Goal: Task Accomplishment & Management: Complete application form

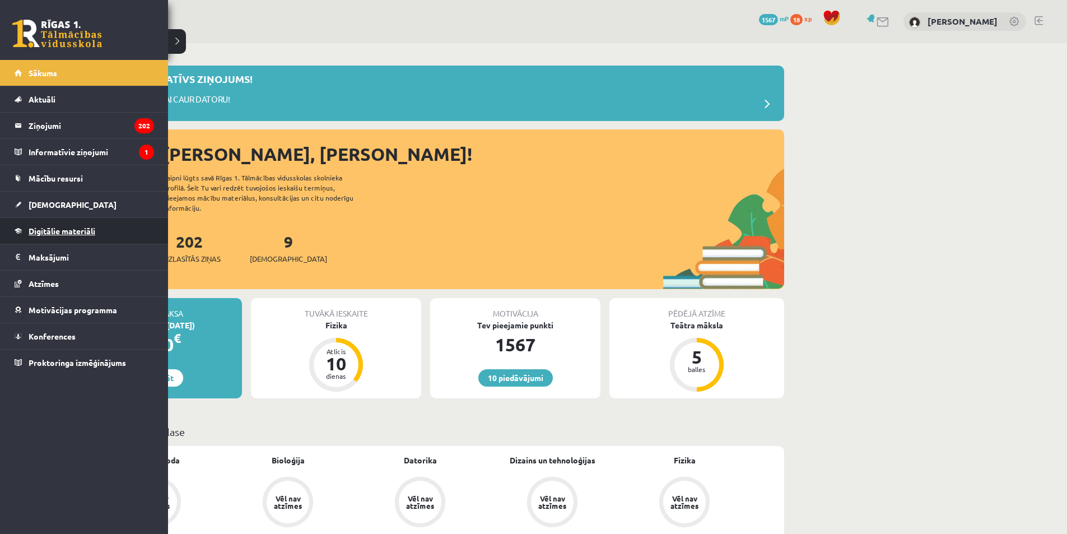
click at [43, 231] on span "Digitālie materiāli" at bounding box center [62, 231] width 67 height 10
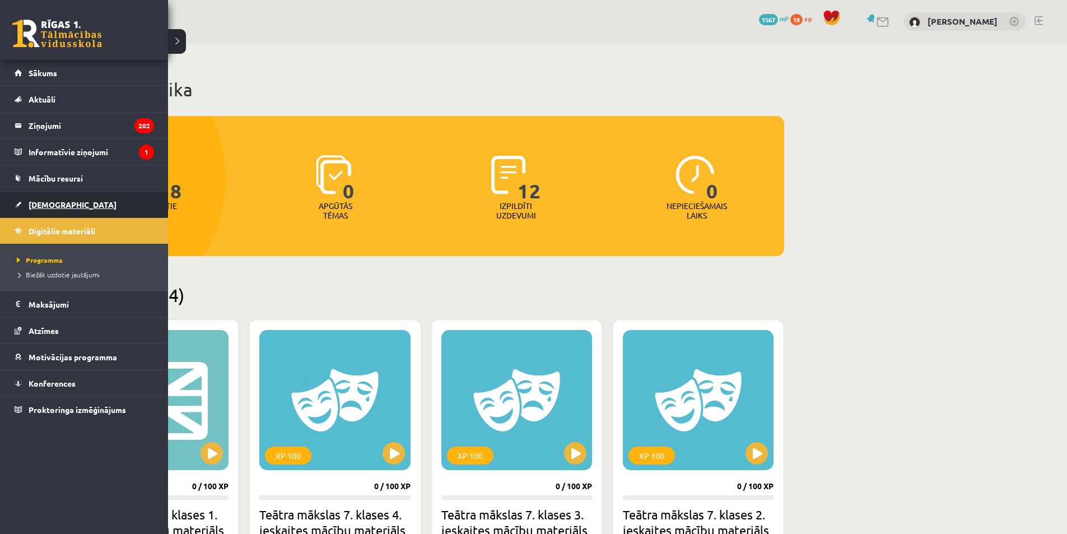
click at [54, 197] on link "[DEMOGRAPHIC_DATA]" at bounding box center [85, 205] width 140 height 26
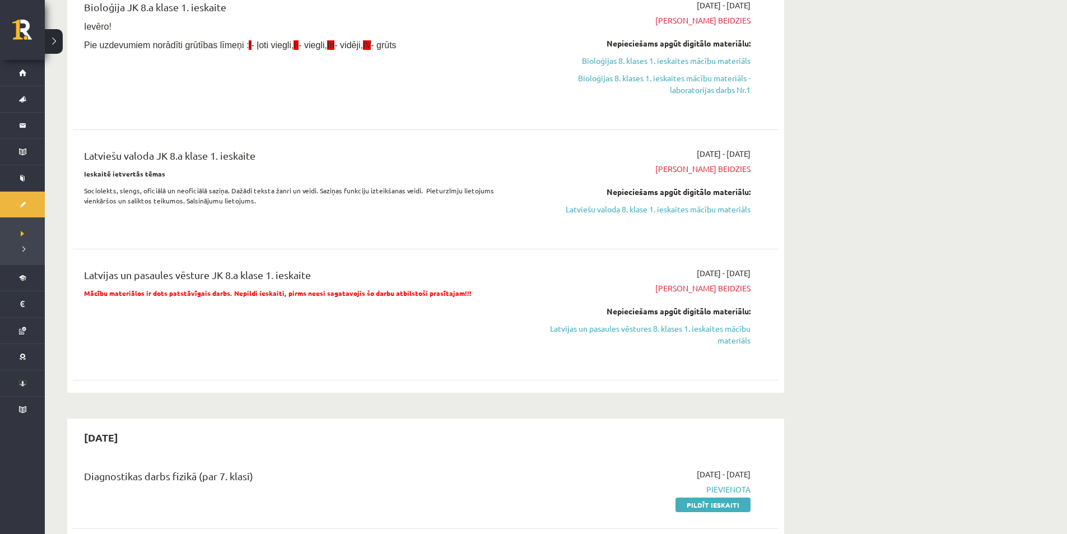
scroll to position [168, 0]
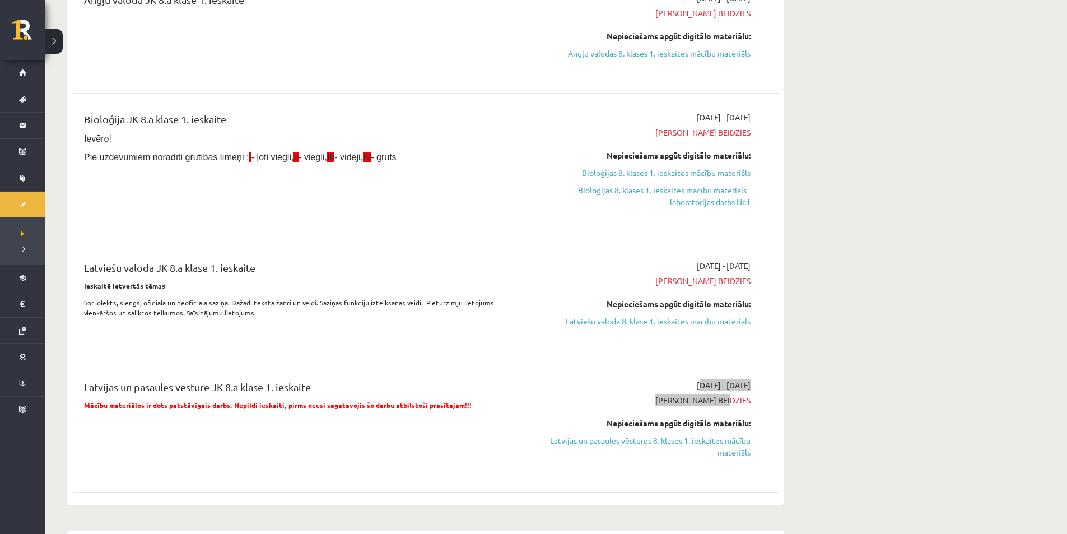
drag, startPoint x: 630, startPoint y: 387, endPoint x: 757, endPoint y: 400, distance: 127.9
click at [757, 400] on div "2025-09-01 - 2025-09-15 Termiņš beidzies Nepieciešams apgūt digitālo materiālu:…" at bounding box center [645, 426] width 228 height 95
click at [758, 394] on div "2025-09-01 - 2025-09-15 Termiņš beidzies Nepieciešams apgūt digitālo materiālu:…" at bounding box center [645, 426] width 228 height 95
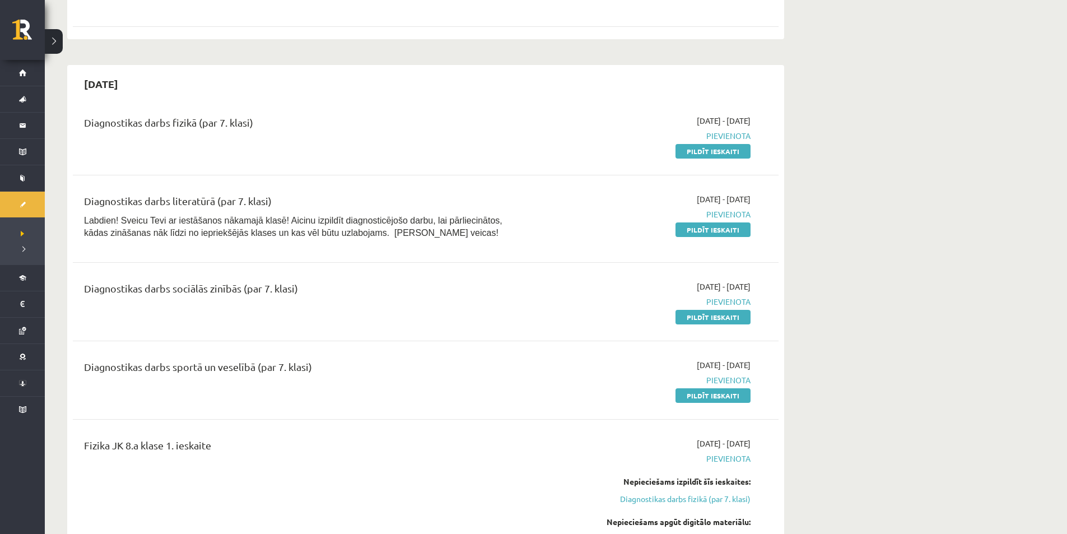
scroll to position [616, 0]
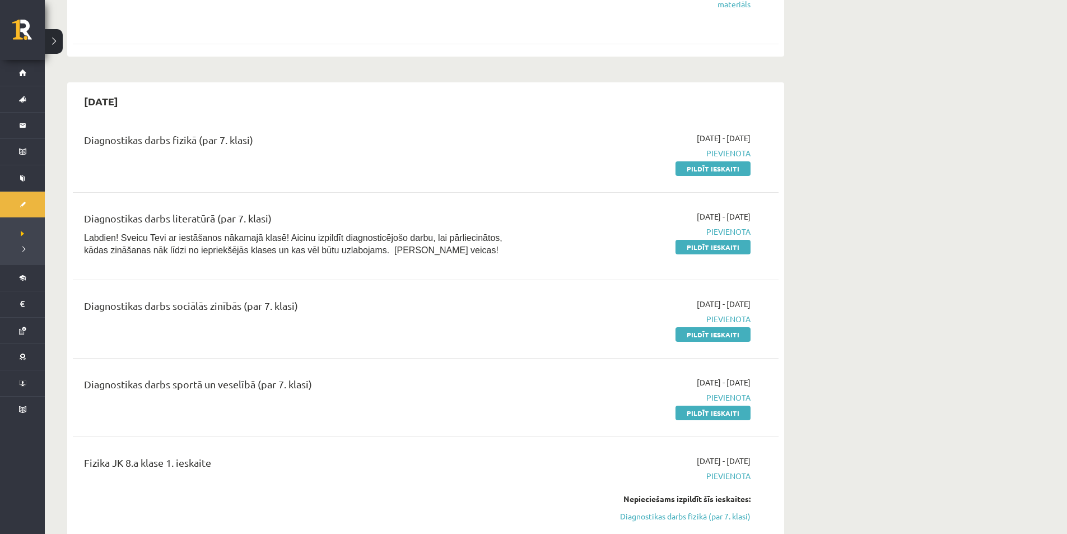
drag, startPoint x: 331, startPoint y: 375, endPoint x: 289, endPoint y: 387, distance: 43.0
click at [276, 387] on div "Diagnostikas darbs sportā un veselībā (par 7. klasi) 2025-09-16 - 2025-09-30 Pi…" at bounding box center [426, 397] width 706 height 64
click at [360, 387] on div "Diagnostikas darbs sportā un veselībā (par 7. klasi)" at bounding box center [303, 387] width 439 height 21
drag, startPoint x: 323, startPoint y: 300, endPoint x: 329, endPoint y: 310, distance: 11.8
click at [336, 310] on div "Diagnostikas darbs sociālās zinībās (par 7. klasi)" at bounding box center [304, 319] width 456 height 42
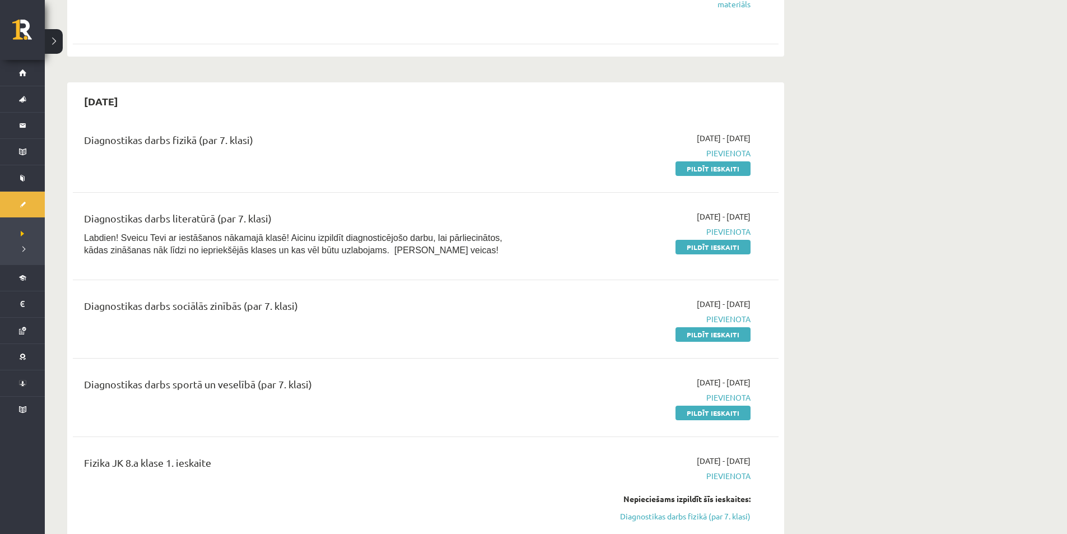
drag, startPoint x: 327, startPoint y: 309, endPoint x: 298, endPoint y: 309, distance: 29.7
click at [326, 309] on div "Diagnostikas darbs sociālās zinībās (par 7. klasi)" at bounding box center [303, 308] width 439 height 21
drag, startPoint x: 72, startPoint y: 222, endPoint x: 298, endPoint y: 214, distance: 226.0
drag, startPoint x: 73, startPoint y: 135, endPoint x: 225, endPoint y: 143, distance: 151.5
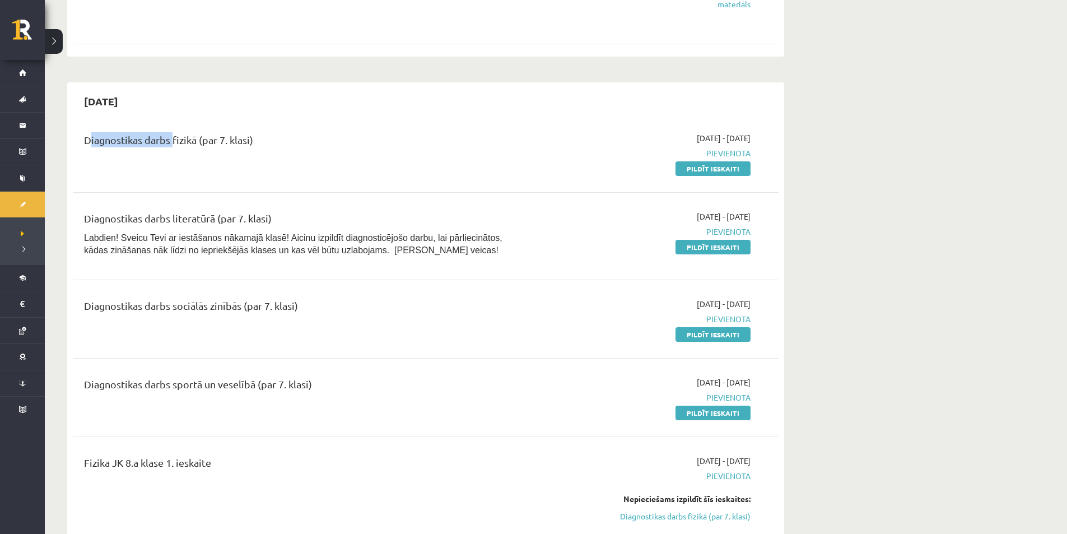
click at [196, 143] on div "Diagnostikas darbs fizikā (par 7. klasi) 2025-09-16 - 2025-09-30 Pievienota Pil…" at bounding box center [426, 153] width 706 height 64
drag, startPoint x: 225, startPoint y: 143, endPoint x: 272, endPoint y: 143, distance: 47.1
click at [257, 143] on div "Diagnostikas darbs fizikā (par 7. klasi)" at bounding box center [303, 142] width 439 height 21
click at [330, 143] on div "Diagnostikas darbs fizikā (par 7. klasi)" at bounding box center [303, 142] width 439 height 21
click at [329, 143] on div "Diagnostikas darbs fizikā (par 7. klasi)" at bounding box center [303, 142] width 439 height 21
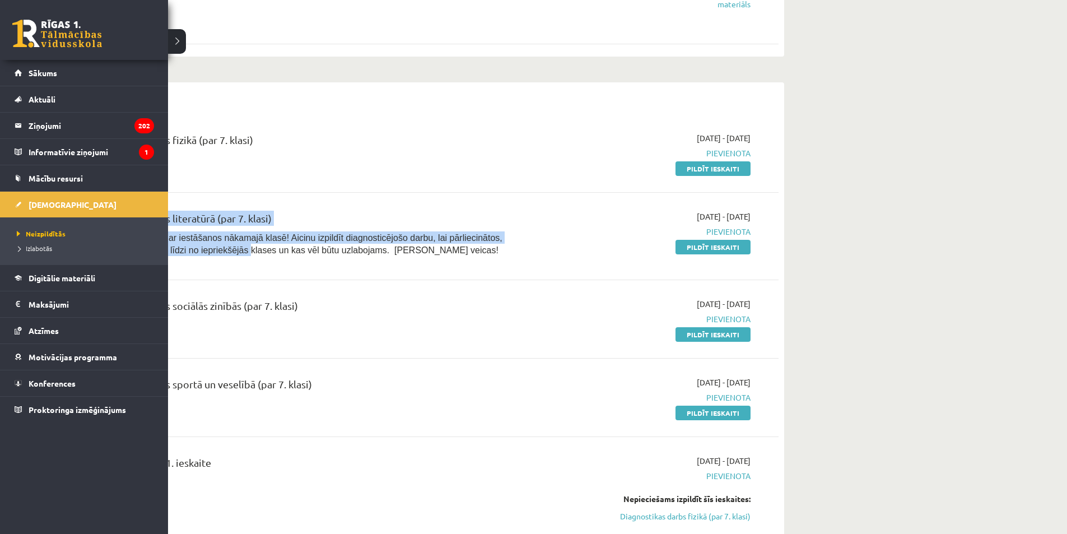
drag, startPoint x: 131, startPoint y: 228, endPoint x: 202, endPoint y: 267, distance: 81.3
click at [199, 267] on div "Diagnostikas darbs literatūrā (par 7. klasi) Labdien! Sveicu Tevi ar iestāšanos…" at bounding box center [426, 236] width 706 height 74
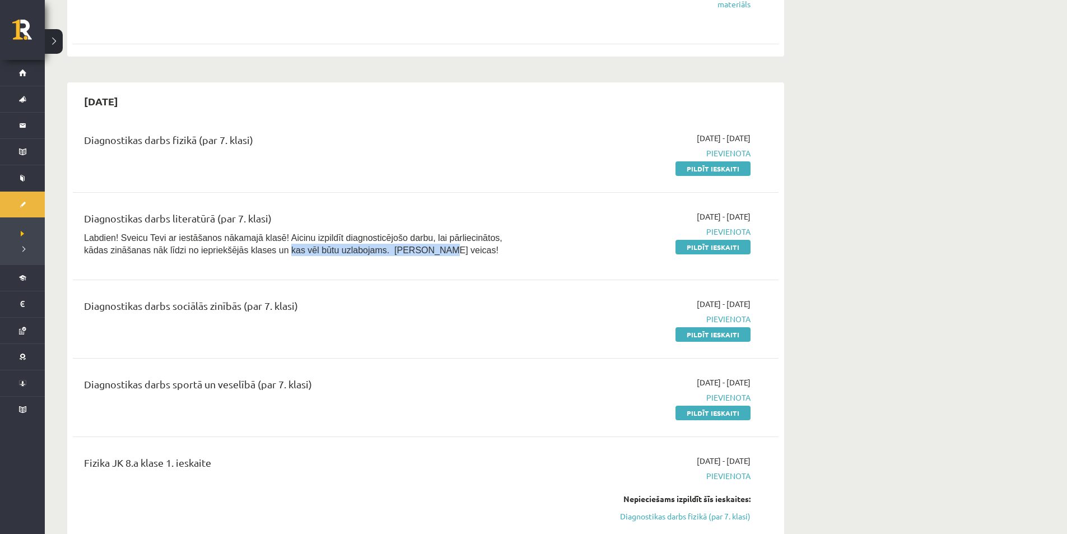
drag, startPoint x: 219, startPoint y: 267, endPoint x: 344, endPoint y: 267, distance: 125.5
click at [344, 267] on div "Diagnostikas darbs literatūrā (par 7. klasi) Labdien! Sveicu Tevi ar iestāšanos…" at bounding box center [426, 236] width 706 height 74
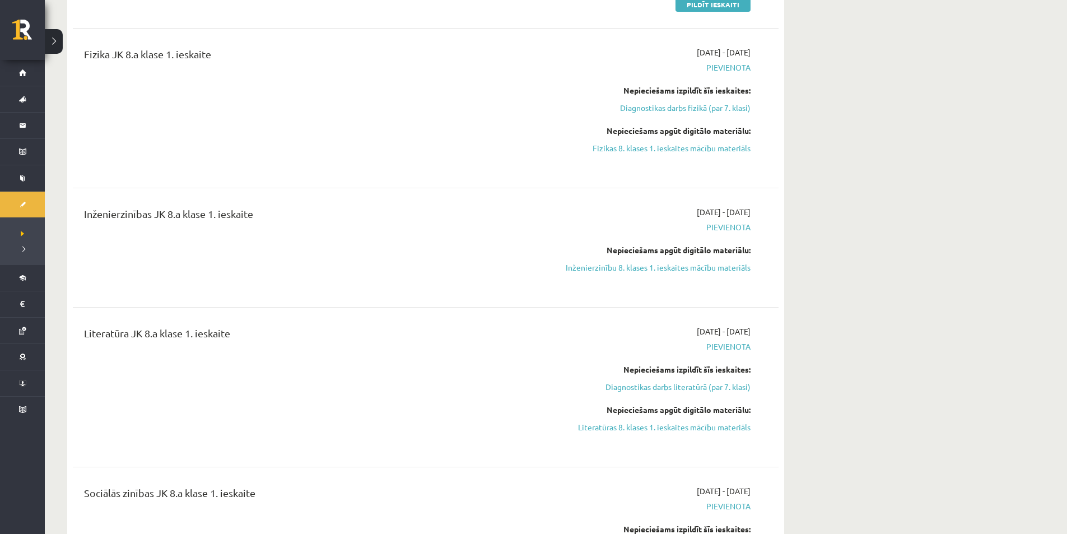
scroll to position [1009, 0]
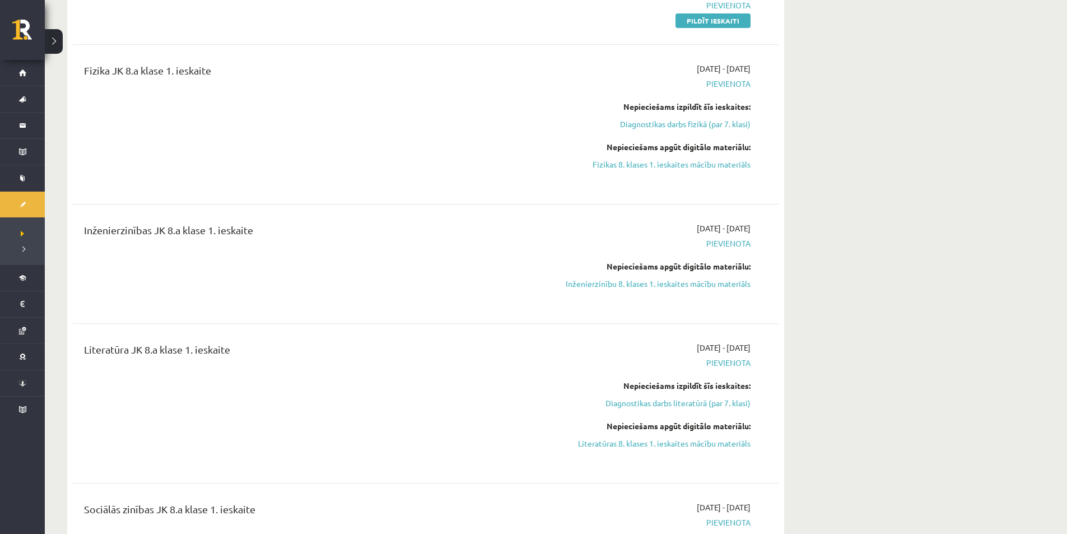
drag, startPoint x: 90, startPoint y: 233, endPoint x: 359, endPoint y: 229, distance: 269.0
click at [359, 229] on div "Inženierzinības JK 8.a klase 1. ieskaite" at bounding box center [303, 232] width 439 height 21
click at [360, 228] on div "Inženierzinības JK 8.a klase 1. ieskaite" at bounding box center [303, 232] width 439 height 21
click at [645, 283] on link "Inženierzinību 8. klases 1. ieskaites mācību materiāls" at bounding box center [645, 284] width 211 height 12
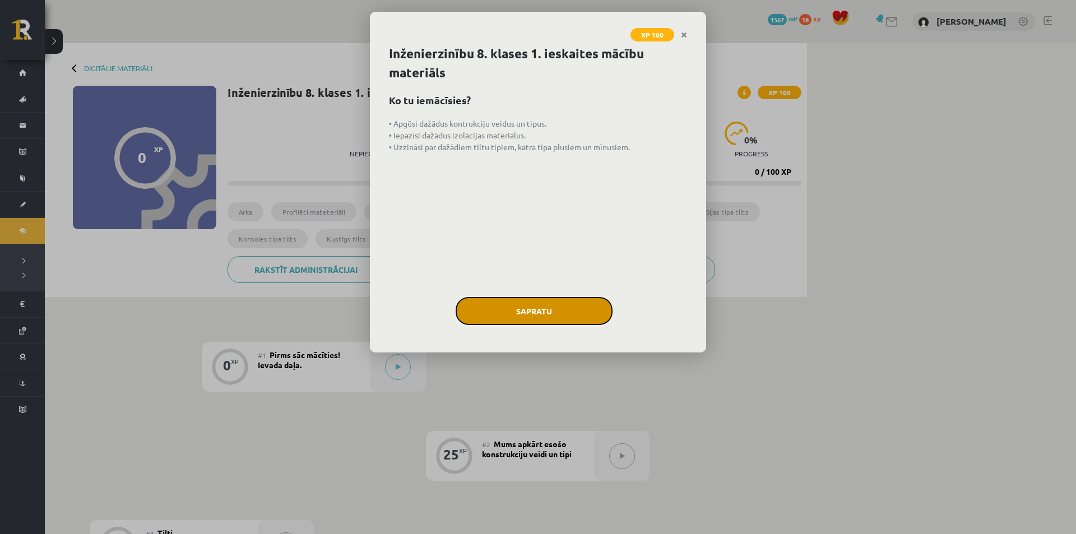
click at [565, 322] on button "Sapratu" at bounding box center [534, 311] width 157 height 28
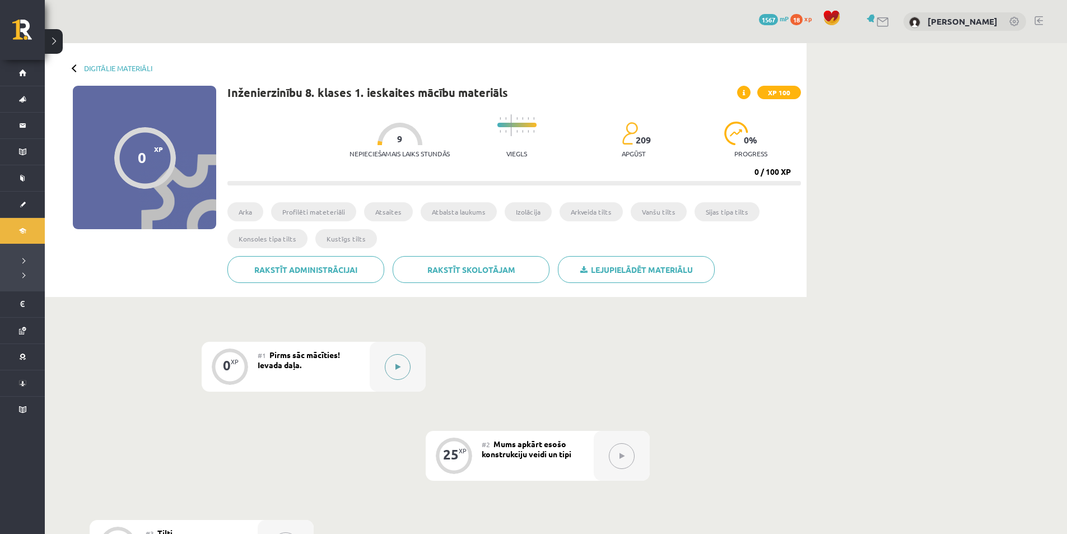
click at [386, 387] on div at bounding box center [398, 367] width 56 height 50
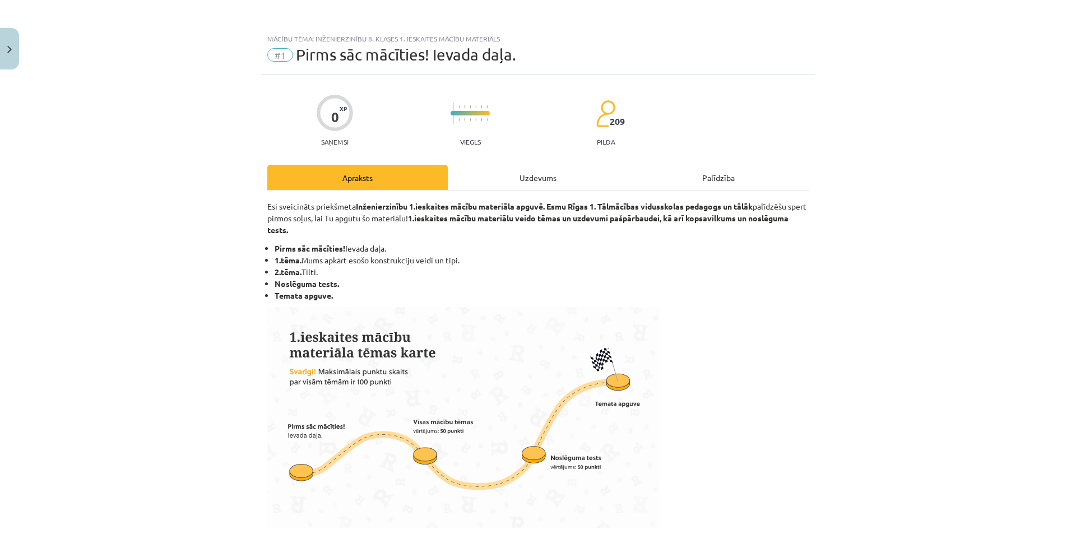
click at [554, 177] on div "Uzdevums" at bounding box center [538, 177] width 180 height 25
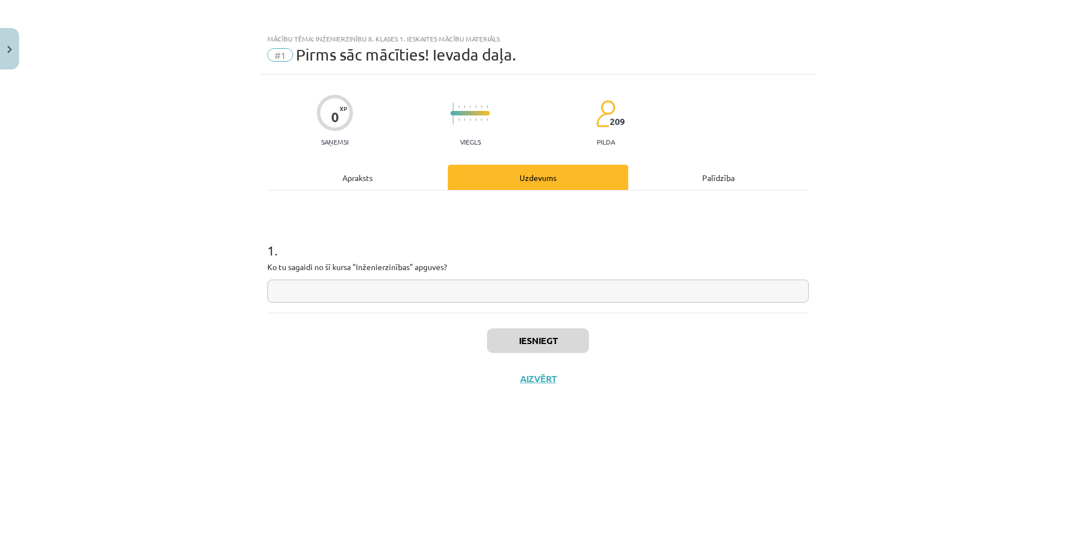
click at [565, 285] on input "text" at bounding box center [537, 291] width 541 height 23
type input "**********"
click at [547, 338] on button "Iesniegt" at bounding box center [538, 340] width 102 height 25
drag, startPoint x: 266, startPoint y: 264, endPoint x: 521, endPoint y: 251, distance: 255.3
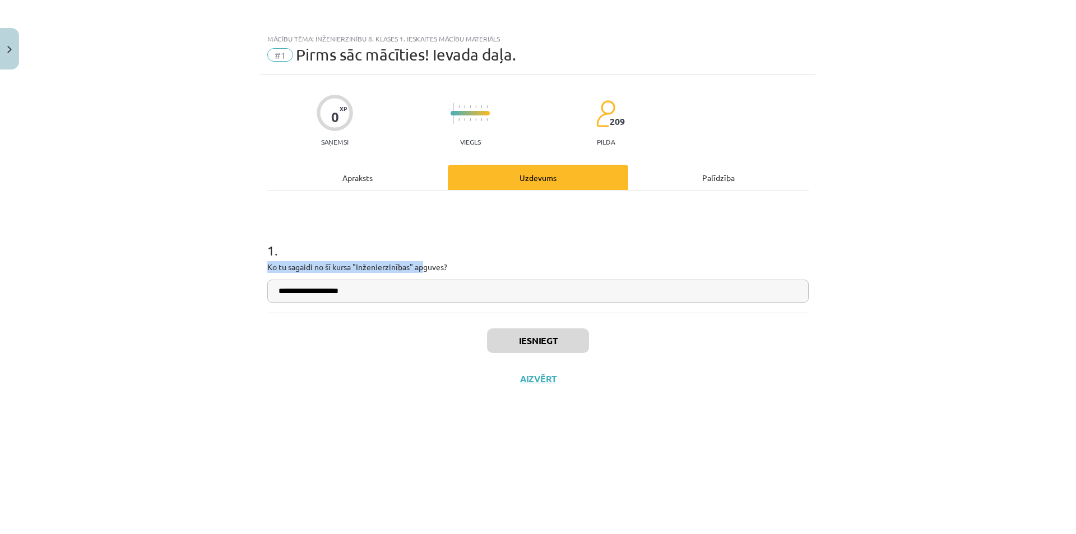
click at [521, 251] on div "**********" at bounding box center [538, 290] width 555 height 431
click at [522, 250] on h1 "1 ." at bounding box center [537, 240] width 541 height 35
drag, startPoint x: 274, startPoint y: 289, endPoint x: 382, endPoint y: 291, distance: 108.2
click at [382, 291] on input "**********" at bounding box center [537, 291] width 541 height 23
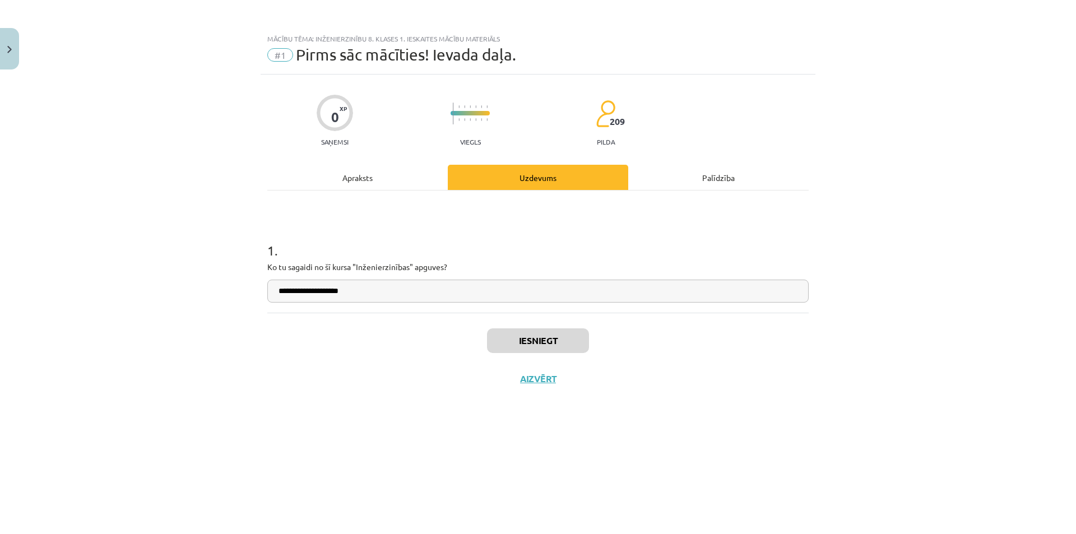
click at [336, 366] on div "Iesniegt Aizvērt" at bounding box center [537, 352] width 541 height 78
click at [569, 374] on button "Nākamā nodarbība" at bounding box center [538, 386] width 110 height 26
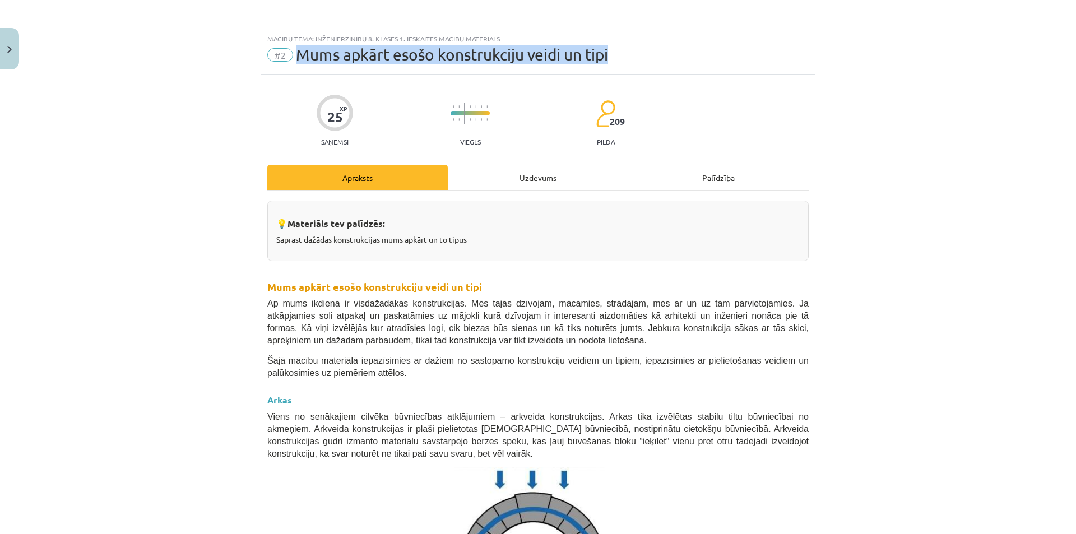
drag, startPoint x: 297, startPoint y: 58, endPoint x: 618, endPoint y: 52, distance: 320.6
click at [618, 52] on div "#2 Mums apkārt esošo konstrukciju veidi un tipi" at bounding box center [537, 55] width 541 height 18
click at [1, 52] on button "Close" at bounding box center [9, 48] width 19 height 41
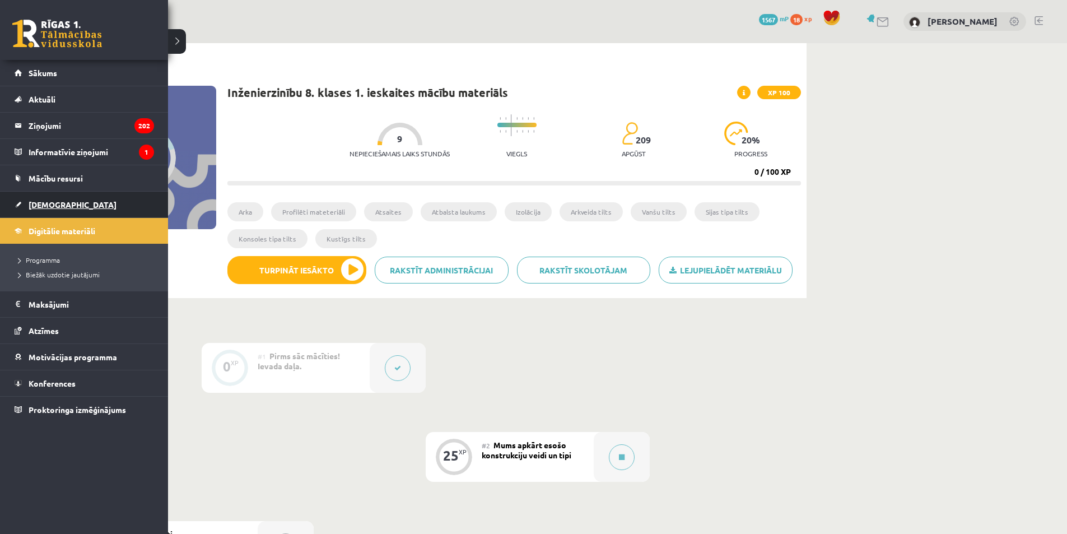
click at [63, 194] on link "[DEMOGRAPHIC_DATA]" at bounding box center [85, 205] width 140 height 26
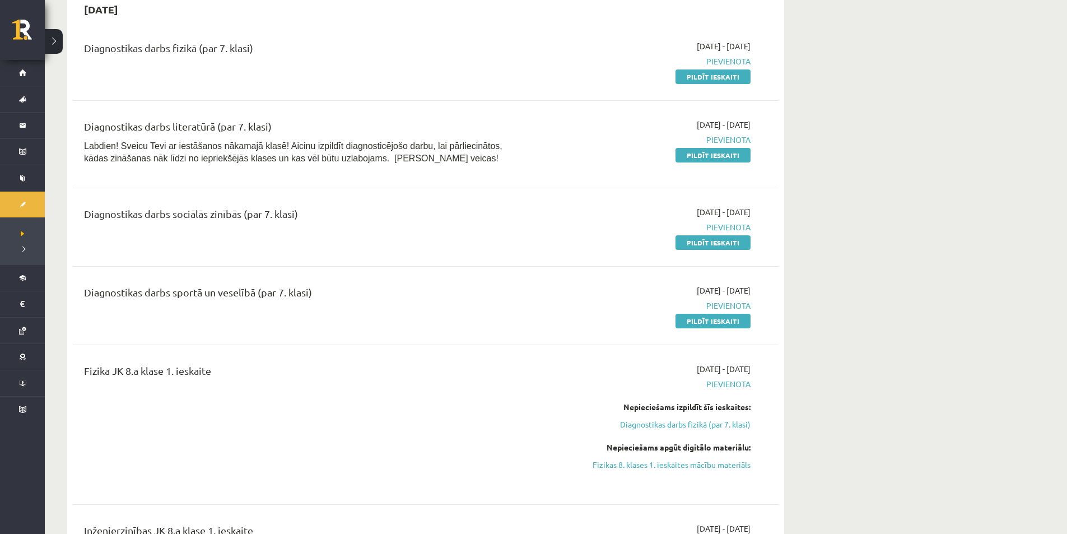
scroll to position [728, 0]
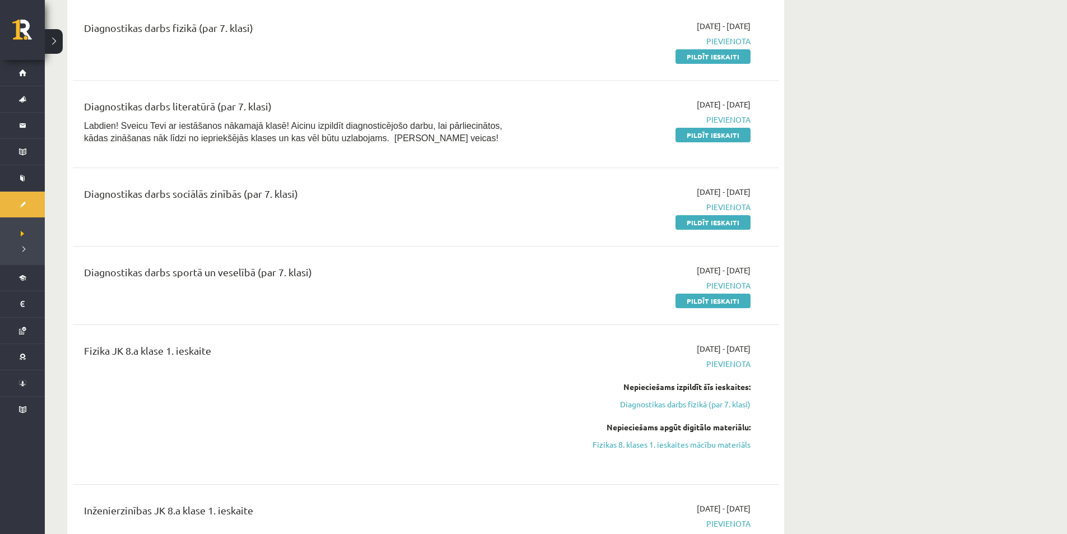
drag, startPoint x: 602, startPoint y: 359, endPoint x: 767, endPoint y: 411, distance: 172.3
click at [767, 411] on div "Fizika JK 8.a klase 1. ieskaite 2025-09-16 - 2025-09-30 Pievienota Nepieciešams…" at bounding box center [426, 404] width 684 height 123
click at [764, 411] on div "Fizika JK 8.a klase 1. ieskaite 2025-09-16 - 2025-09-30 Pievienota Nepieciešams…" at bounding box center [426, 404] width 684 height 123
click at [543, 349] on div "2025-09-16 - 2025-09-30 Pievienota Nepieciešams izpildīt šīs ieskaites: Diagnos…" at bounding box center [645, 404] width 228 height 123
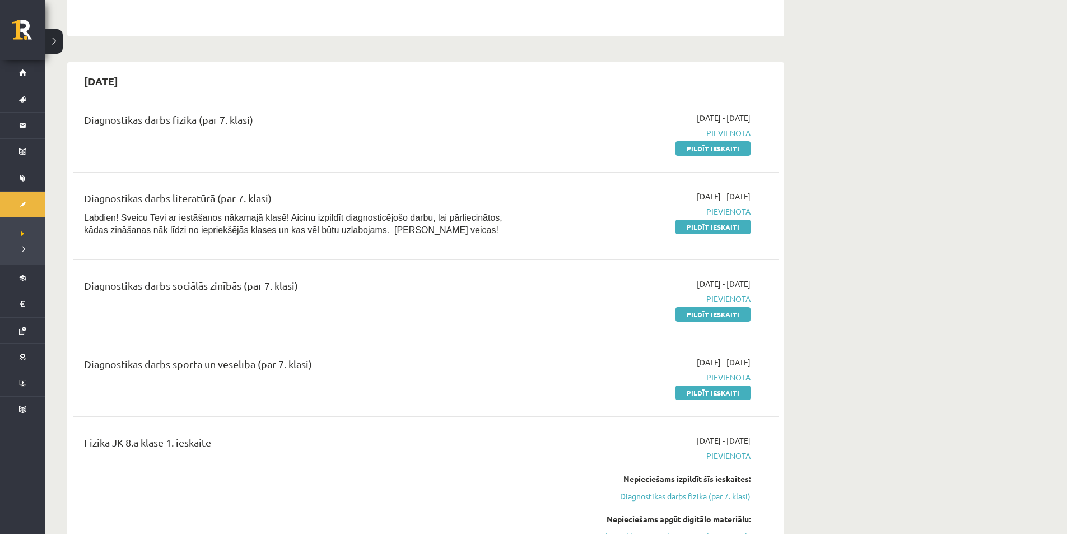
scroll to position [616, 0]
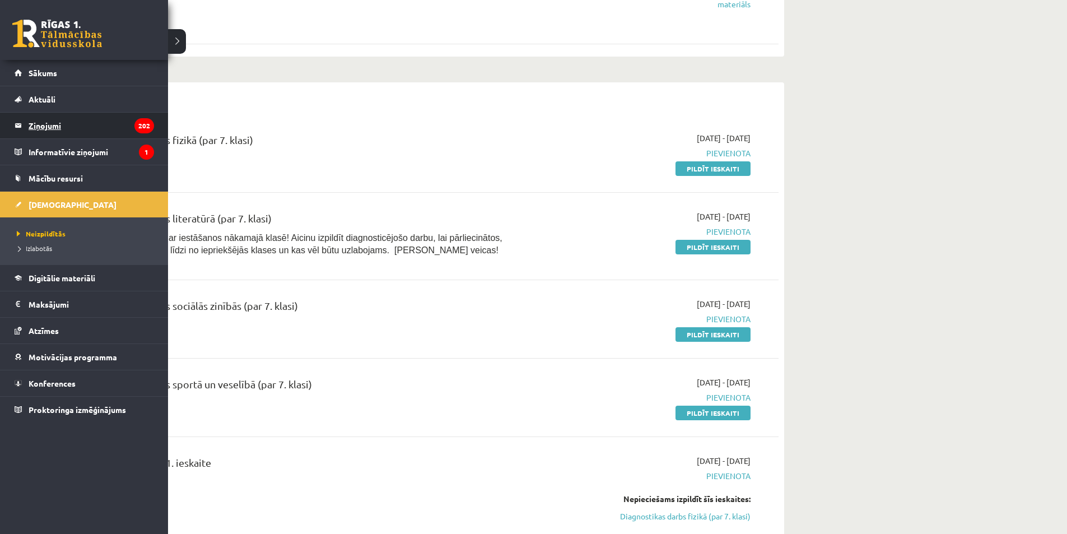
click at [57, 120] on legend "Ziņojumi 202" at bounding box center [92, 126] width 126 height 26
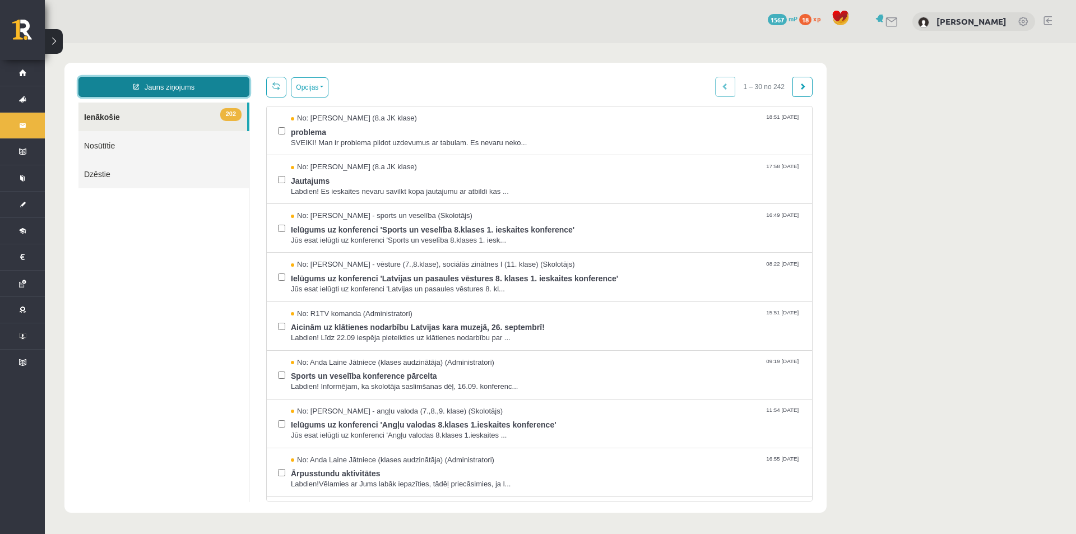
click at [136, 78] on link "Jauns ziņojums" at bounding box center [163, 87] width 171 height 20
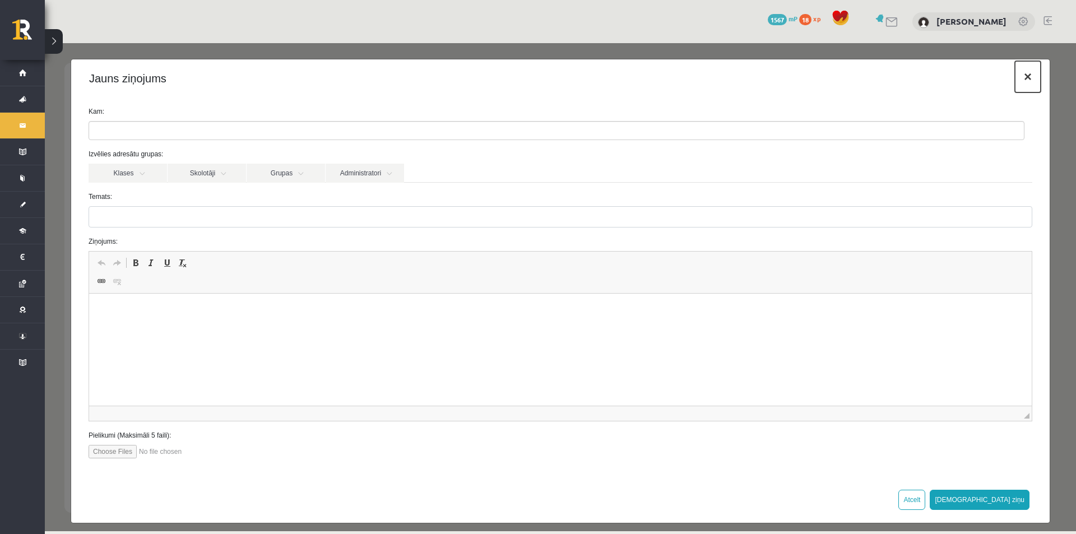
click at [1027, 73] on button "×" at bounding box center [1028, 76] width 26 height 31
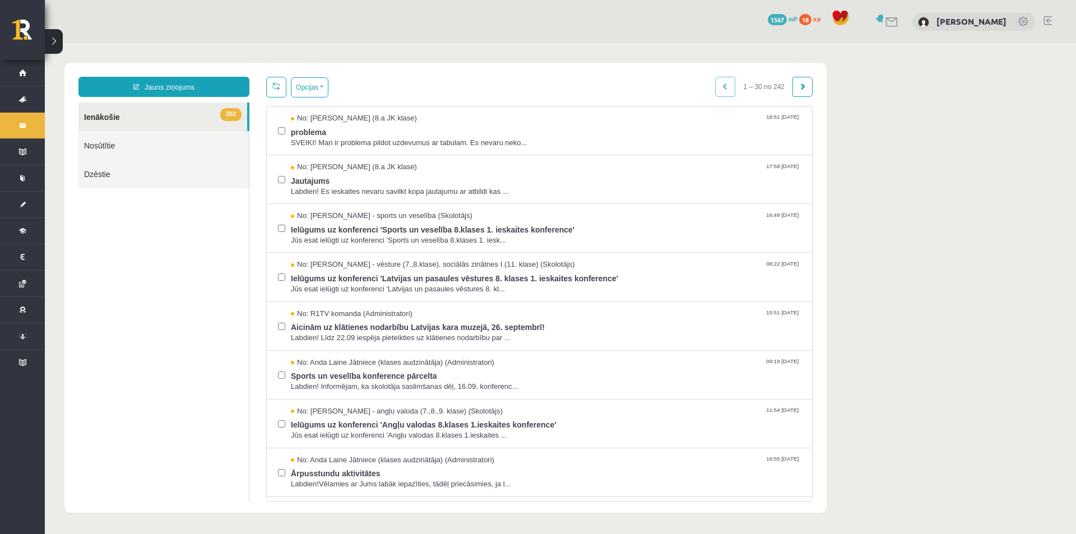
click at [1027, 73] on body "Jauns ziņojums 202 Ienākošie Nosūtītie Dzēstie *** ********* ********* ******* …" at bounding box center [560, 287] width 1031 height 489
click at [151, 86] on link "Jauns ziņojums" at bounding box center [163, 87] width 171 height 20
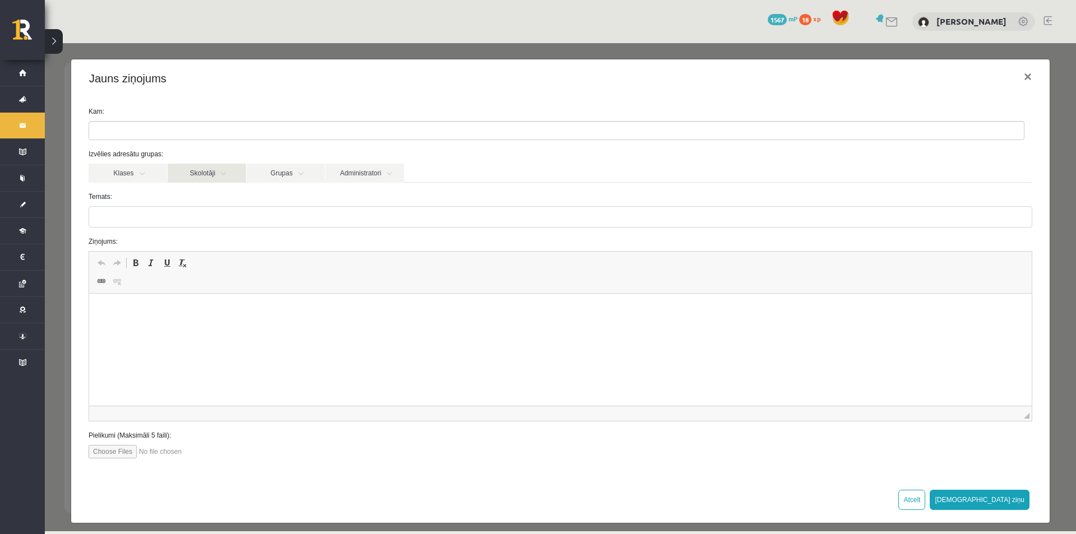
click at [208, 165] on link "Skolotāji" at bounding box center [207, 173] width 78 height 19
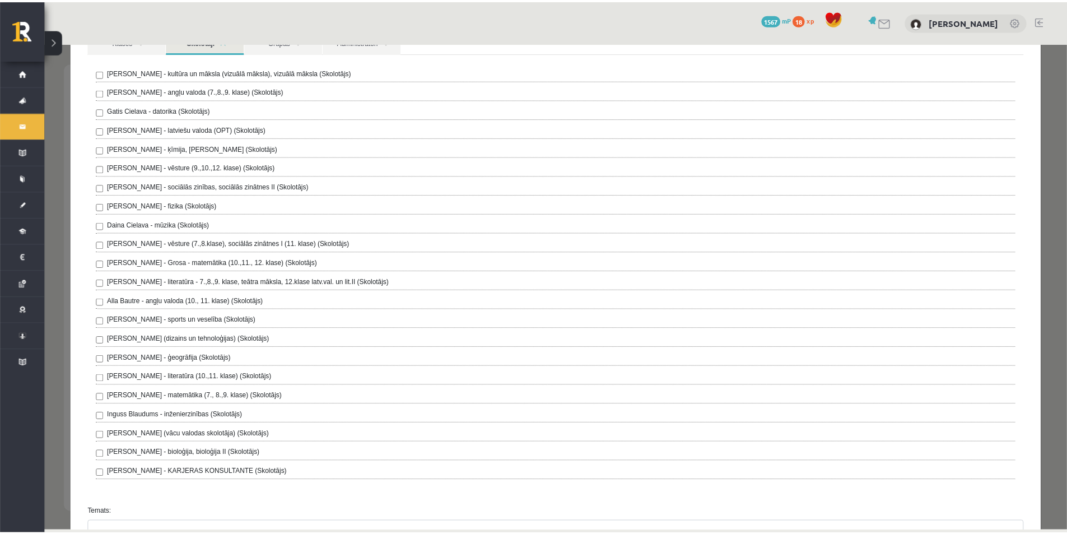
scroll to position [112, 0]
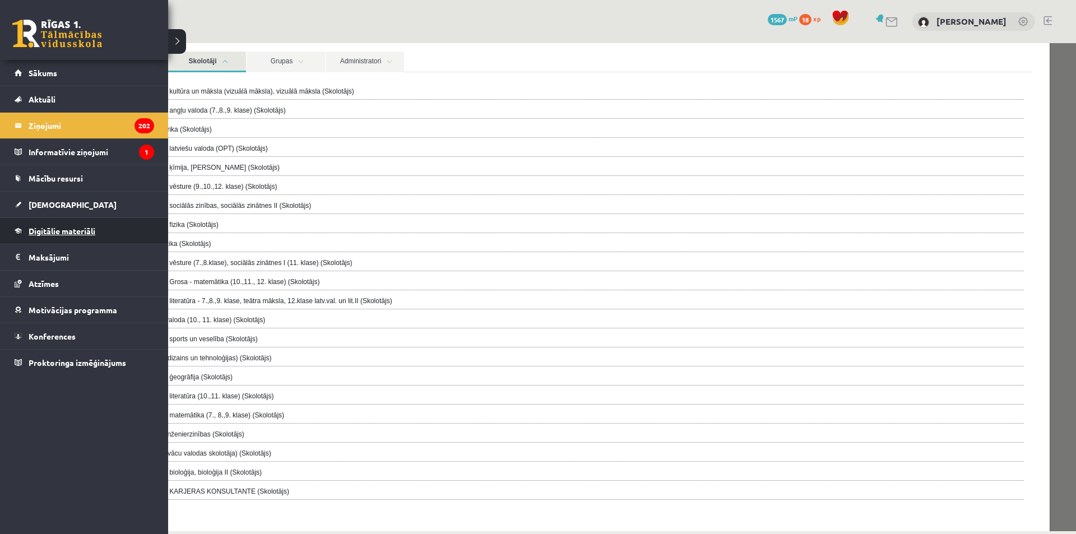
click at [54, 234] on span "Digitālie materiāli" at bounding box center [62, 231] width 67 height 10
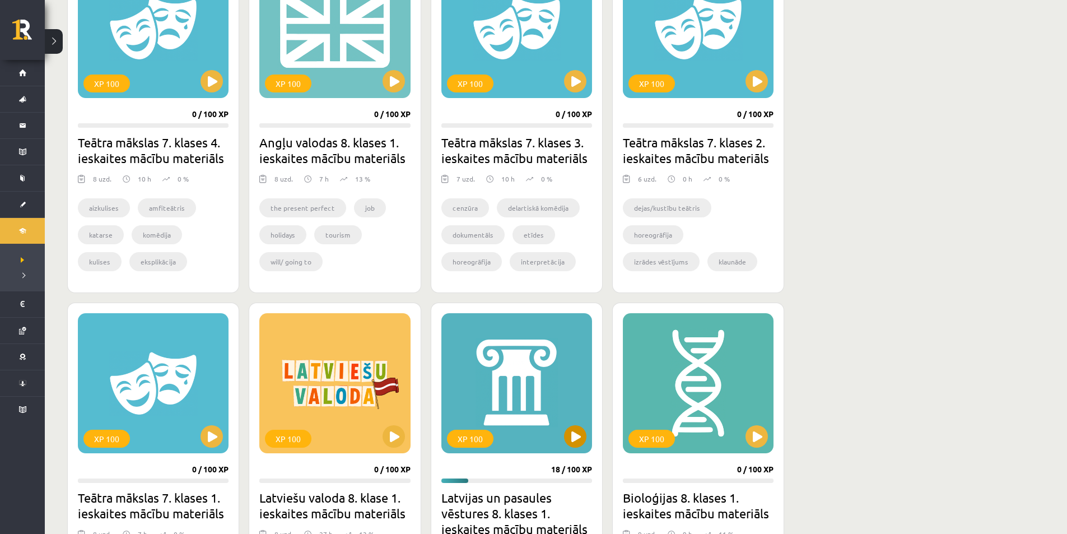
scroll to position [392, 0]
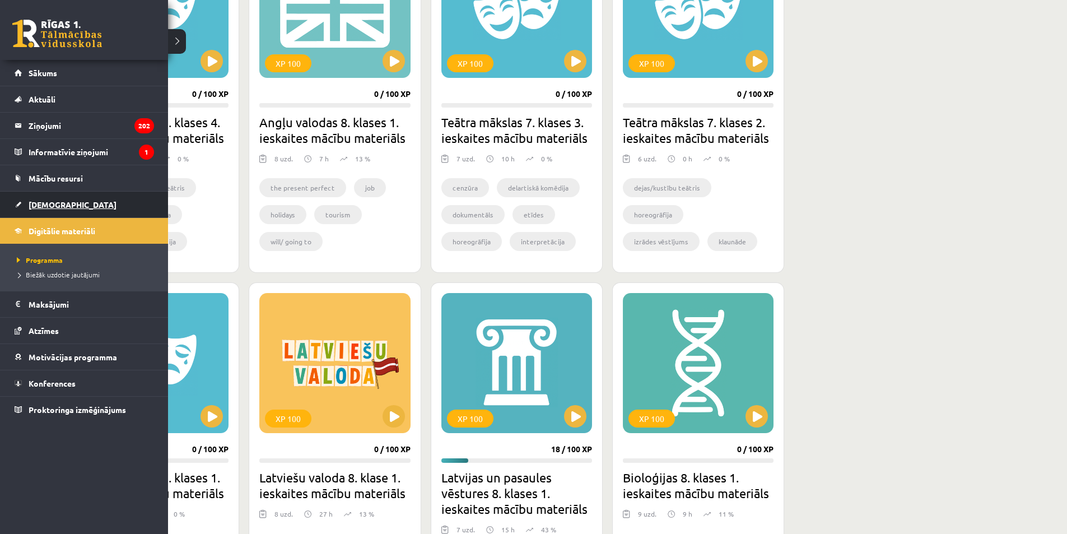
click at [49, 199] on link "[DEMOGRAPHIC_DATA]" at bounding box center [85, 205] width 140 height 26
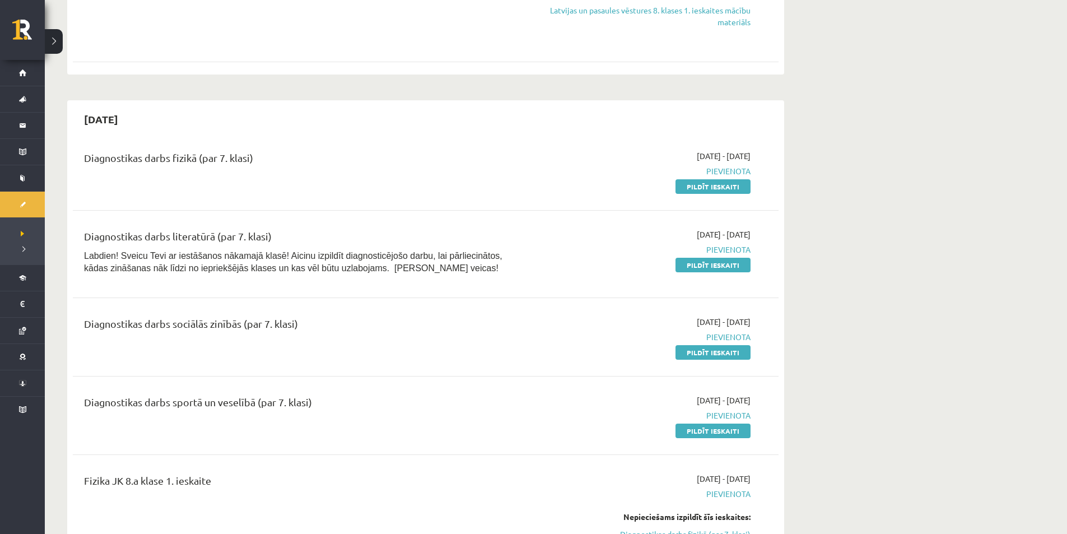
scroll to position [616, 0]
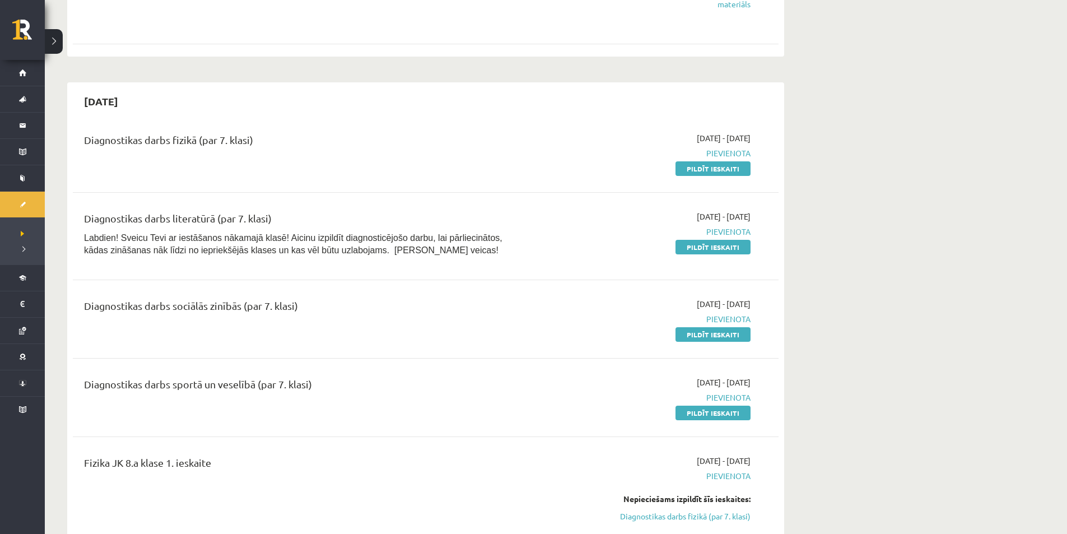
drag, startPoint x: 714, startPoint y: 408, endPoint x: 595, endPoint y: 54, distance: 373.0
click at [710, 409] on link "Pildīt ieskaiti" at bounding box center [713, 413] width 75 height 15
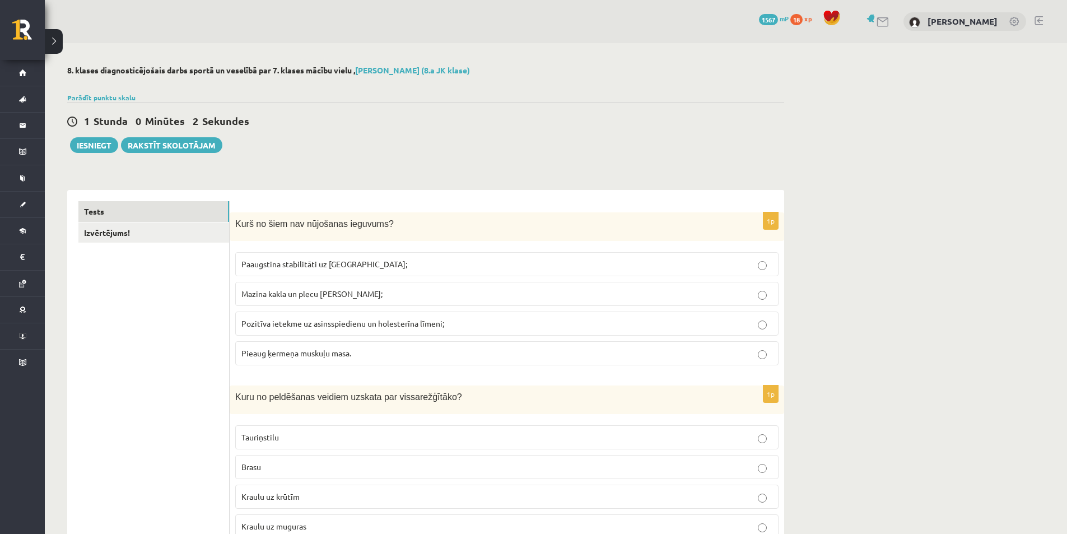
scroll to position [56, 0]
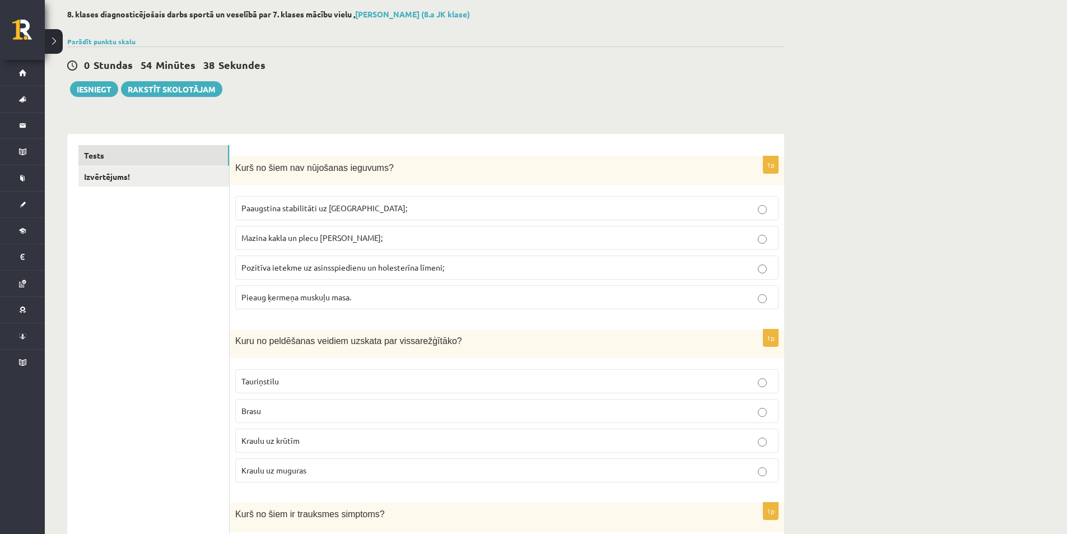
click at [349, 307] on label "Pieaug ķermeņa muskuļu masa." at bounding box center [507, 297] width 544 height 24
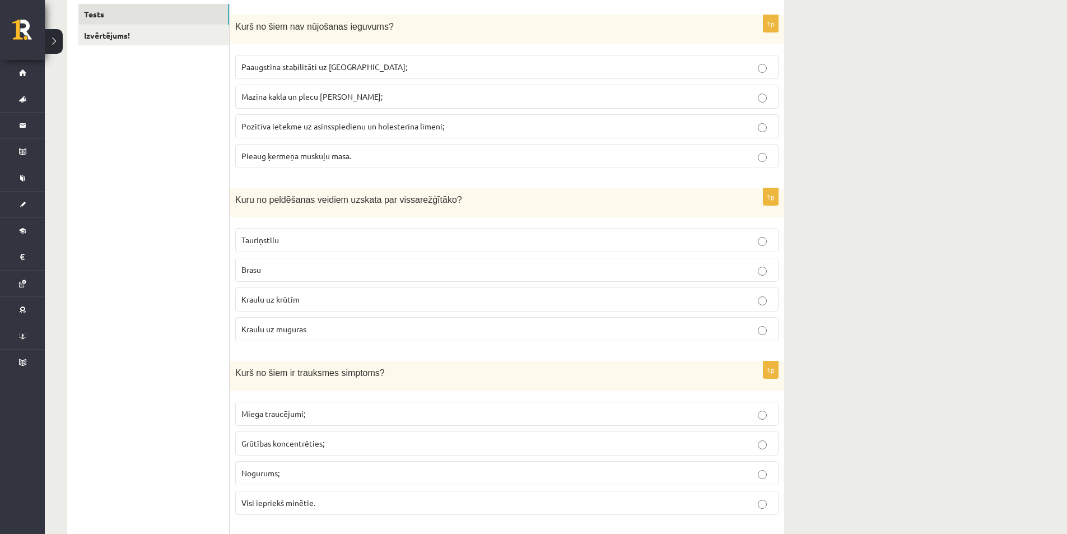
scroll to position [224, 0]
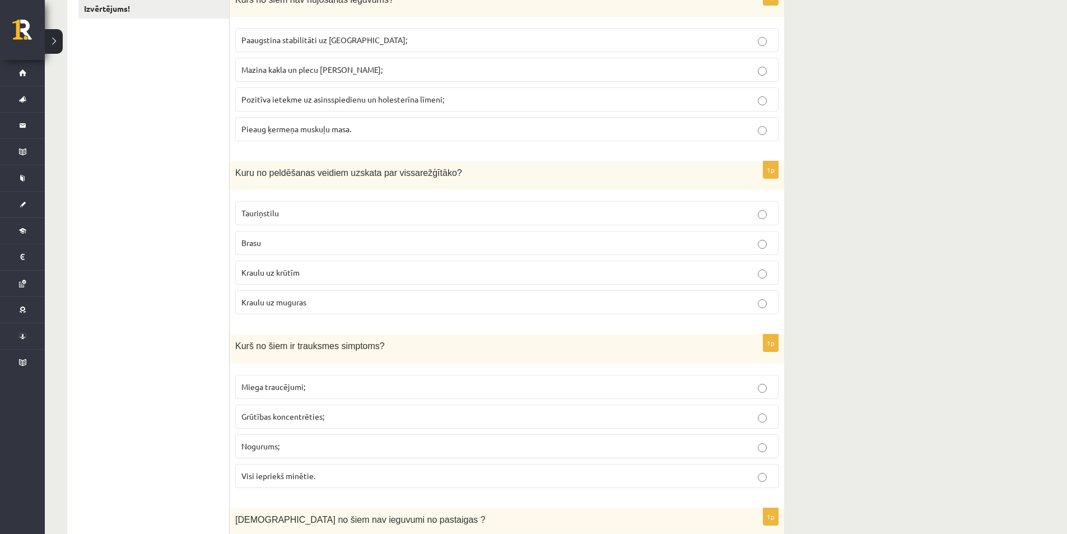
click at [319, 210] on p "Tauriņstilu" at bounding box center [507, 213] width 531 height 12
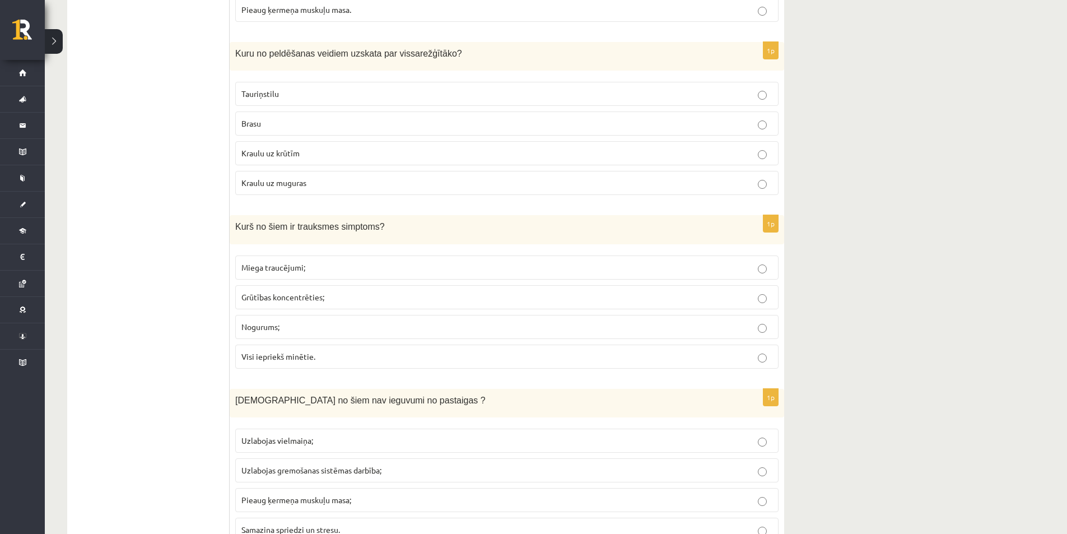
scroll to position [392, 0]
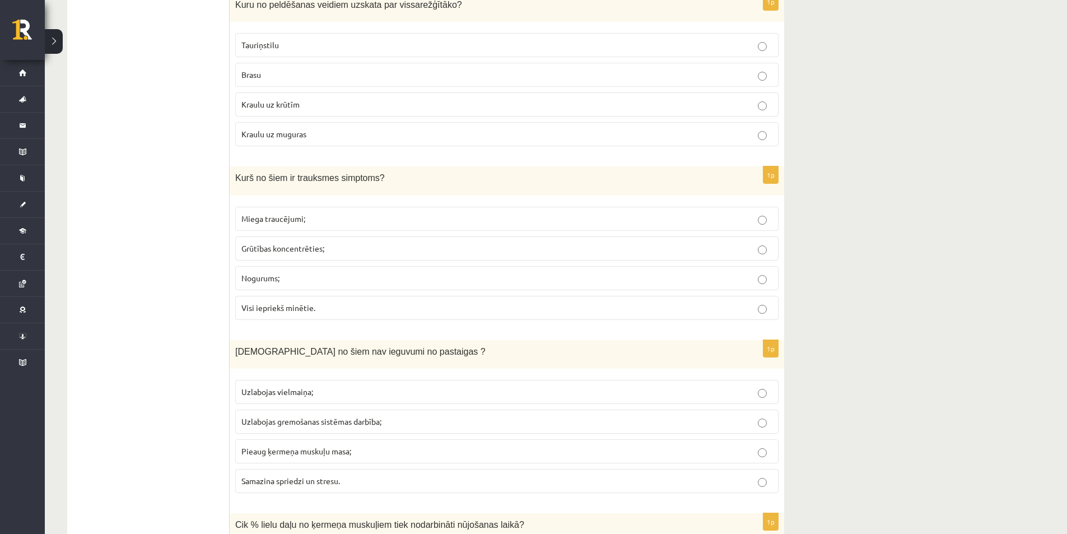
click at [612, 270] on label "Nogurums;" at bounding box center [507, 278] width 544 height 24
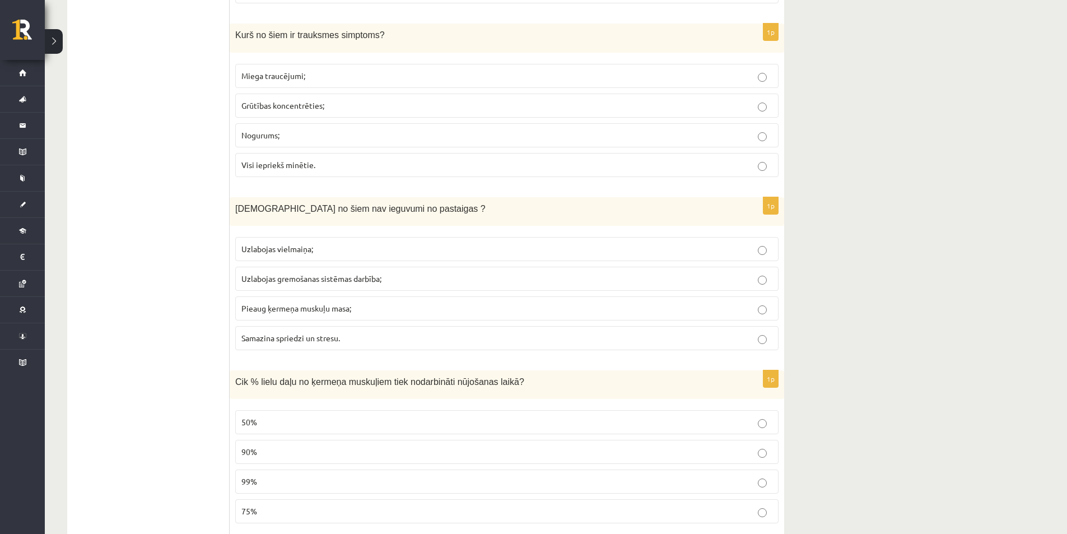
scroll to position [560, 0]
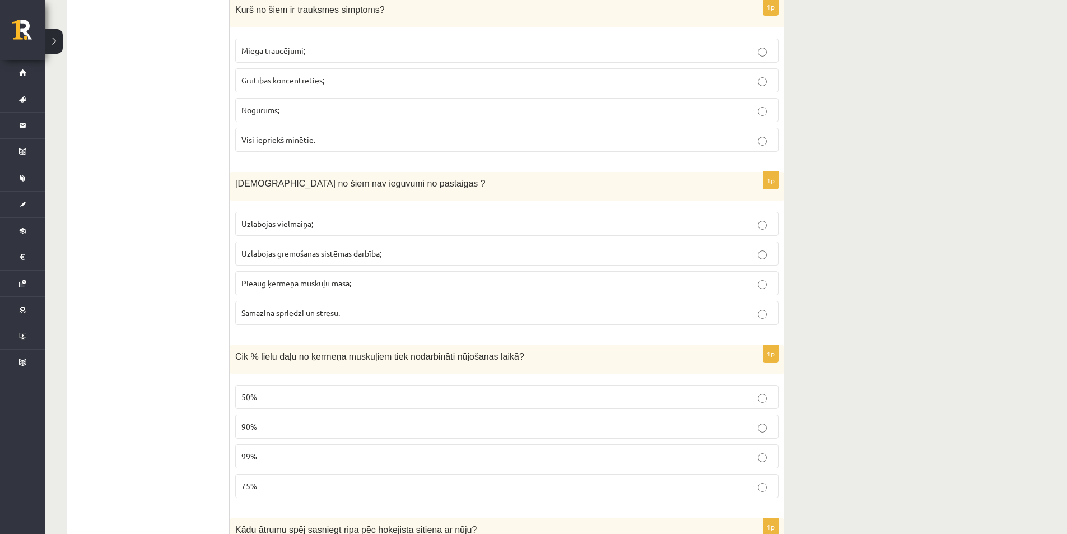
drag, startPoint x: 286, startPoint y: 229, endPoint x: 413, endPoint y: 226, distance: 126.7
click at [413, 226] on p "Uzlabojas vielmaiņa;" at bounding box center [507, 224] width 531 height 12
click at [249, 264] on label "Uzlabojas gremošanas sistēmas darbība;" at bounding box center [507, 254] width 544 height 24
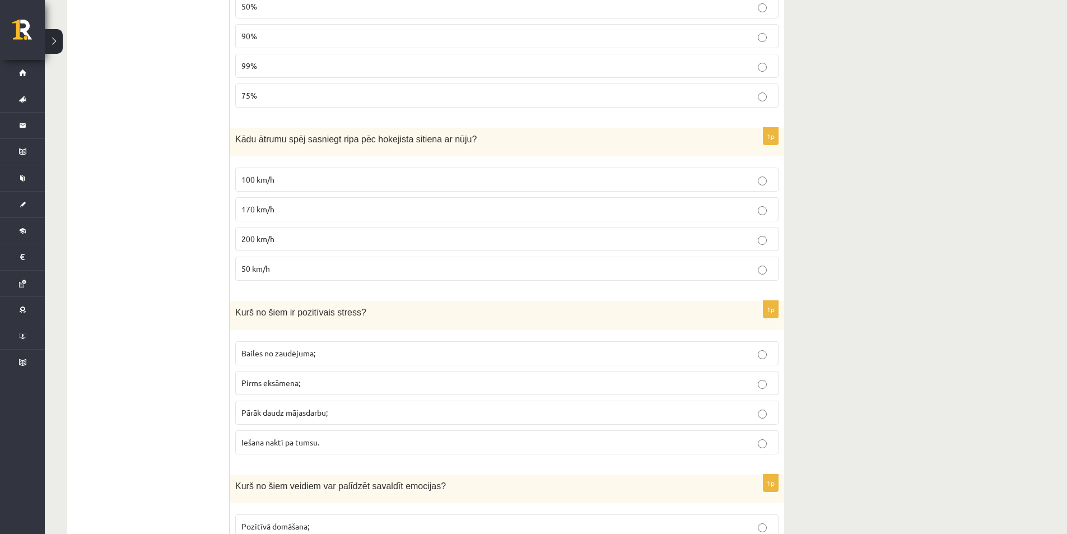
scroll to position [1009, 0]
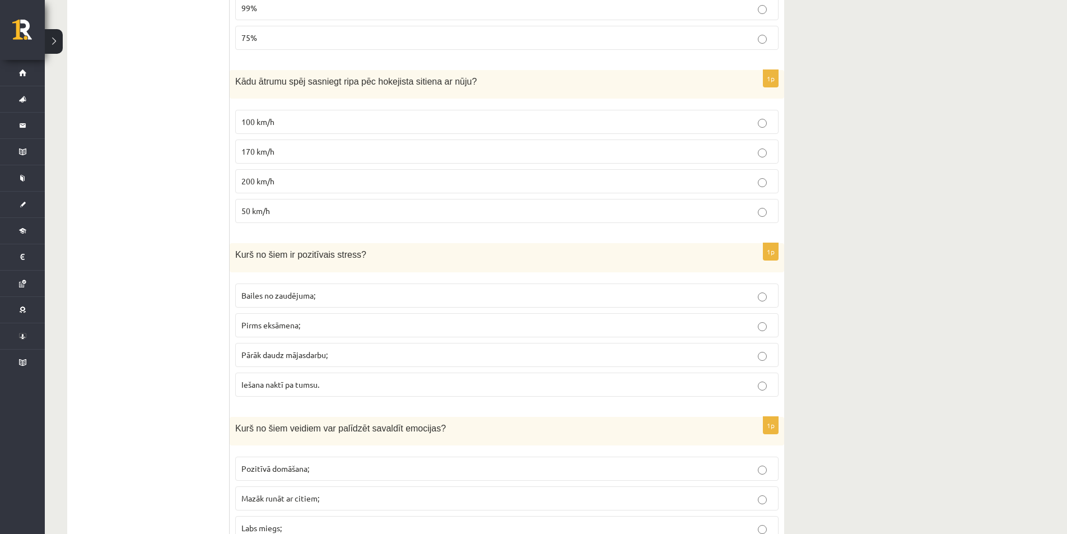
click at [333, 325] on p "Pirms eksāmena;" at bounding box center [507, 325] width 531 height 12
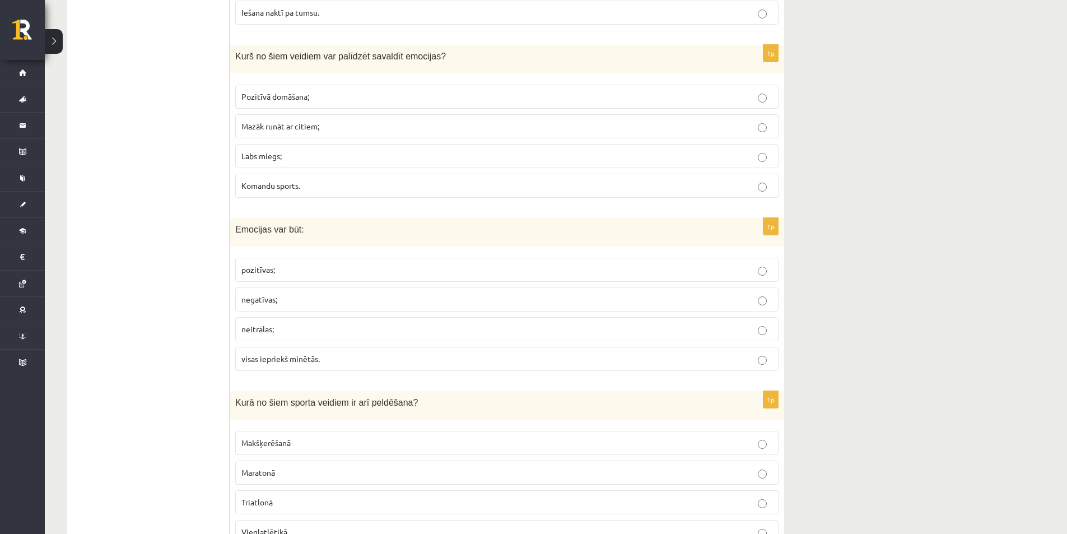
scroll to position [1401, 0]
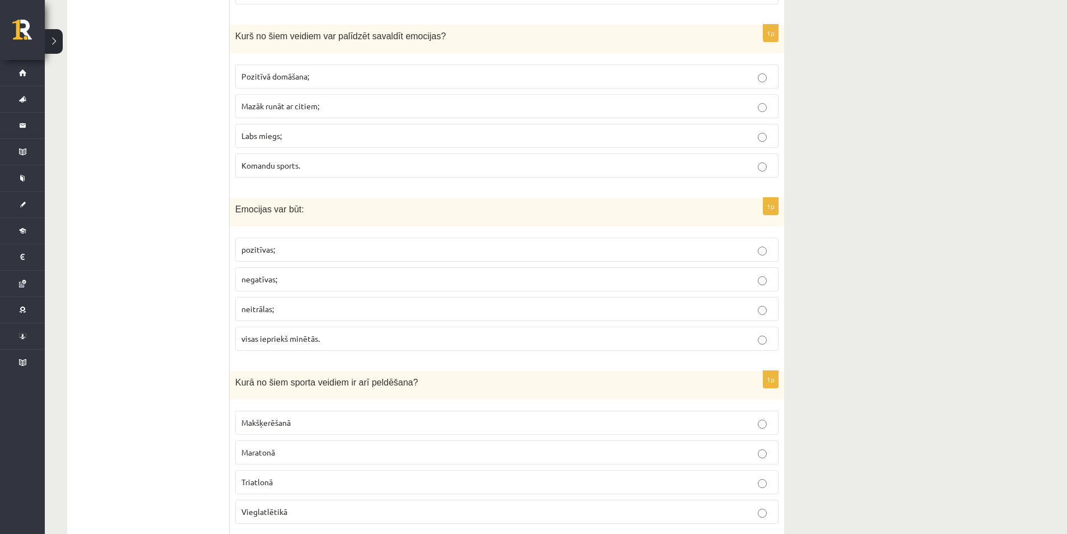
click at [313, 134] on p "Labs miegs;" at bounding box center [507, 136] width 531 height 12
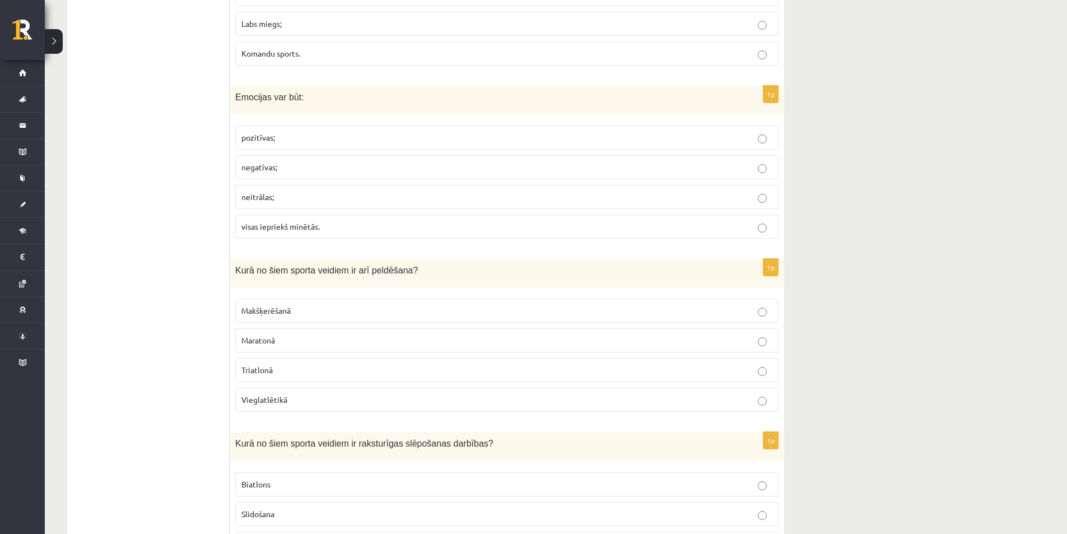
scroll to position [1569, 0]
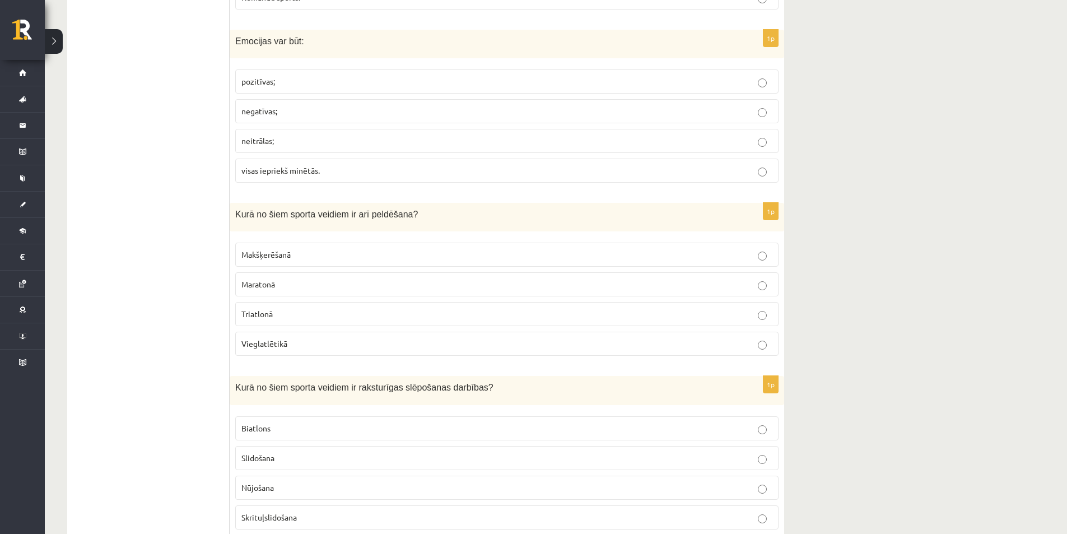
click at [289, 161] on label "visas iepriekš minētās." at bounding box center [507, 171] width 544 height 24
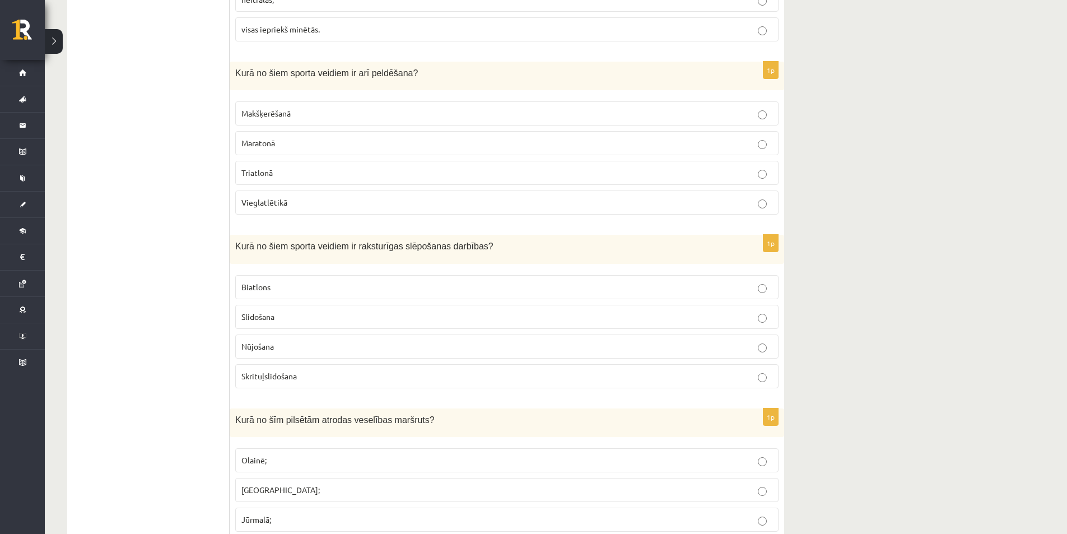
scroll to position [1737, 0]
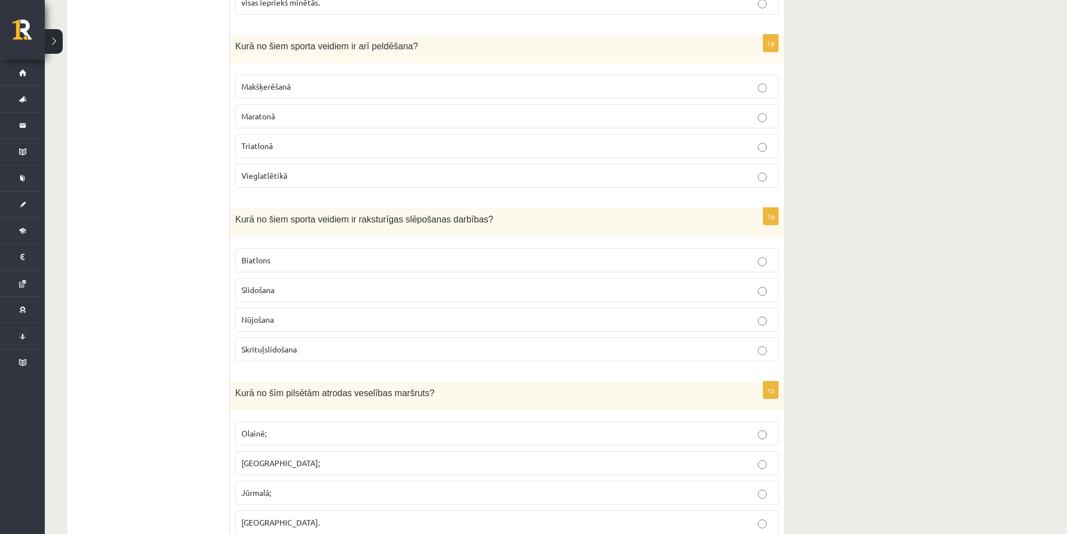
click at [332, 113] on p "Maratonā" at bounding box center [507, 116] width 531 height 12
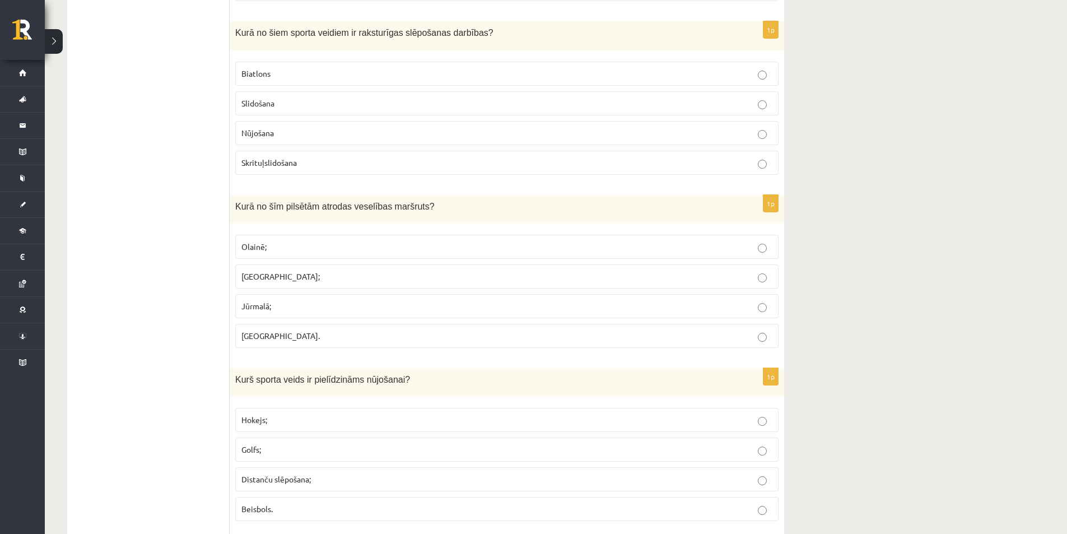
scroll to position [1905, 0]
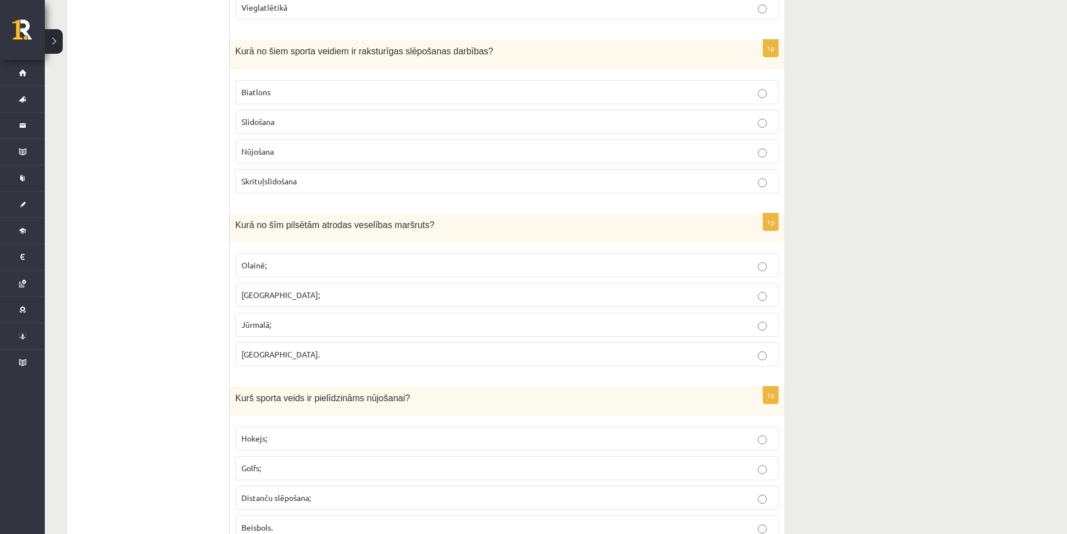
click at [266, 150] on span "Nūjošana" at bounding box center [258, 151] width 33 height 10
click at [313, 80] on fieldset "Biatlons Slidošana Nūjošana Skrituļslidošana" at bounding box center [507, 136] width 544 height 122
click at [313, 94] on p "Biatlons" at bounding box center [507, 92] width 531 height 12
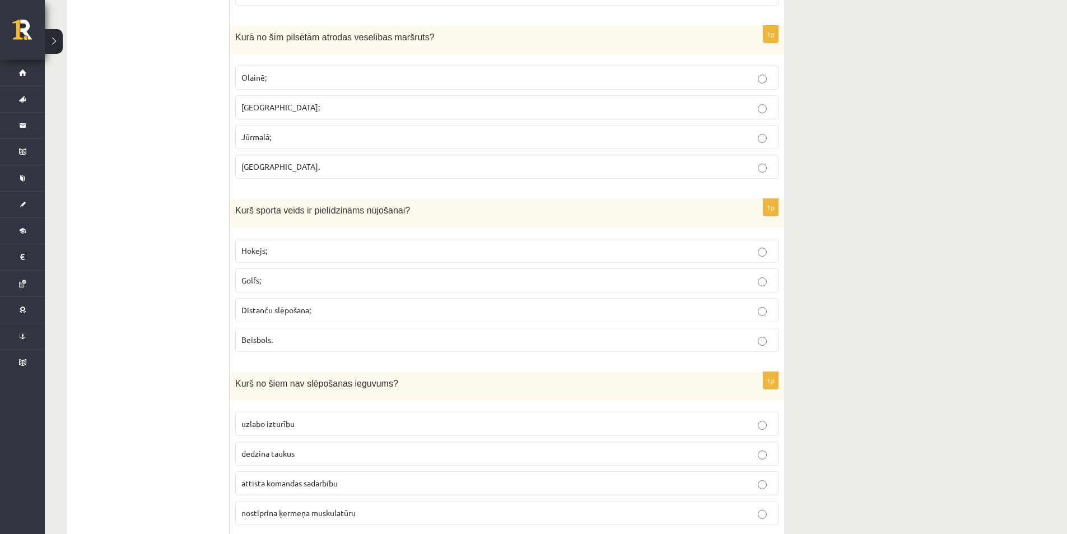
scroll to position [2073, 0]
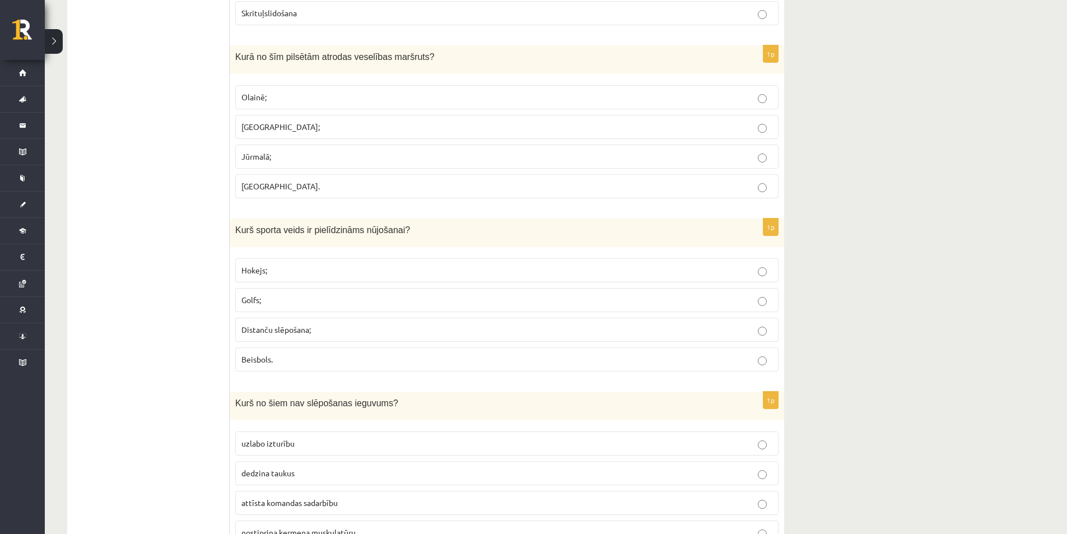
click at [305, 188] on p "Jelgavā." at bounding box center [507, 186] width 531 height 12
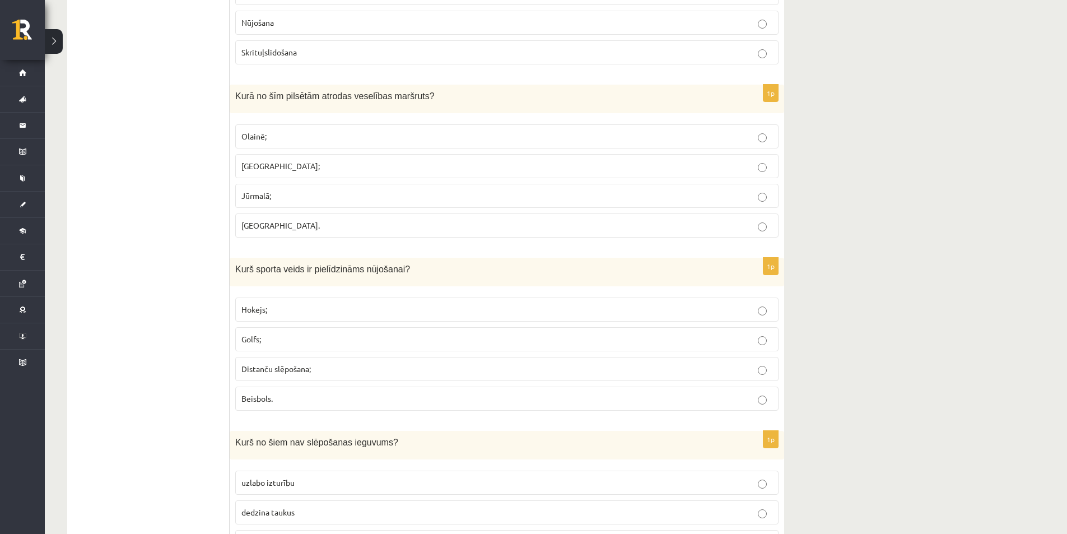
scroll to position [2017, 0]
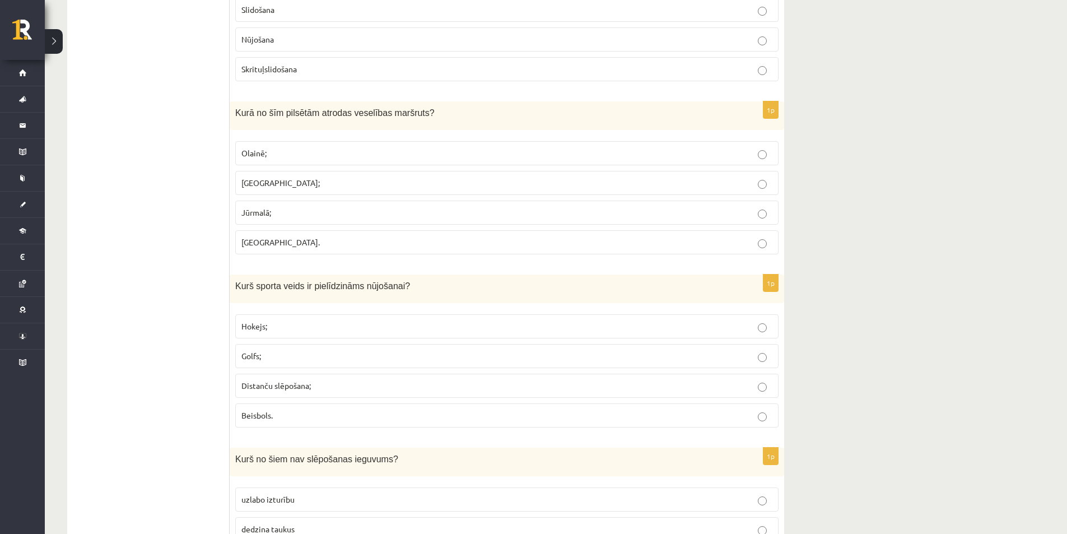
drag, startPoint x: 225, startPoint y: 244, endPoint x: 313, endPoint y: 241, distance: 87.5
click at [287, 275] on div "Kurš sporta veids ir pielīdzināms nūjošanai?" at bounding box center [507, 289] width 555 height 29
drag, startPoint x: 288, startPoint y: 237, endPoint x: 224, endPoint y: 250, distance: 65.2
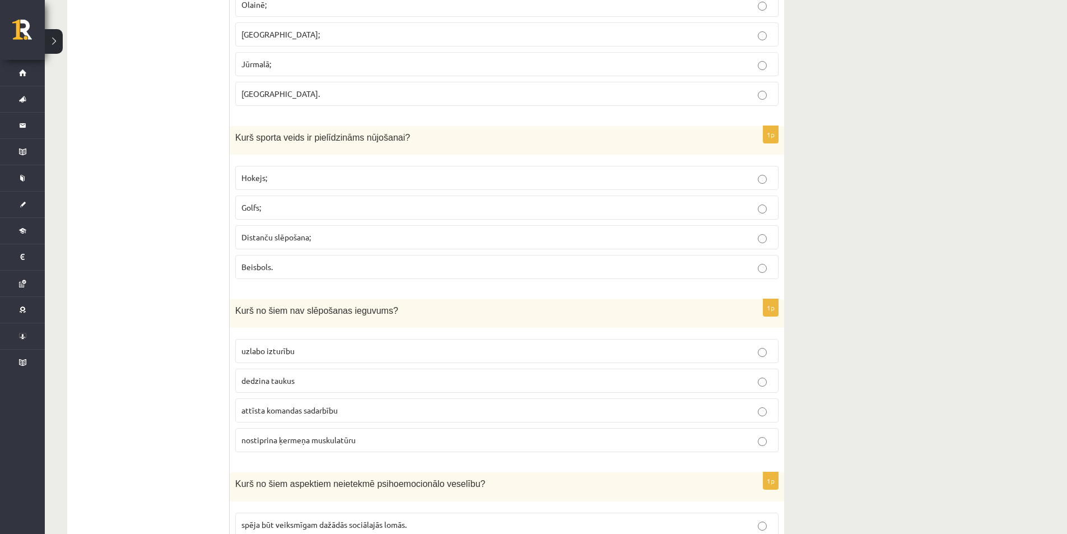
scroll to position [2185, 0]
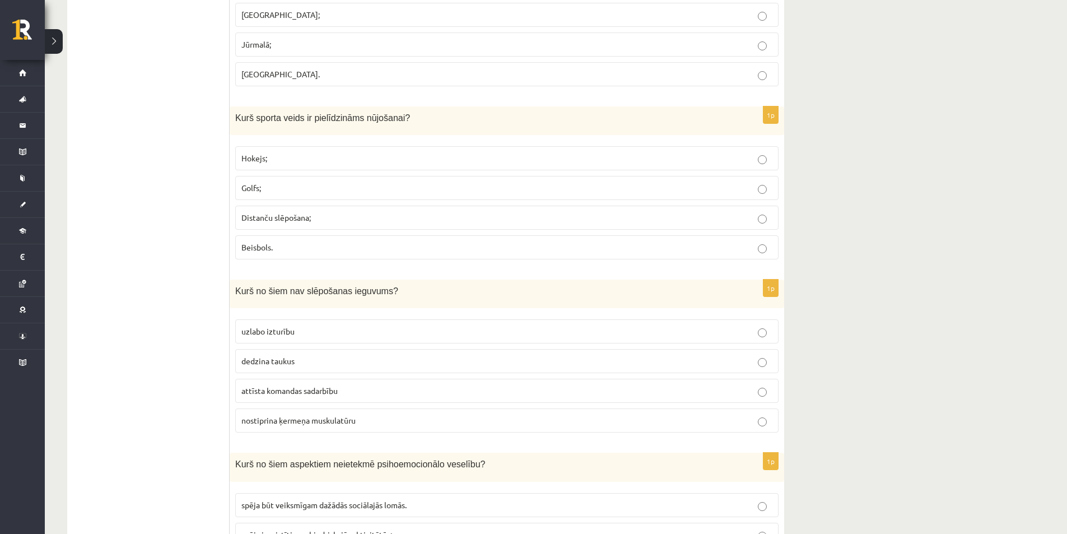
click at [355, 218] on p "Distanču slēpošana;" at bounding box center [507, 218] width 531 height 12
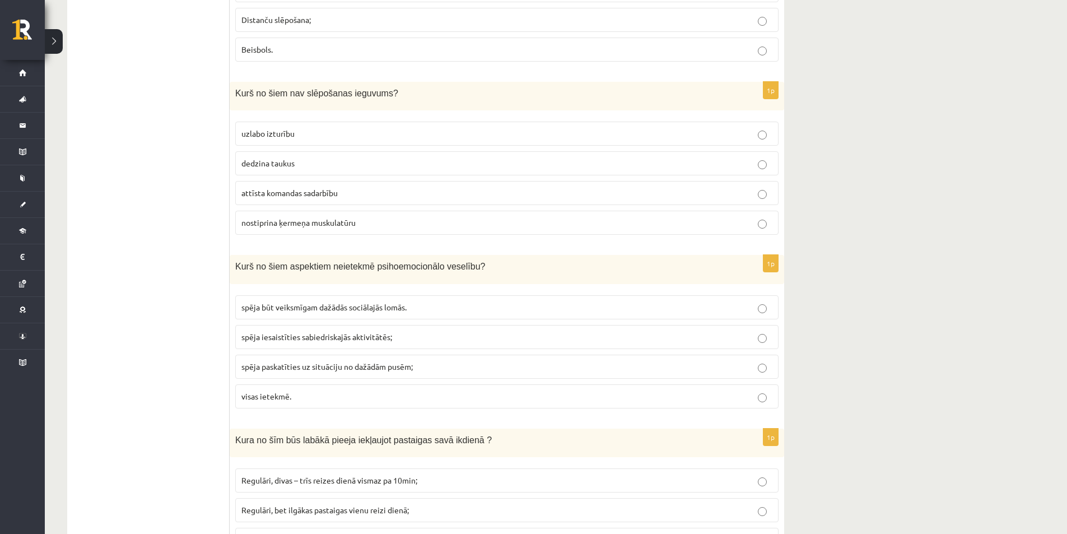
scroll to position [2410, 0]
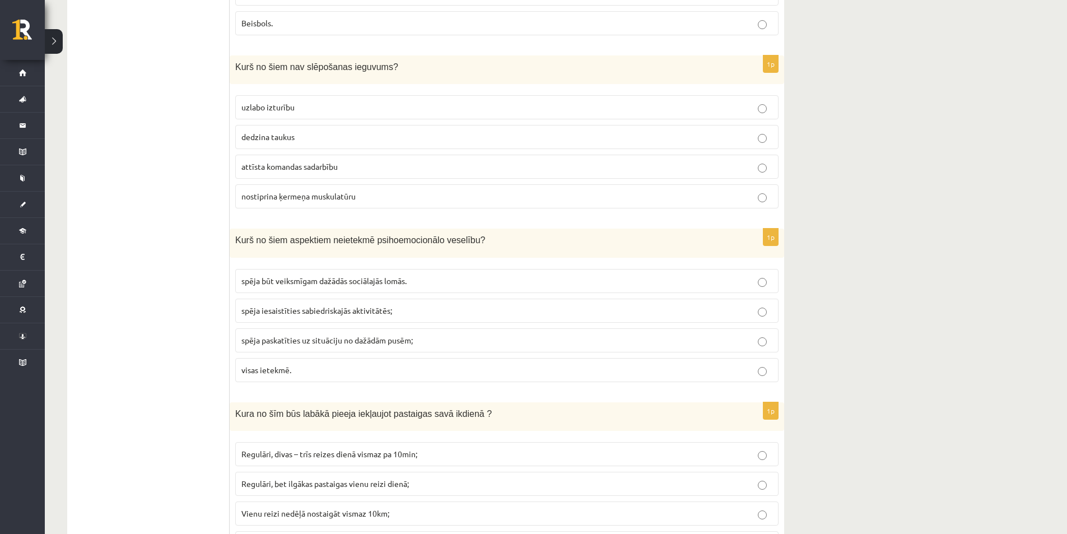
click at [268, 375] on p "visas ietekmē." at bounding box center [507, 370] width 531 height 12
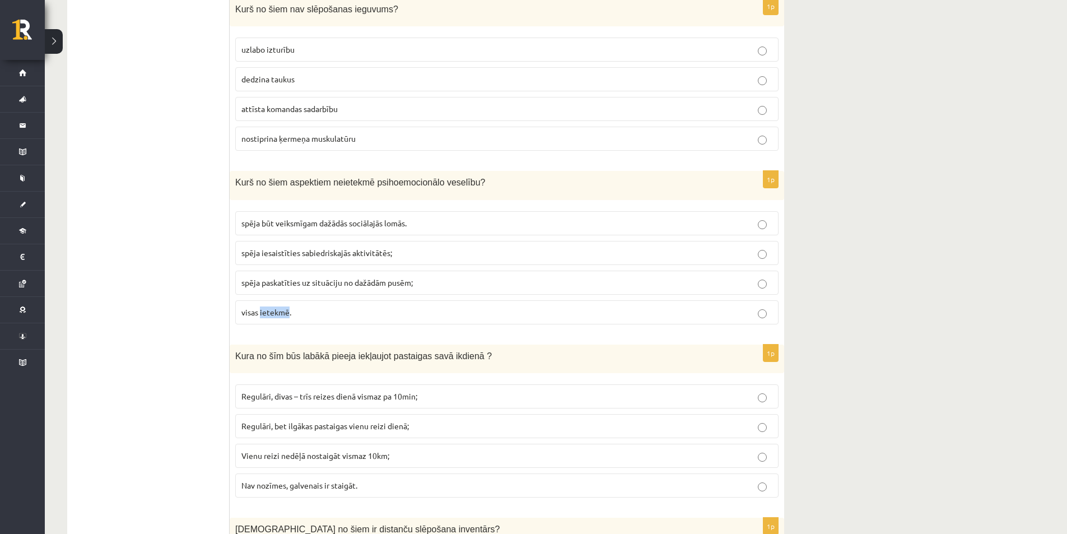
scroll to position [2522, 0]
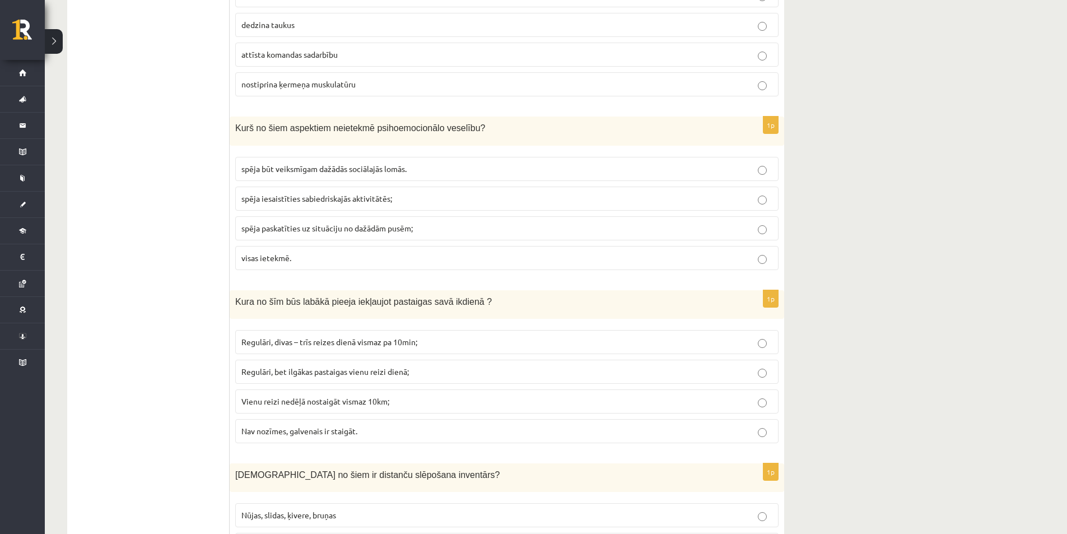
click at [150, 344] on ul "Tests Izvērtējums!" at bounding box center [153, 279] width 151 height 5199
click at [346, 363] on label "Regulāri, bet ilgākas pastaigas vienu reizi dienā;" at bounding box center [507, 372] width 544 height 24
click at [164, 406] on ul "Tests Izvērtējums!" at bounding box center [153, 279] width 151 height 5199
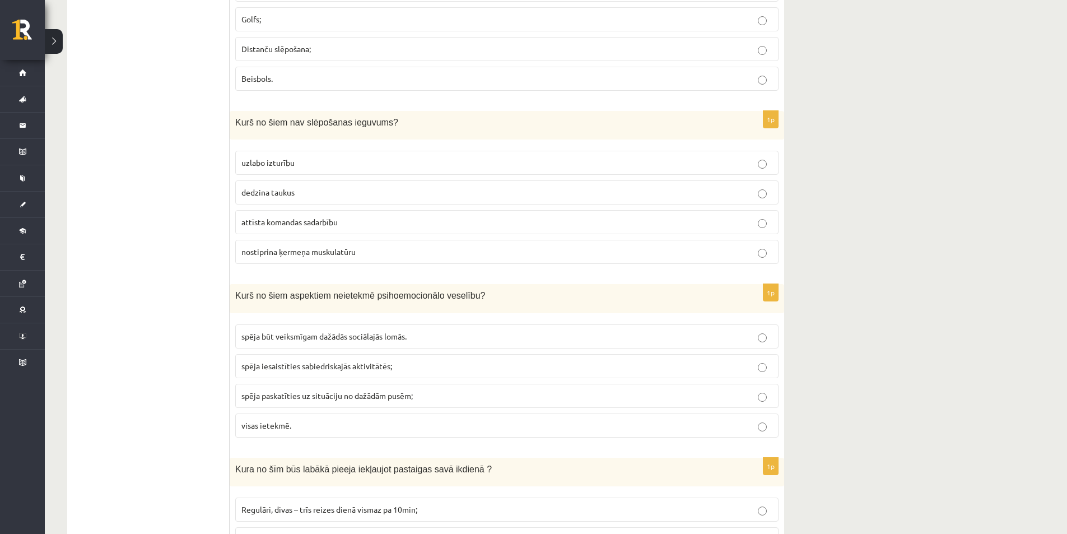
scroll to position [2354, 0]
click at [290, 256] on span "nostiprina ķermeņa muskulatūru" at bounding box center [299, 252] width 114 height 10
click at [220, 272] on ul "Tests Izvērtējums!" at bounding box center [153, 447] width 151 height 5199
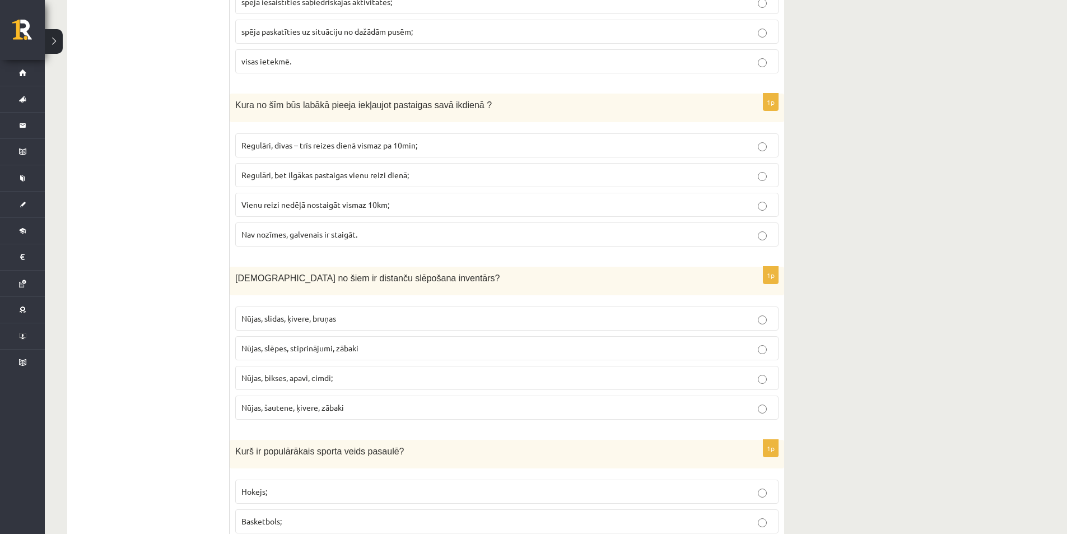
scroll to position [2746, 0]
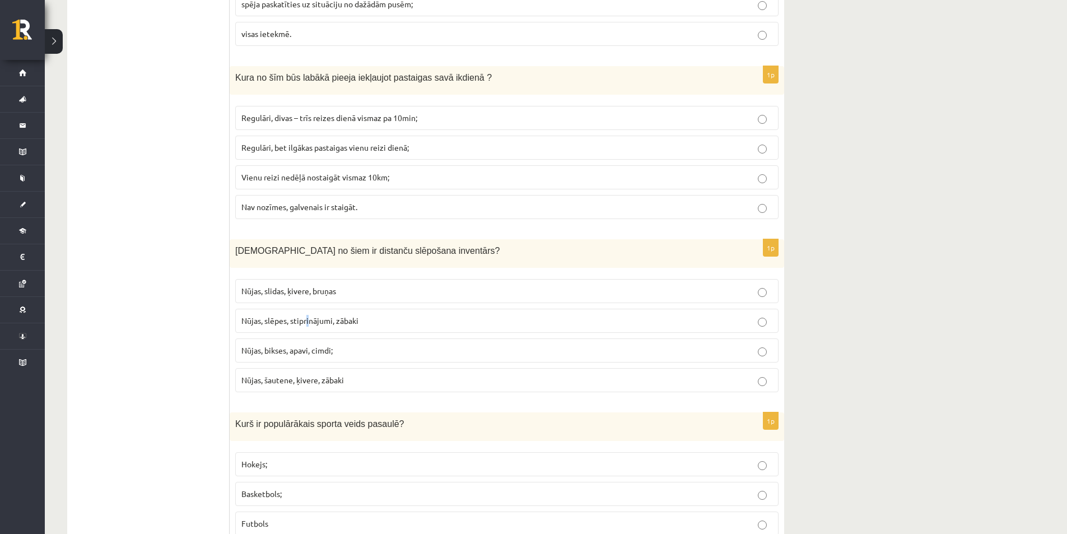
click at [306, 328] on label "Nūjas, slēpes, stiprinājumi, zābaki" at bounding box center [507, 321] width 544 height 24
click at [304, 328] on label "Nūjas, slēpes, stiprinājumi, zābaki" at bounding box center [507, 321] width 544 height 24
click at [206, 328] on ul "Tests Izvērtējums!" at bounding box center [153, 54] width 151 height 5199
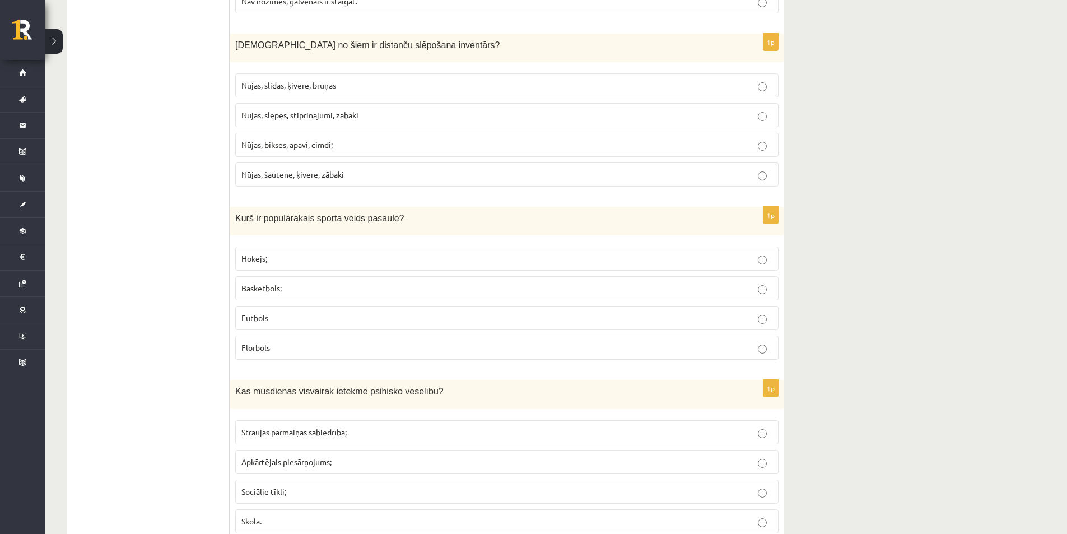
scroll to position [2970, 0]
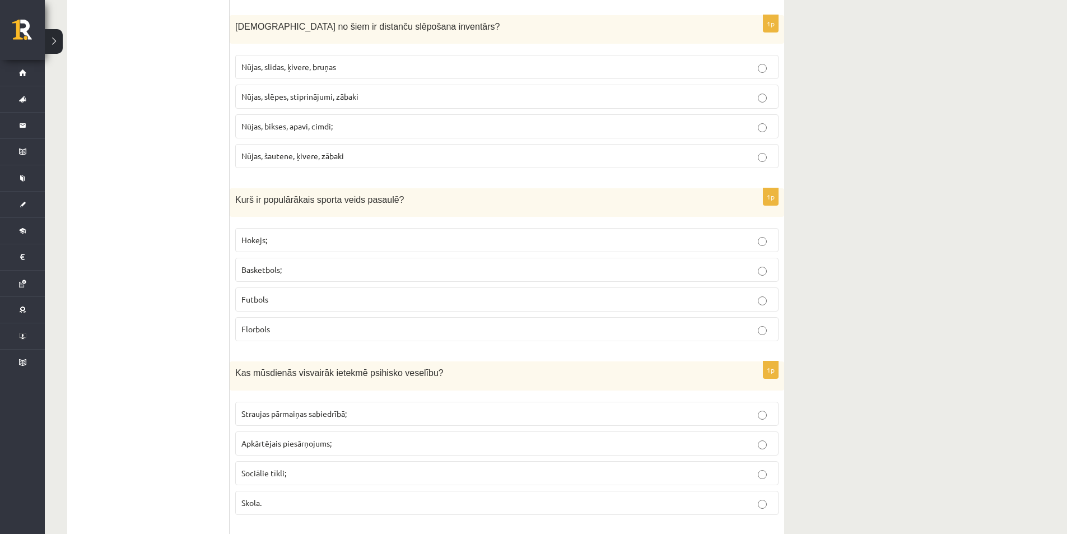
drag, startPoint x: 208, startPoint y: 280, endPoint x: 295, endPoint y: 309, distance: 91.6
drag, startPoint x: 288, startPoint y: 300, endPoint x: 233, endPoint y: 268, distance: 63.8
click at [230, 266] on div "1p Kurš ir populārākais sporta veids pasaulē? Hokejs; Basketbols; Futbols Florb…" at bounding box center [507, 269] width 555 height 162
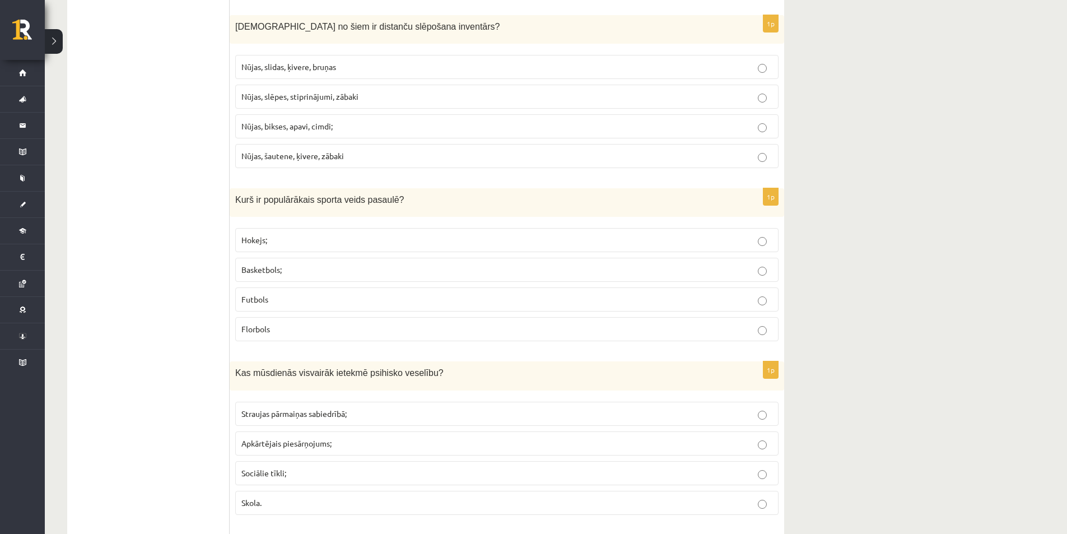
click at [345, 301] on p "Futbols" at bounding box center [507, 300] width 531 height 12
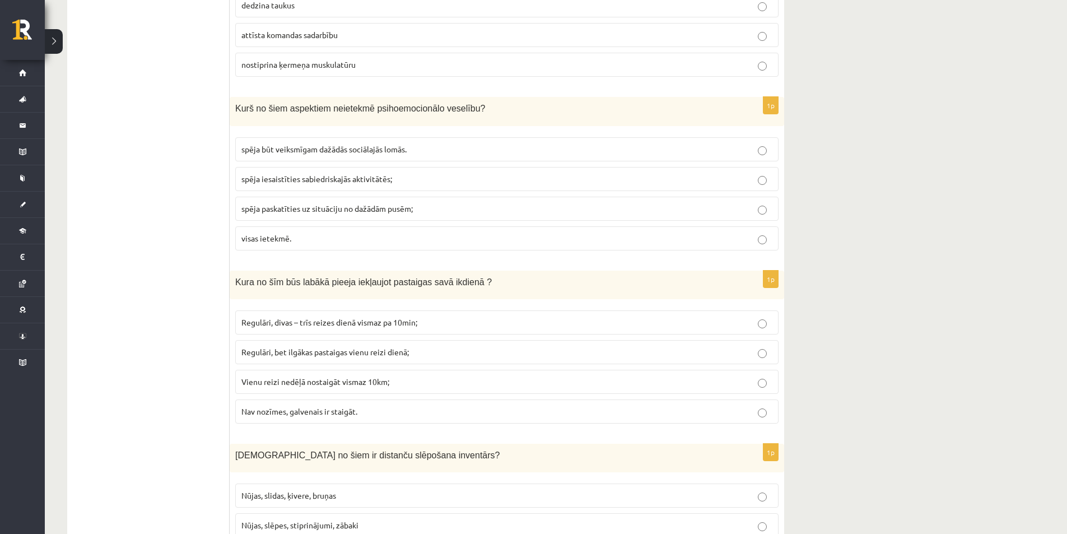
scroll to position [2522, 0]
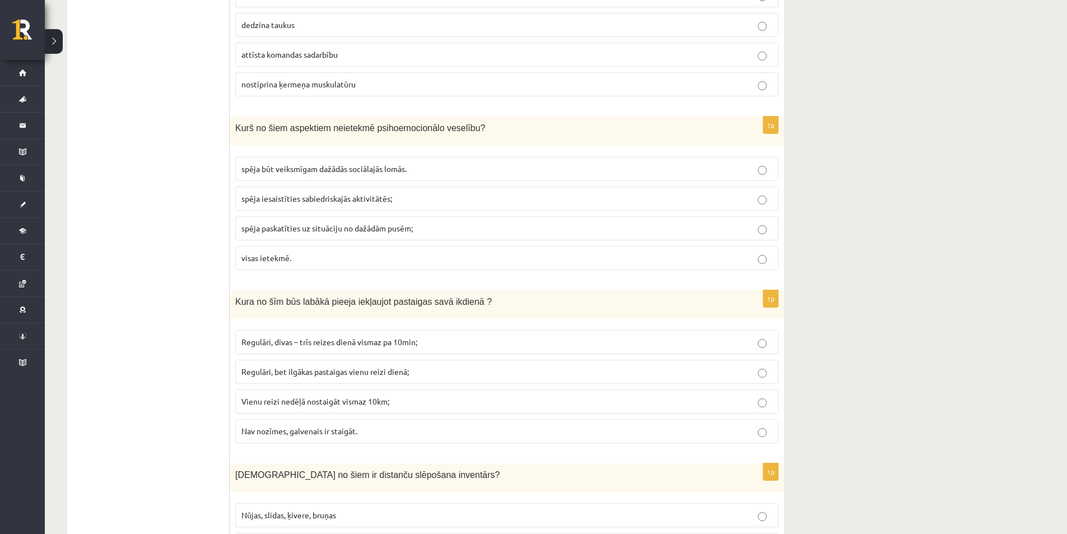
click at [408, 162] on label "spēja būt veiksmīgam dažādās sociālajās lomās." at bounding box center [507, 169] width 544 height 24
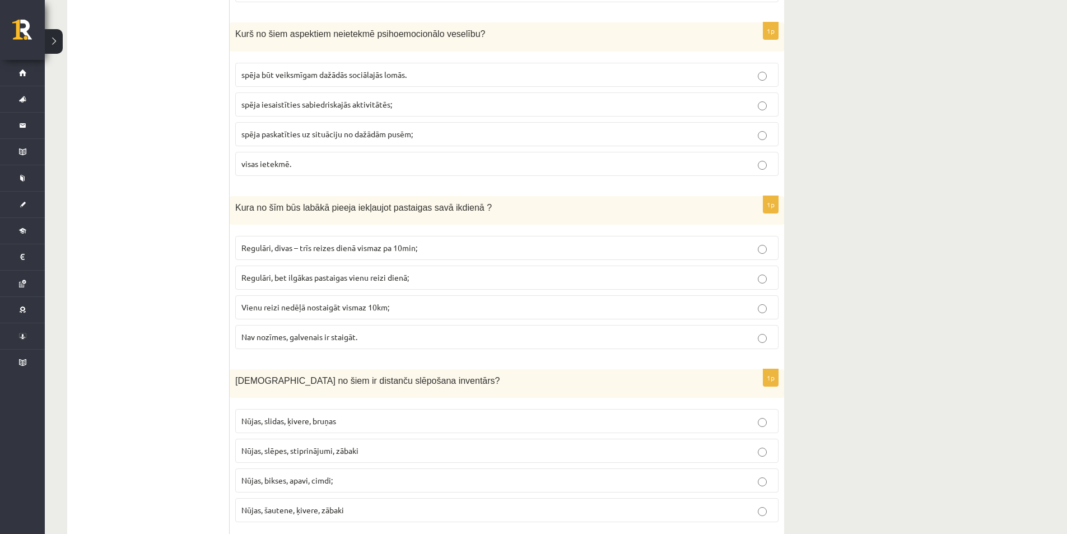
scroll to position [2634, 0]
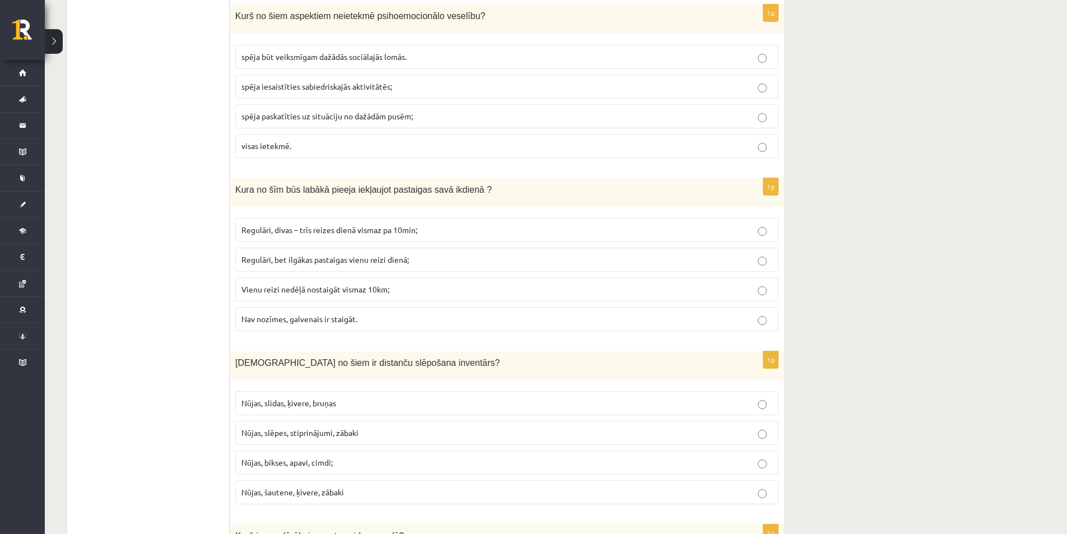
click at [407, 112] on span "spēja paskatīties uz situāciju no dažādām pusēm;" at bounding box center [327, 116] width 171 height 10
click at [210, 119] on ul "Tests Izvērtējums!" at bounding box center [153, 166] width 151 height 5199
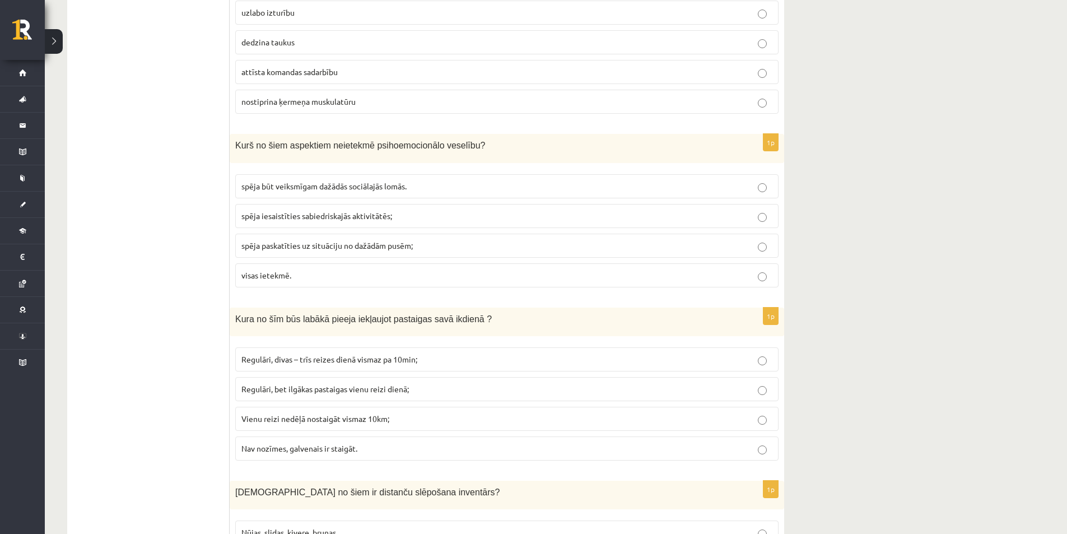
scroll to position [2522, 0]
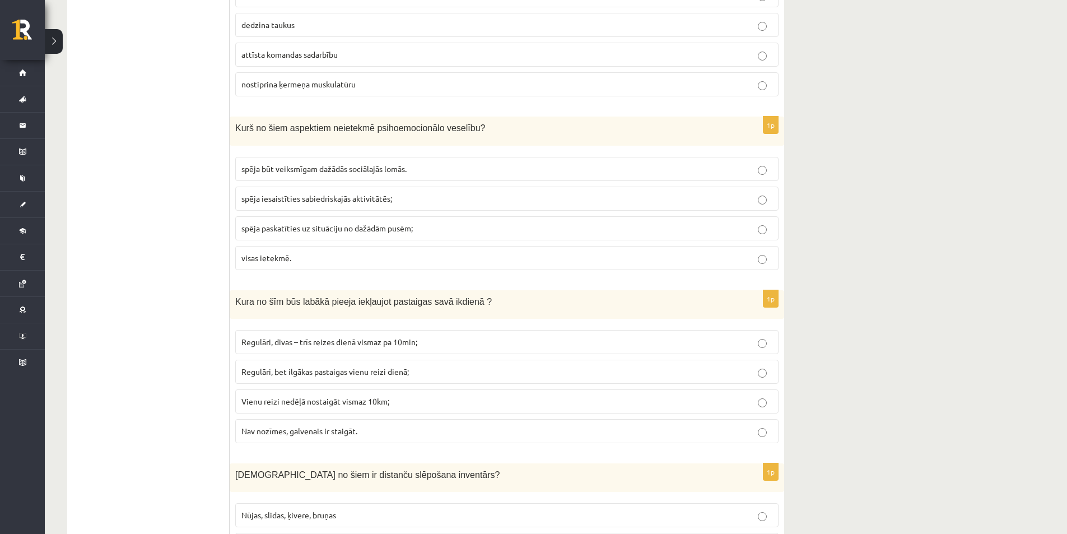
click at [434, 170] on p "spēja būt veiksmīgam dažādās sociālajās lomās." at bounding box center [507, 169] width 531 height 12
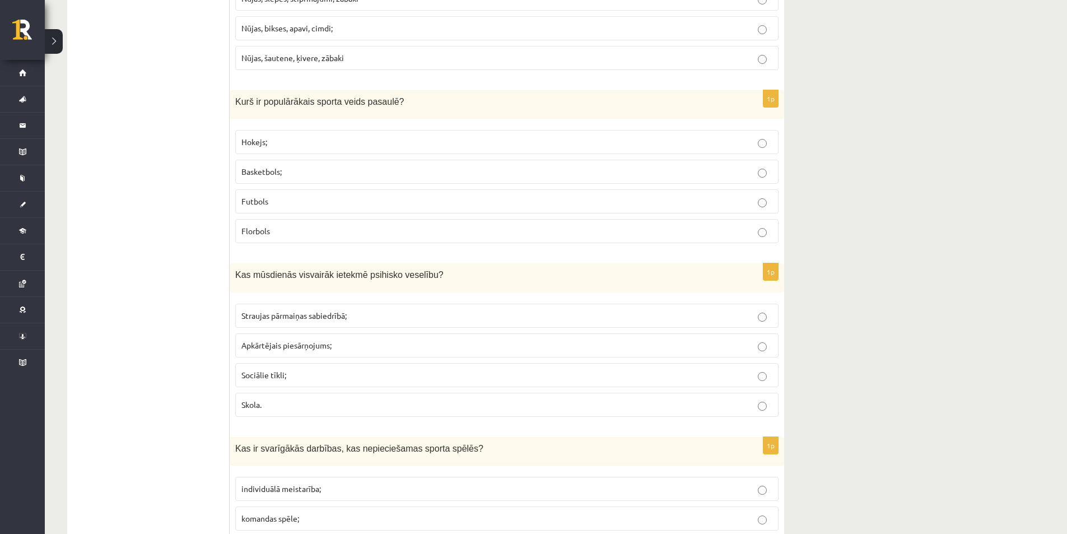
scroll to position [3194, 0]
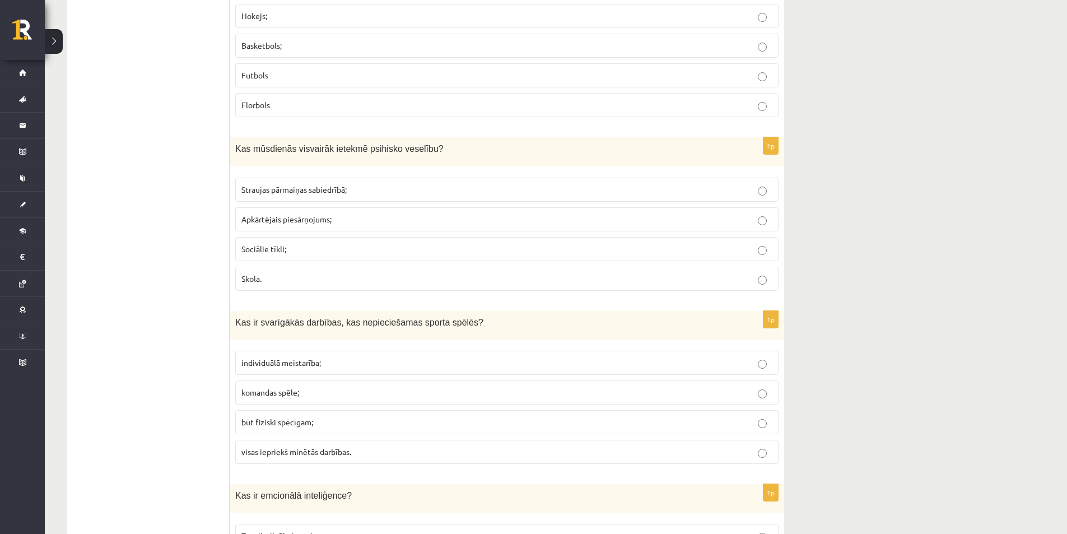
click at [282, 276] on p "Skola." at bounding box center [507, 279] width 531 height 12
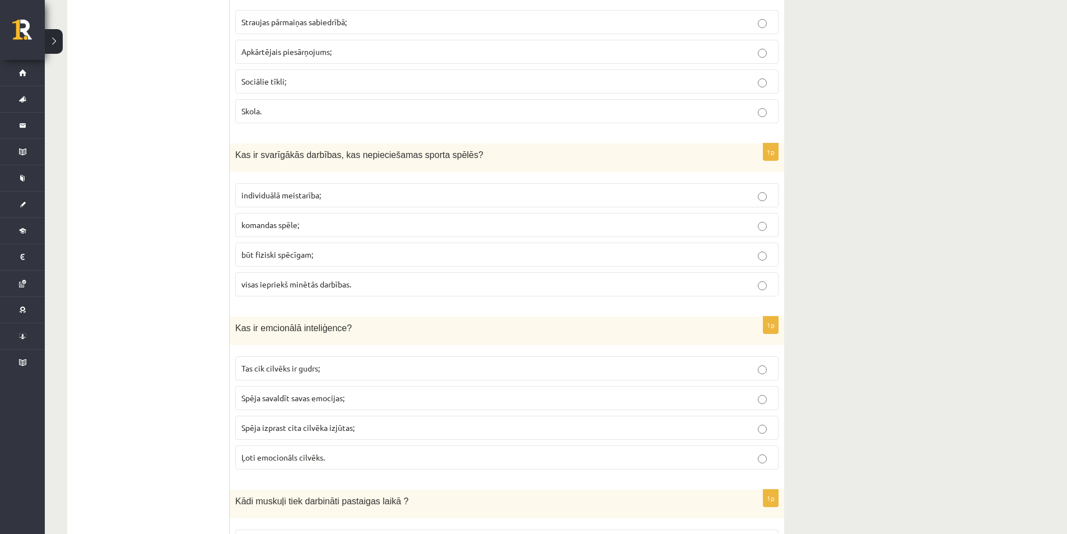
scroll to position [3362, 0]
click at [275, 230] on p "komandas spēle;" at bounding box center [507, 225] width 531 height 12
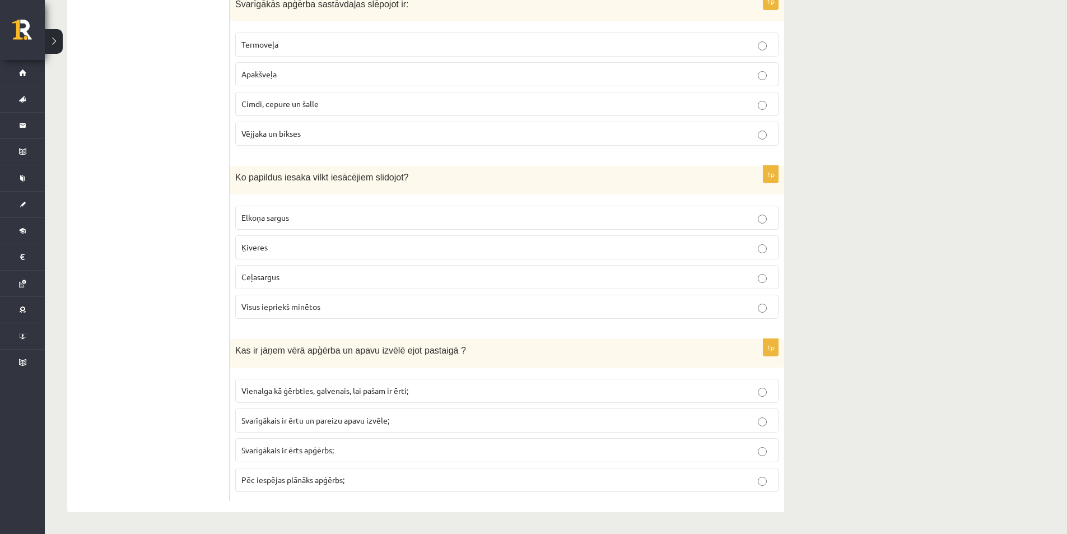
scroll to position [4900, 0]
click at [337, 452] on p "Svarīgākais ir ērts apģērbs;" at bounding box center [507, 450] width 531 height 12
drag, startPoint x: 146, startPoint y: 351, endPoint x: 253, endPoint y: 556, distance: 231.1
drag, startPoint x: 131, startPoint y: 252, endPoint x: 125, endPoint y: 255, distance: 6.5
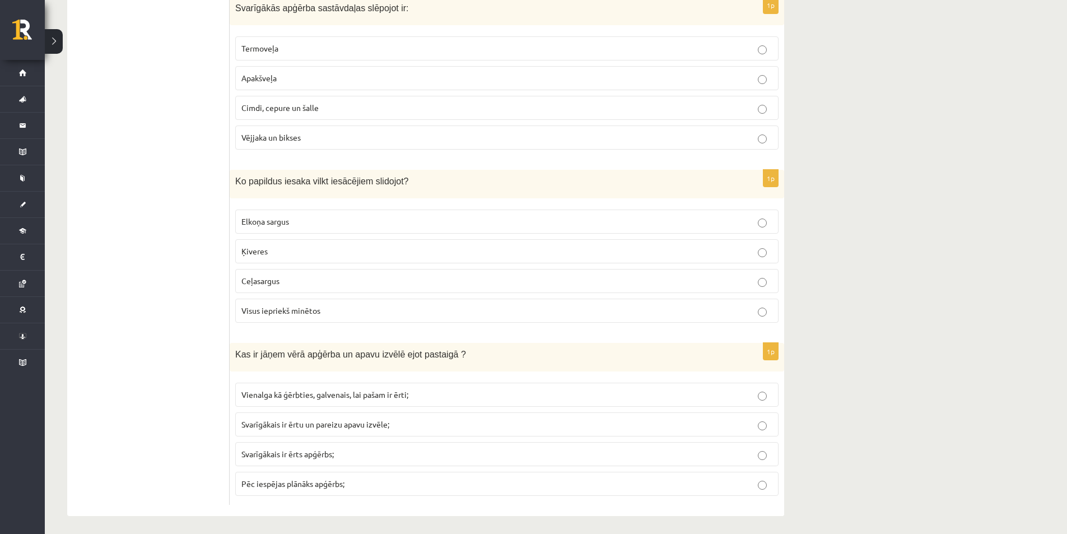
drag, startPoint x: 129, startPoint y: 310, endPoint x: 163, endPoint y: 298, distance: 36.0
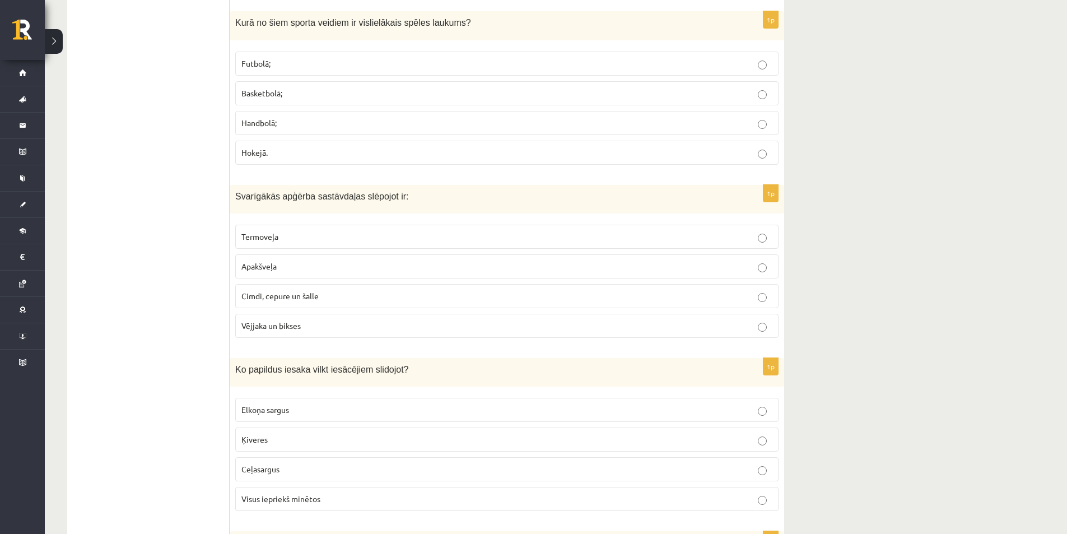
drag, startPoint x: 164, startPoint y: 293, endPoint x: 169, endPoint y: 275, distance: 18.5
click at [293, 494] on p "Visus iepriekš minētos" at bounding box center [507, 500] width 531 height 12
drag, startPoint x: 397, startPoint y: 370, endPoint x: 325, endPoint y: 368, distance: 72.3
click at [325, 367] on p "Ko papildus iesaka vilkt iesācējiem slidojot?" at bounding box center [479, 370] width 488 height 12
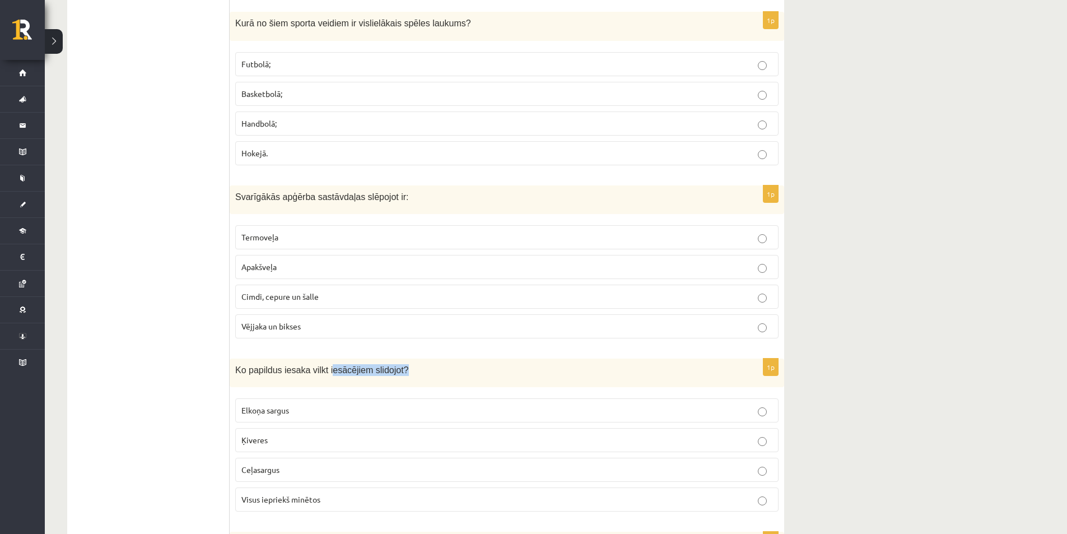
click at [325, 368] on span "Ko papildus iesaka vilkt iesācējiem slidojot?" at bounding box center [322, 370] width 174 height 10
click at [305, 377] on div "Ko papildus iesaka vilkt iesācējiem slidojot?" at bounding box center [507, 373] width 555 height 29
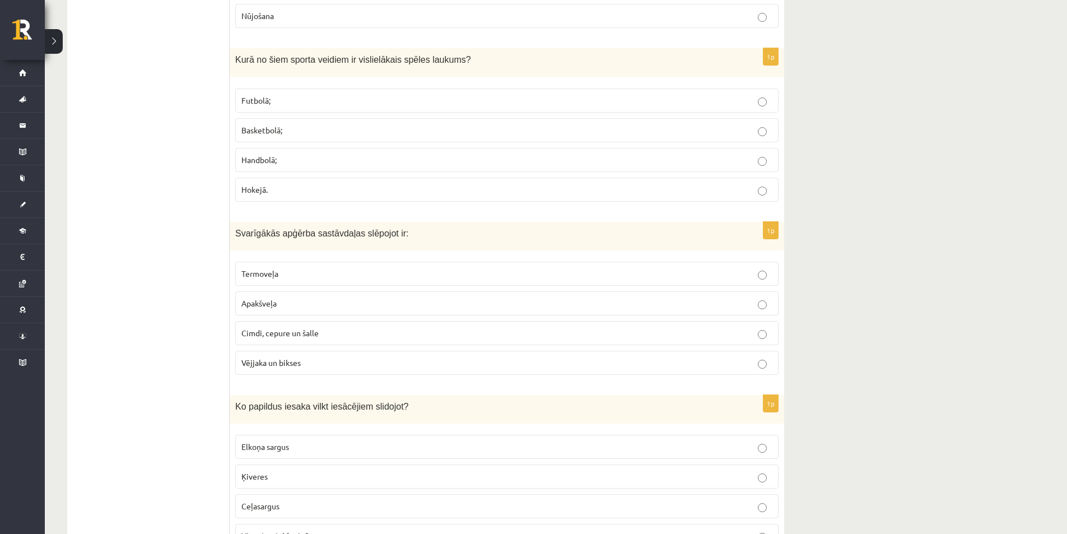
scroll to position [4650, 0]
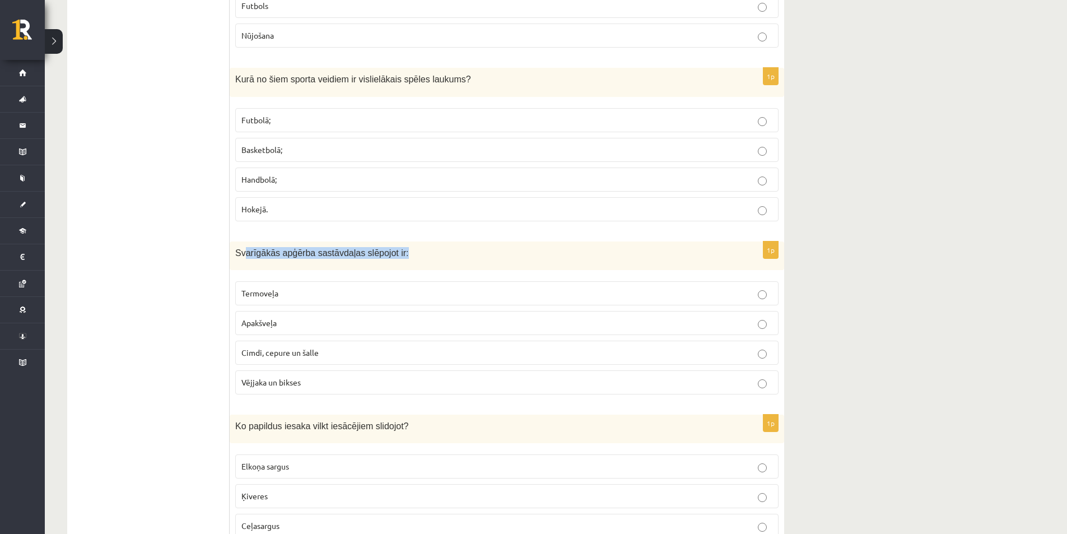
drag, startPoint x: 245, startPoint y: 258, endPoint x: 410, endPoint y: 247, distance: 165.7
click at [410, 247] on p "Svarīgākās apģērba sastāvdaļas slēpojot ir:" at bounding box center [479, 253] width 488 height 12
click at [411, 247] on p "Svarīgākās apģērba sastāvdaļas slēpojot ir:" at bounding box center [479, 253] width 488 height 12
click at [315, 383] on p "Vējjaka un bikses" at bounding box center [507, 383] width 531 height 12
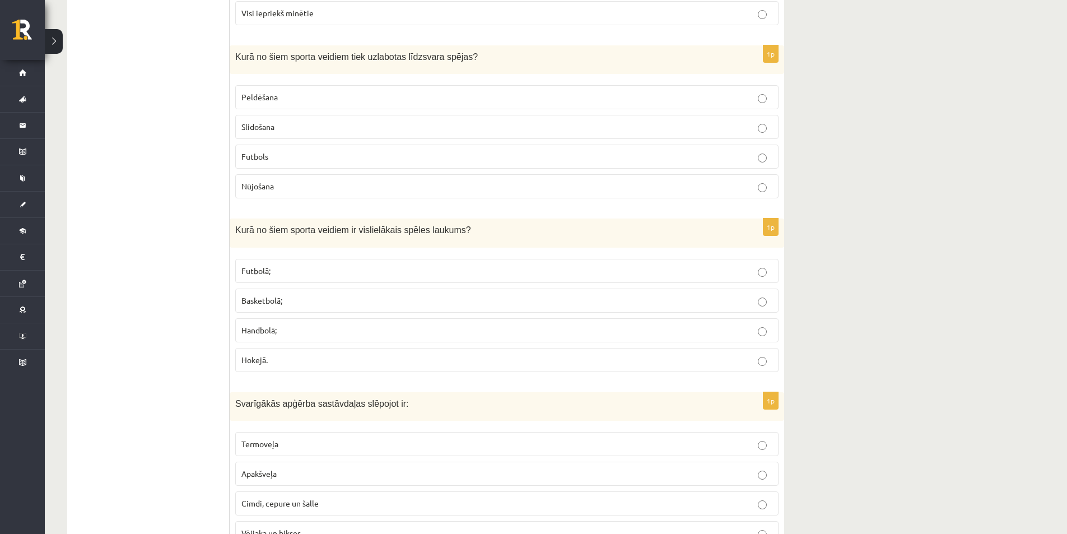
scroll to position [4482, 0]
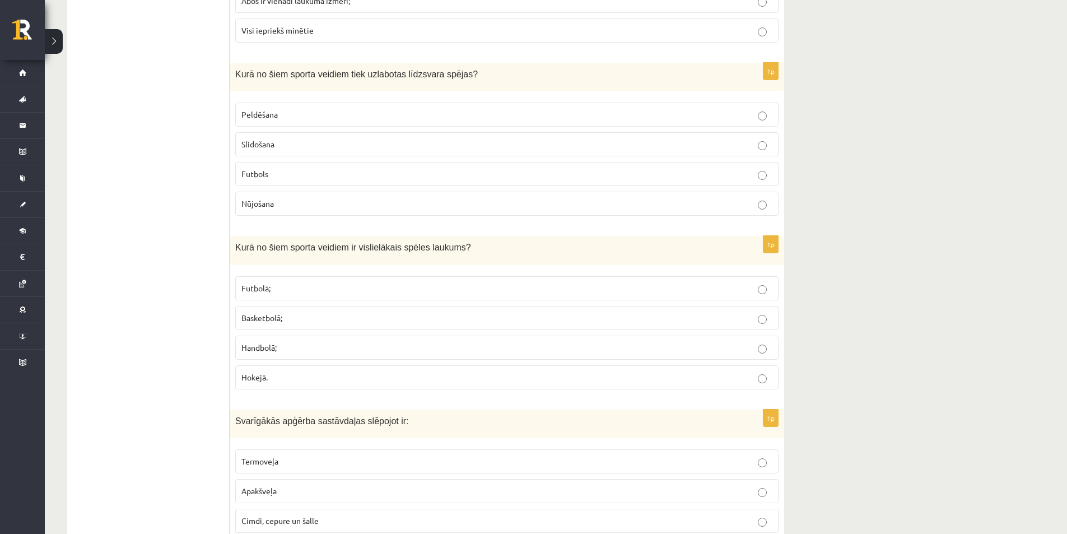
click at [638, 285] on p "Futbolā;" at bounding box center [507, 288] width 531 height 12
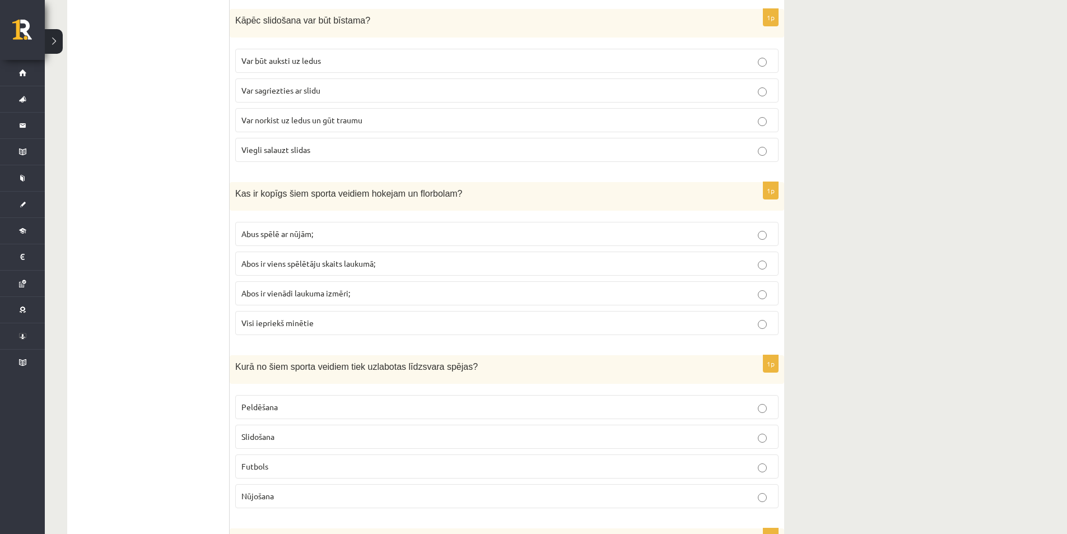
scroll to position [4171, 0]
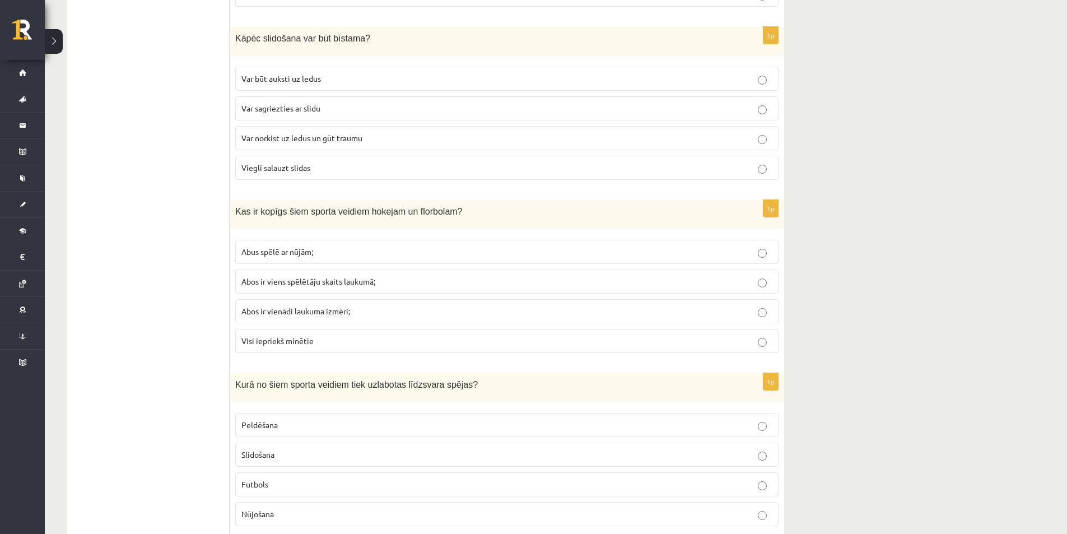
click at [758, 511] on p "Nūjošana" at bounding box center [507, 514] width 531 height 12
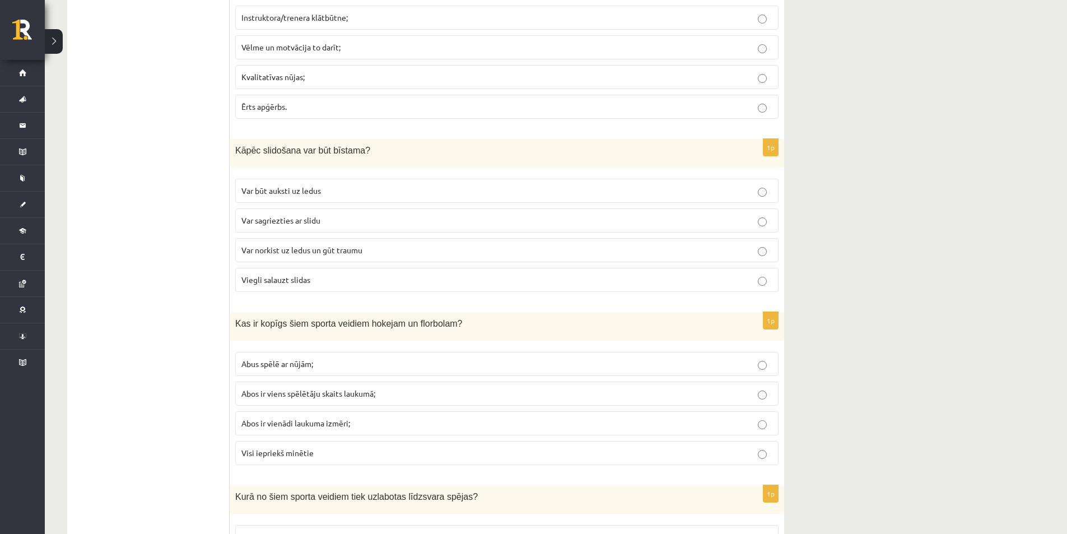
scroll to position [4115, 0]
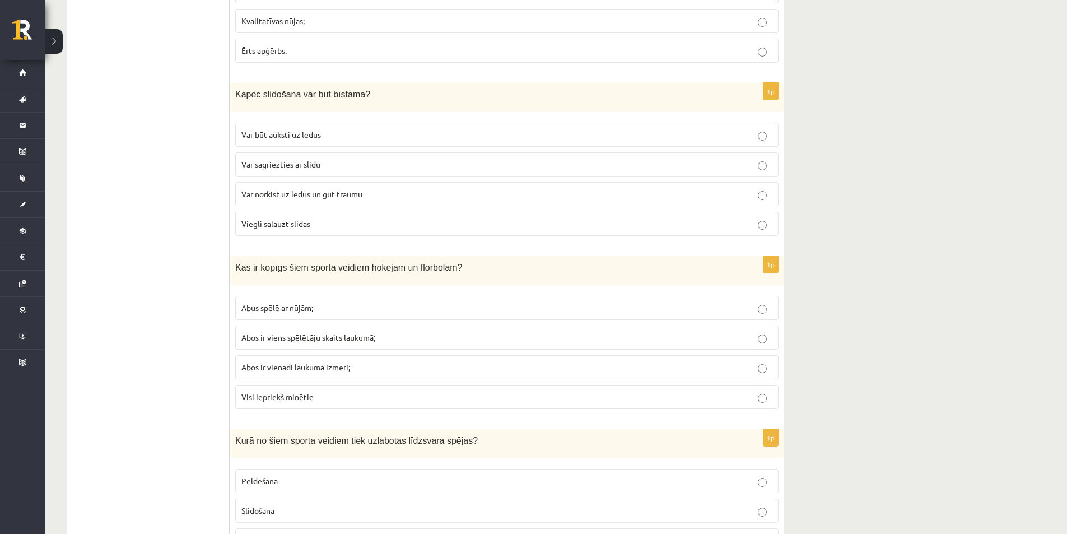
click at [517, 310] on p "Abus spēlē ar nūjām;" at bounding box center [507, 308] width 531 height 12
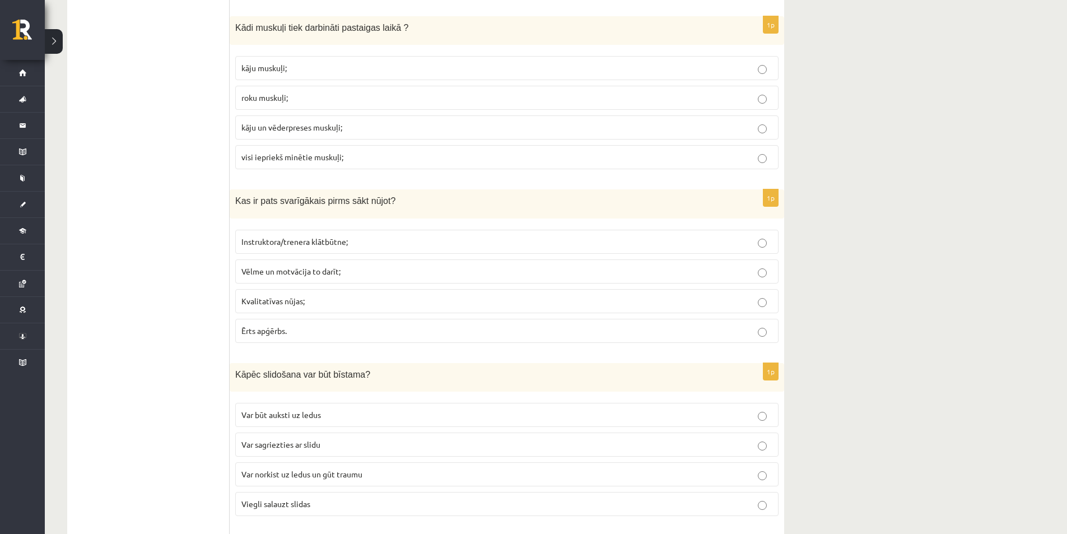
scroll to position [3891, 0]
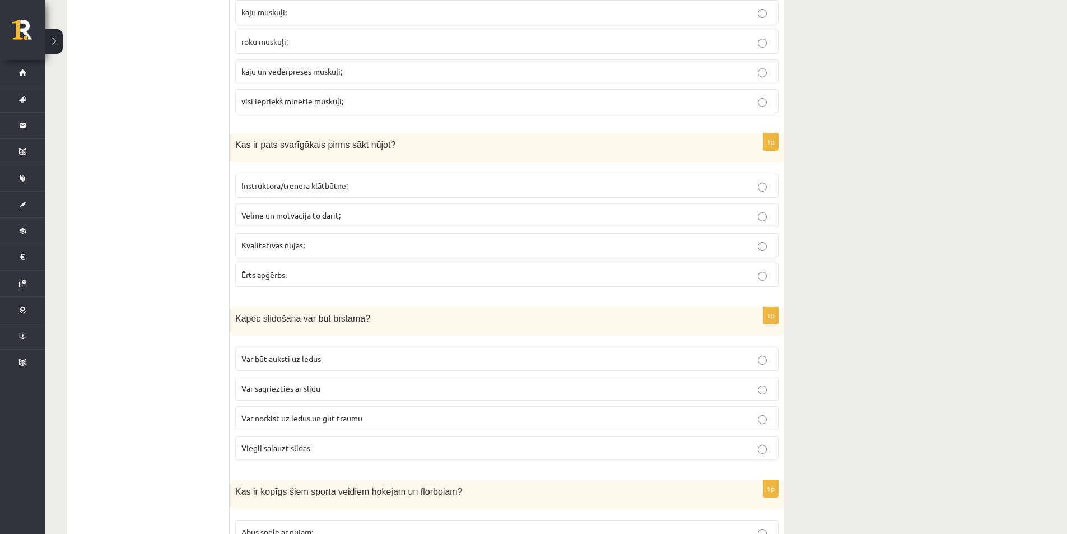
click at [571, 401] on label "Var sagriezties ar slidu" at bounding box center [507, 389] width 544 height 24
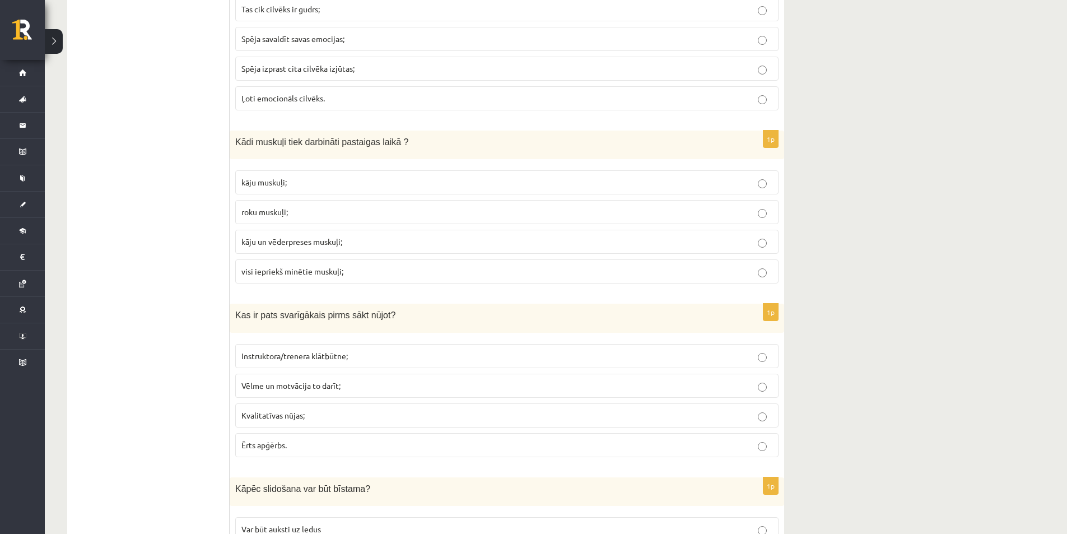
scroll to position [3723, 0]
click at [524, 349] on p "Instruktora/trenera klātbūtne;" at bounding box center [507, 354] width 531 height 12
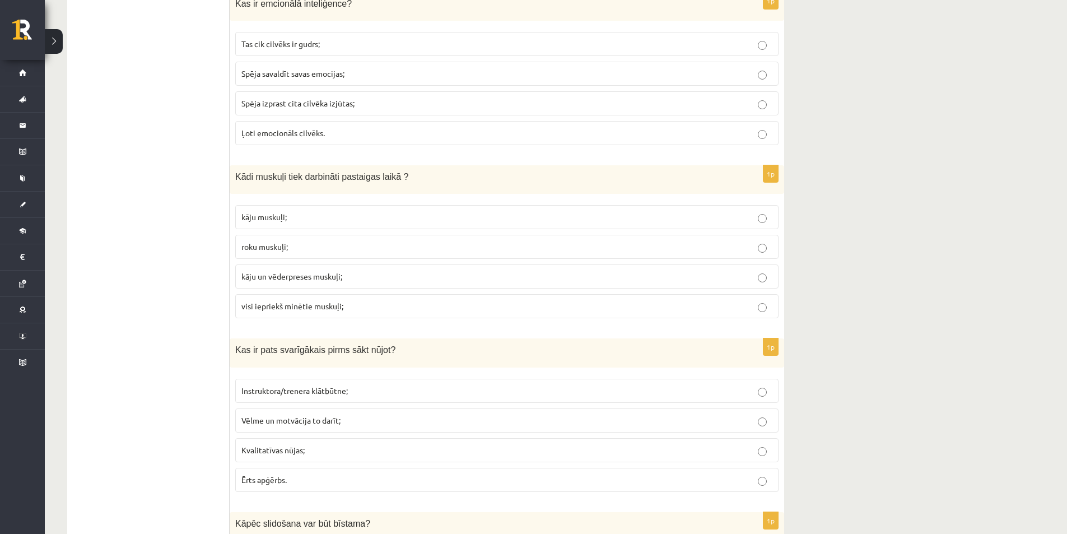
scroll to position [3667, 0]
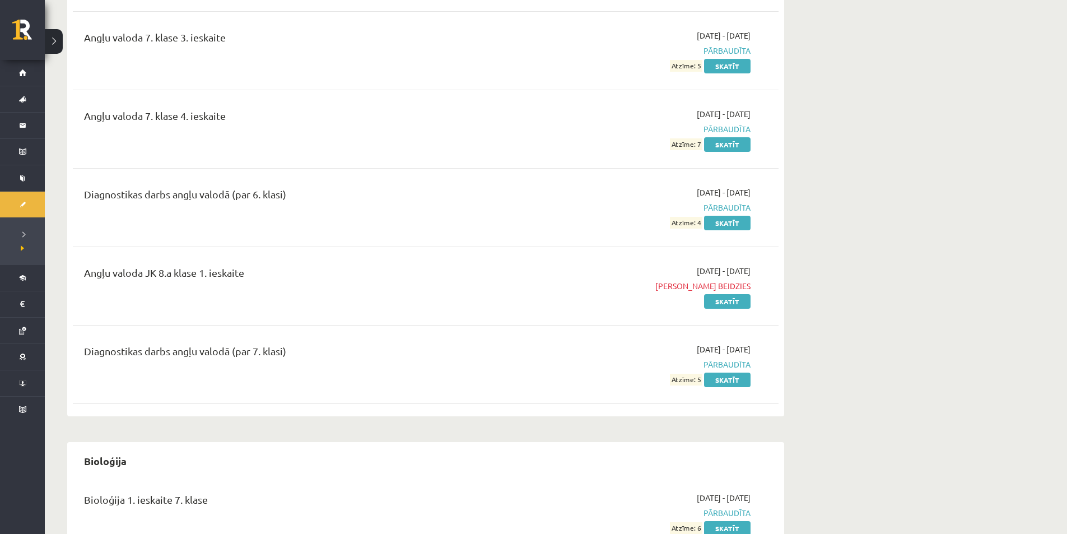
scroll to position [280, 0]
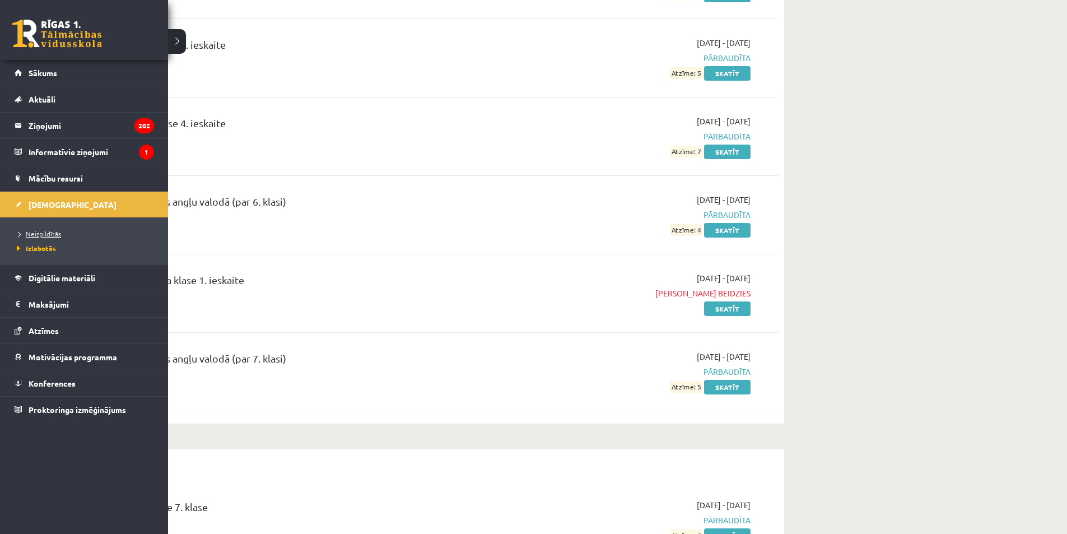
click at [66, 238] on link "Neizpildītās" at bounding box center [85, 234] width 143 height 10
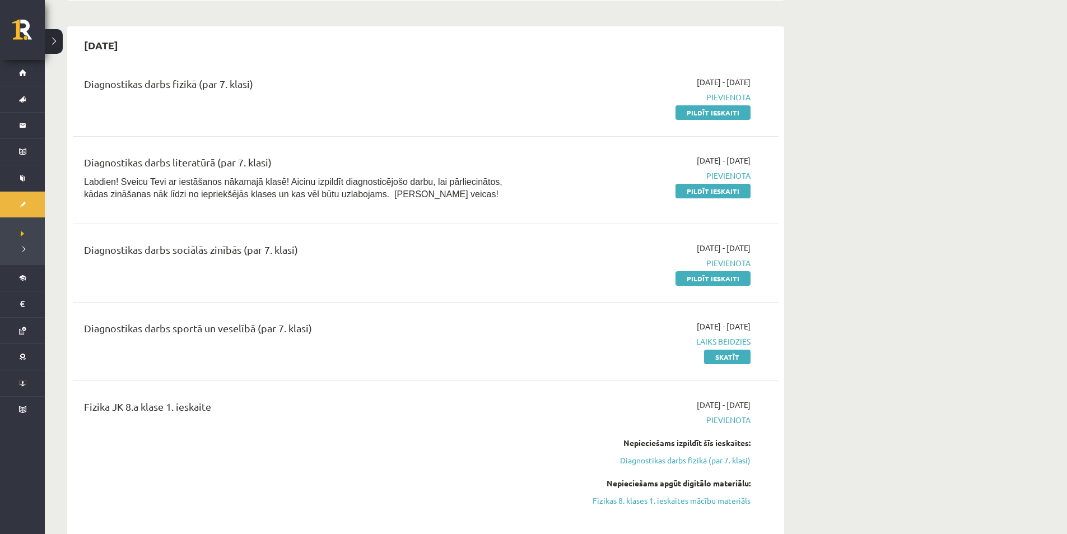
scroll to position [616, 0]
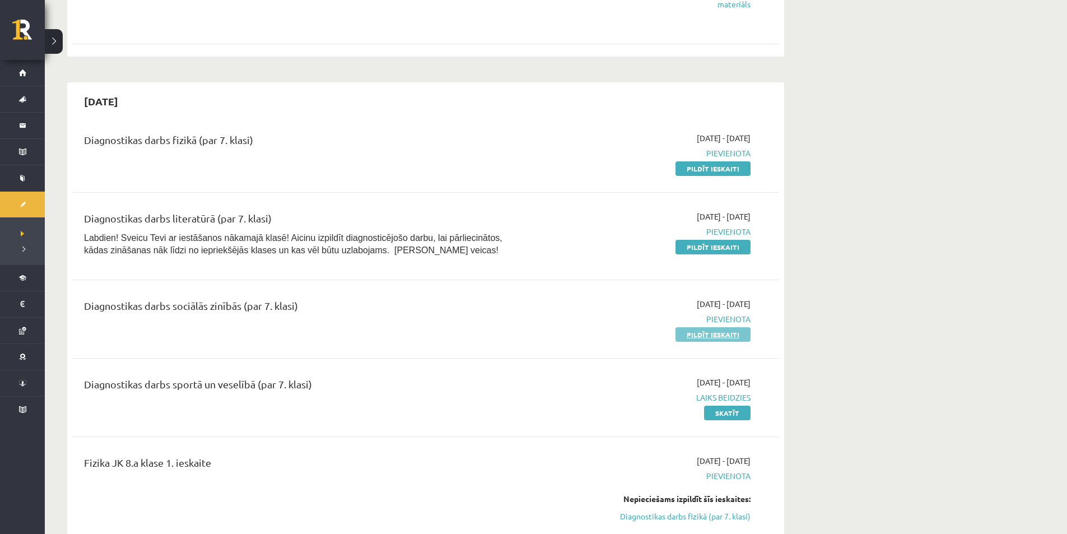
click at [732, 336] on link "Pildīt ieskaiti" at bounding box center [713, 334] width 75 height 15
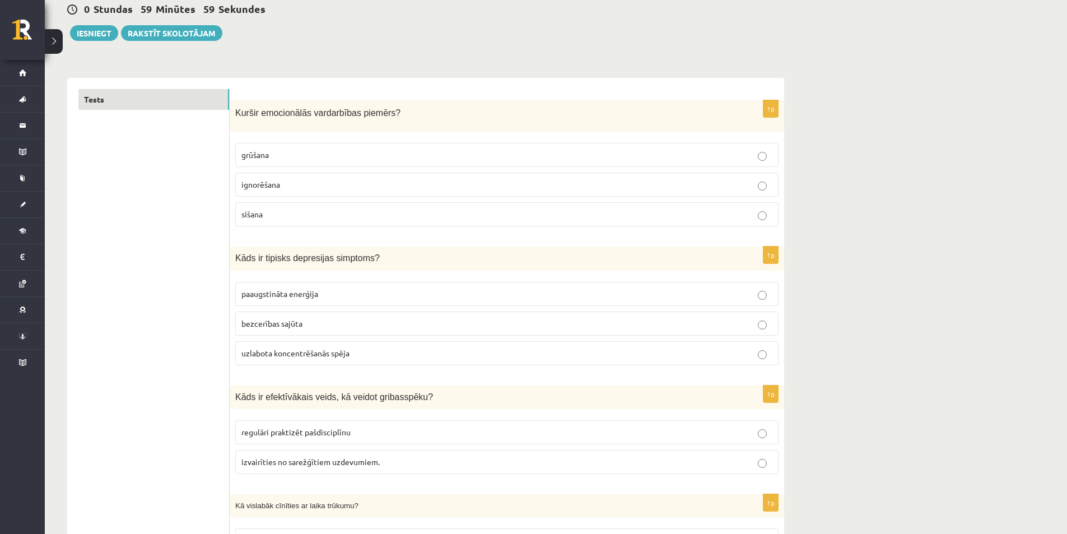
scroll to position [168, 0]
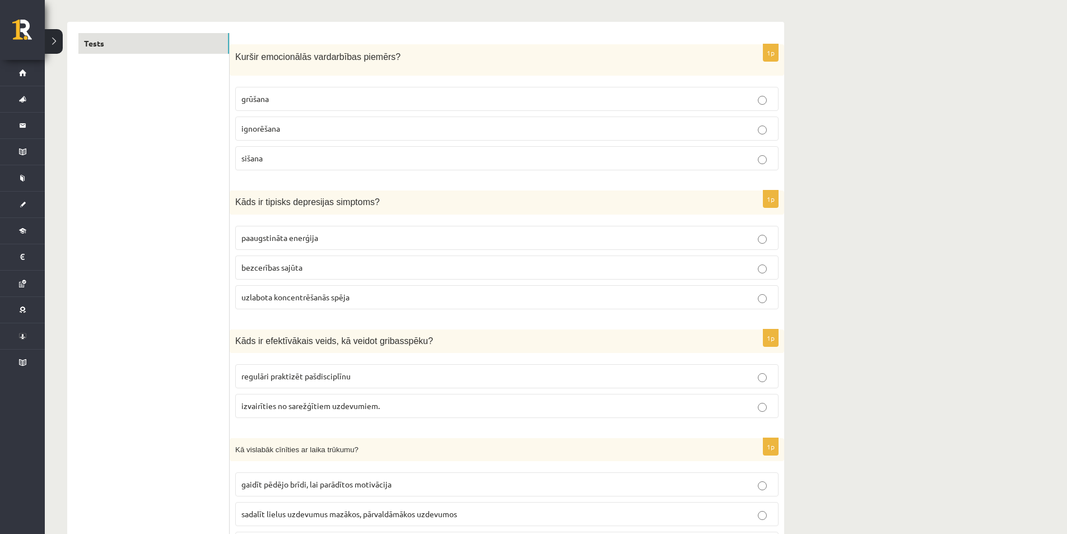
drag, startPoint x: 256, startPoint y: 58, endPoint x: 467, endPoint y: 52, distance: 211.9
click at [467, 52] on p "K urš ir emocionālās vardarbības piemērs?" at bounding box center [479, 56] width 488 height 13
click at [488, 129] on p "ignorēšana" at bounding box center [507, 129] width 531 height 12
click at [293, 272] on p "bezcerības sajūta" at bounding box center [507, 268] width 531 height 12
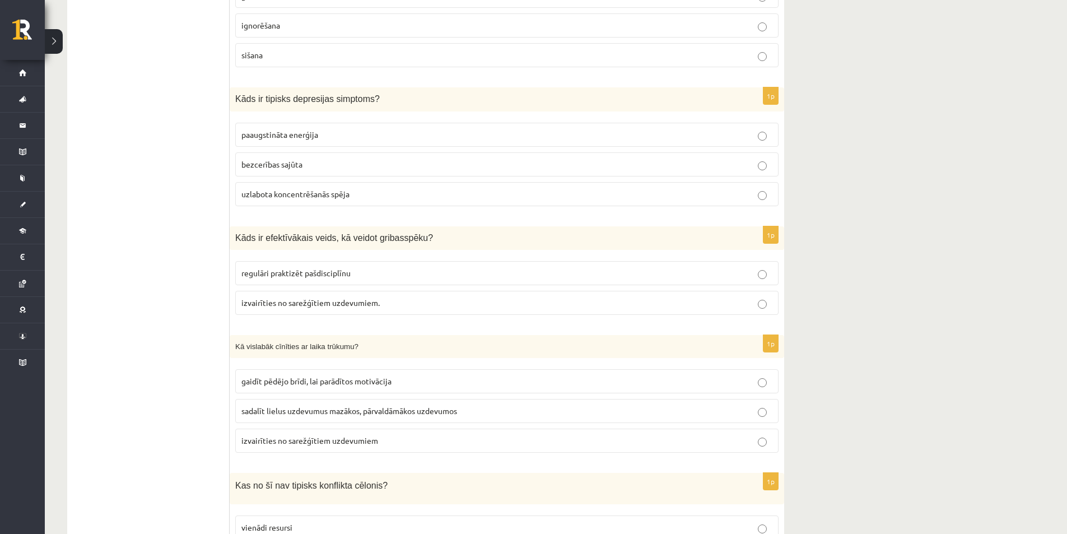
scroll to position [336, 0]
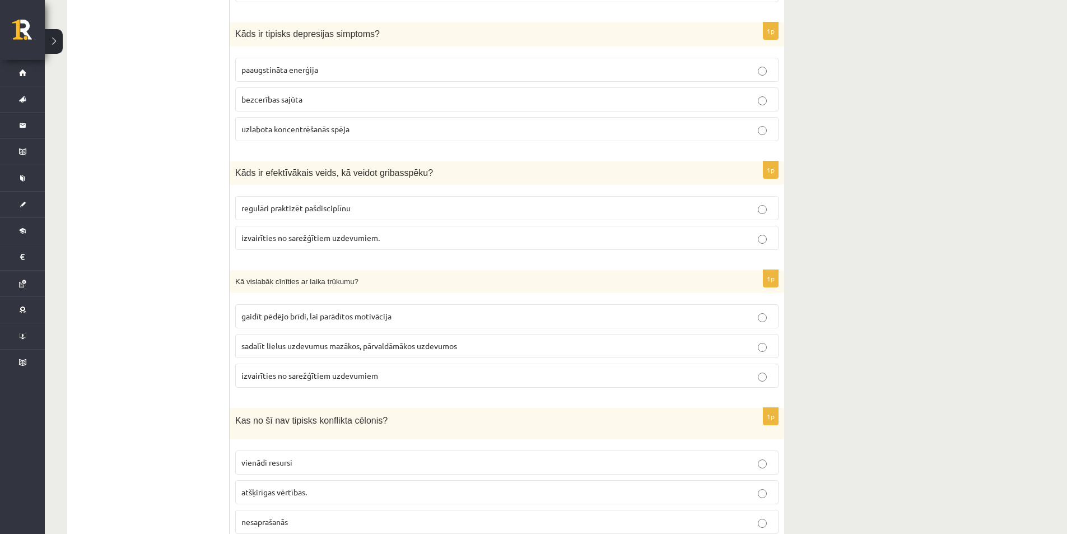
click at [313, 246] on label "izvairīties no sarežģītiem uzdevumiem." at bounding box center [507, 238] width 544 height 24
click at [332, 258] on div "1p Kāds ir efektīvākais veids, kā veidot gribasspēku? regulāri praktizēt pašdis…" at bounding box center [507, 210] width 555 height 98
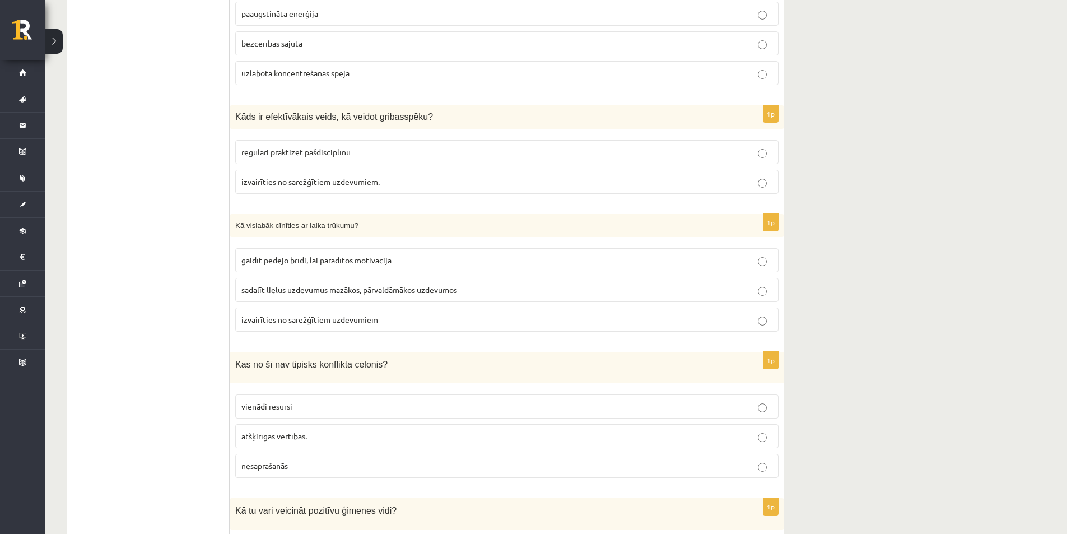
scroll to position [448, 0]
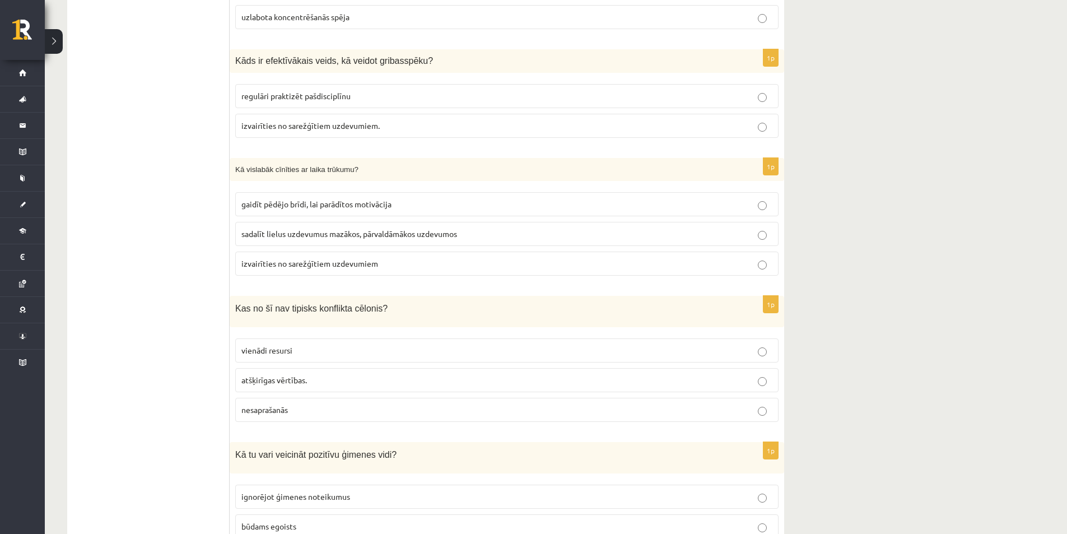
click at [320, 238] on p "sadalīt lielus uzdevumus mazākos, pārvaldāmākos uzdevumos" at bounding box center [507, 234] width 531 height 12
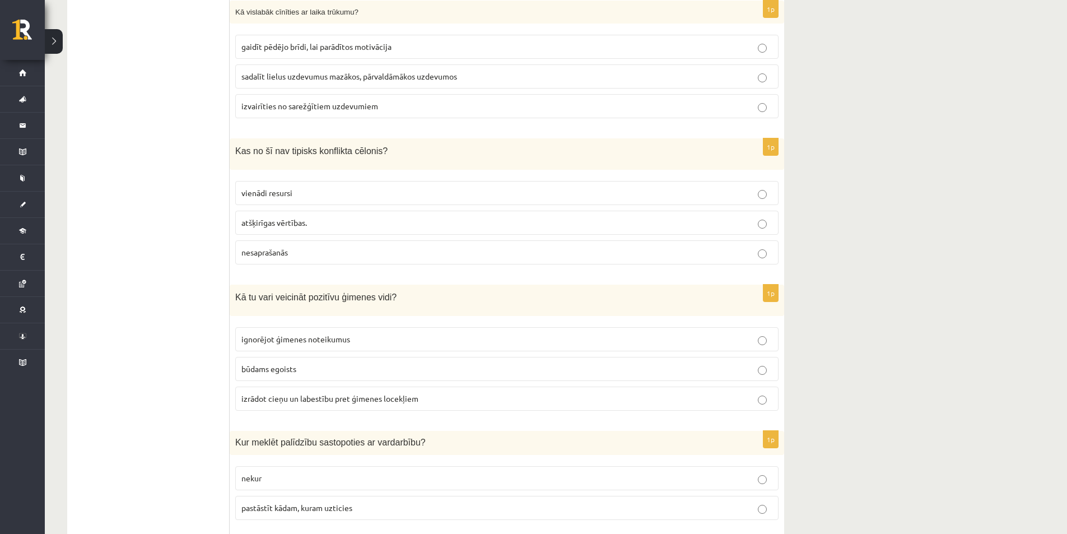
scroll to position [616, 0]
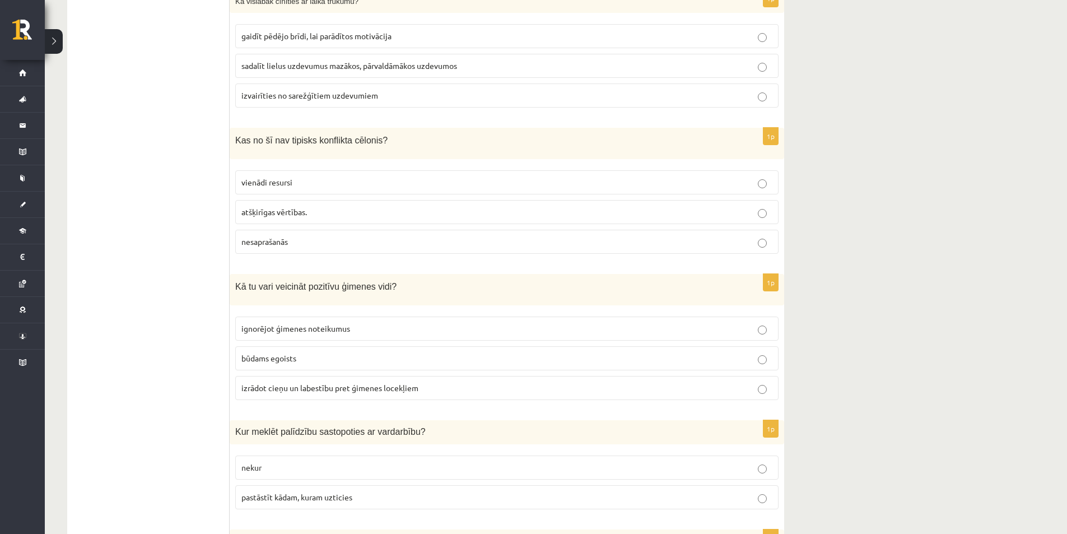
click at [341, 180] on p "vienādi resursi" at bounding box center [507, 183] width 531 height 12
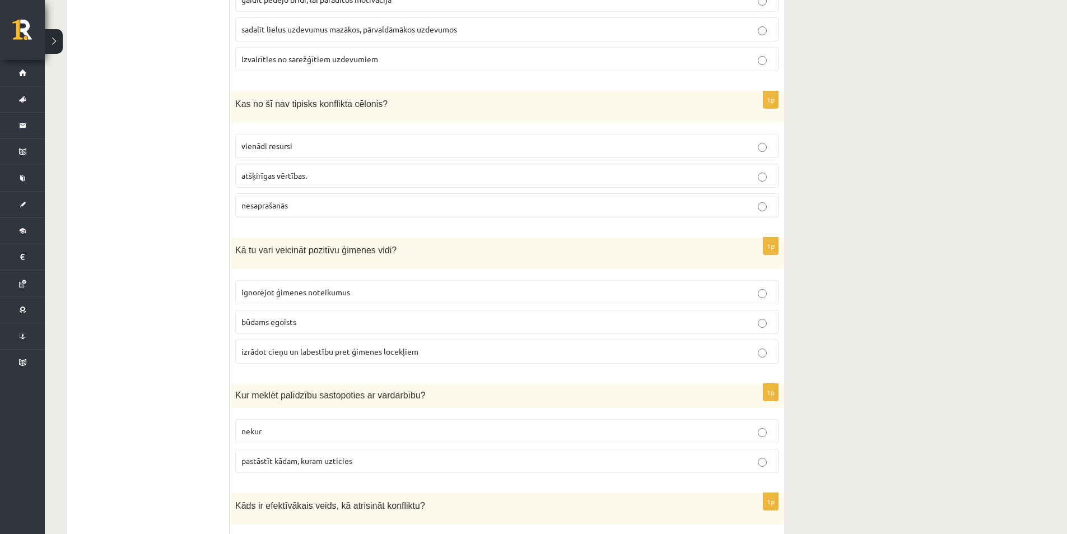
scroll to position [672, 0]
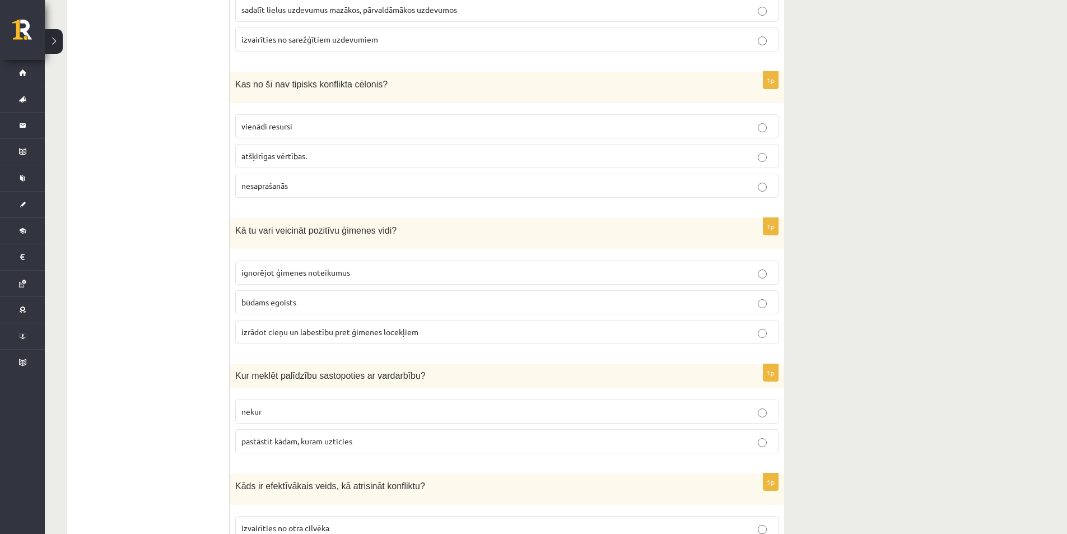
click at [321, 322] on label "izrādot cieņu un labestību pret ģimenes locekļiem" at bounding box center [507, 332] width 544 height 24
drag, startPoint x: 299, startPoint y: 296, endPoint x: 223, endPoint y: 296, distance: 76.2
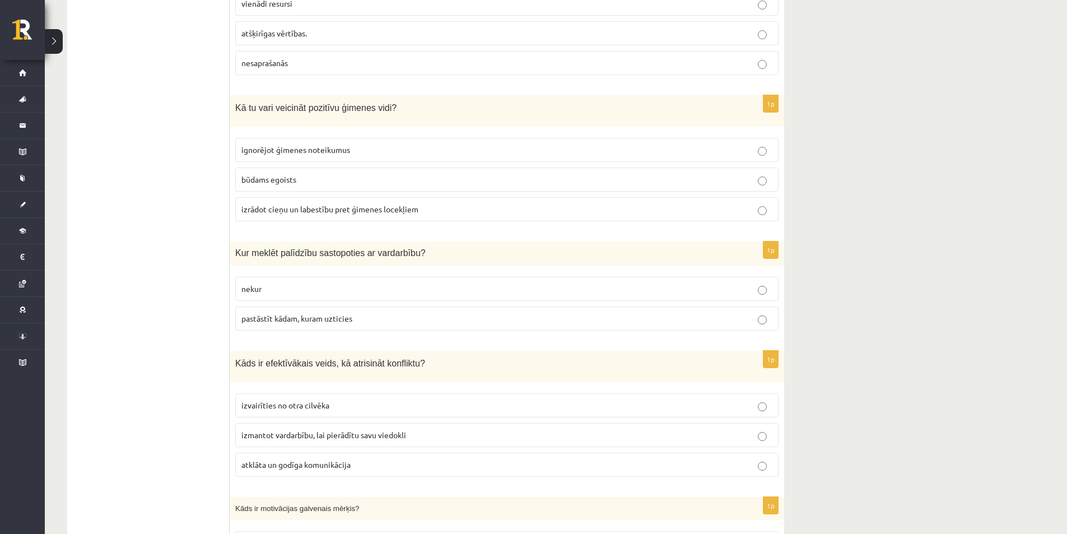
scroll to position [841, 0]
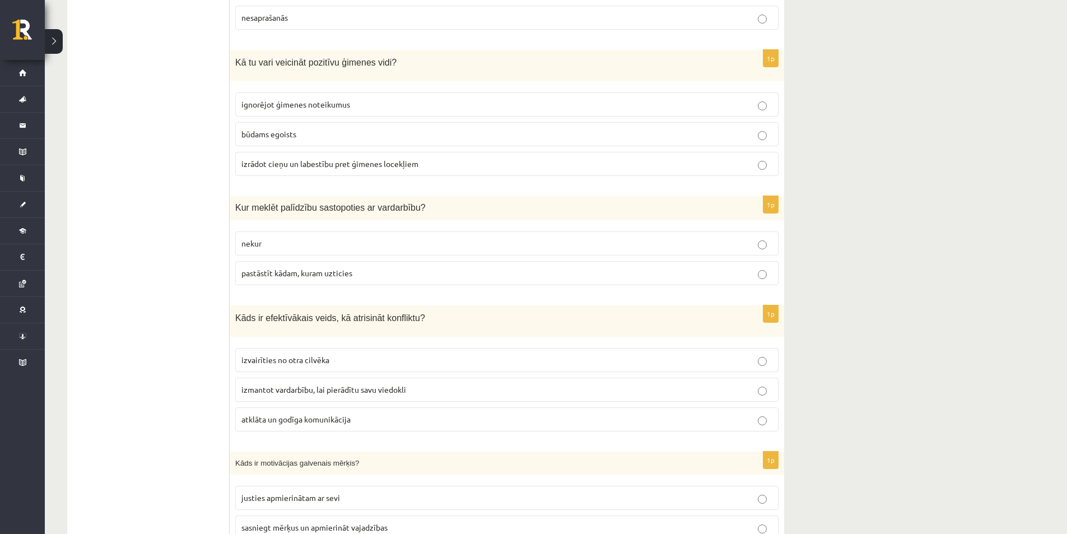
drag, startPoint x: 429, startPoint y: 192, endPoint x: 206, endPoint y: 219, distance: 225.2
drag, startPoint x: 288, startPoint y: 231, endPoint x: 235, endPoint y: 238, distance: 53.7
click at [235, 238] on div "1p Kur meklēt palīdzību sastopoties ar vardarbību? nekur pastāstīt kādam, kuram…" at bounding box center [507, 245] width 555 height 98
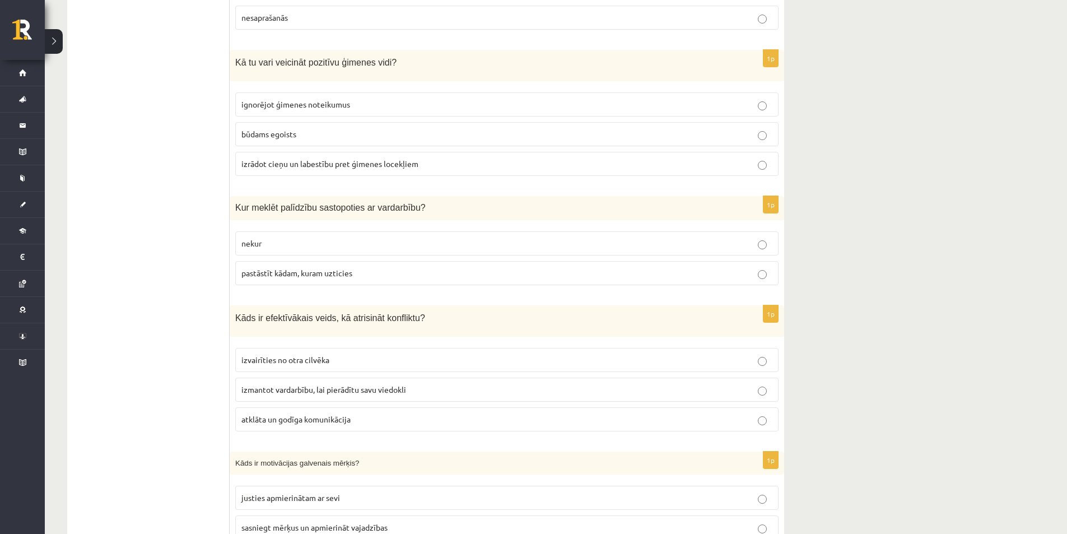
click at [348, 273] on span "pastāstīt kādam, kuram uzticies" at bounding box center [297, 273] width 111 height 10
click at [362, 420] on p "atklāta un godīga komunikācija" at bounding box center [507, 420] width 531 height 12
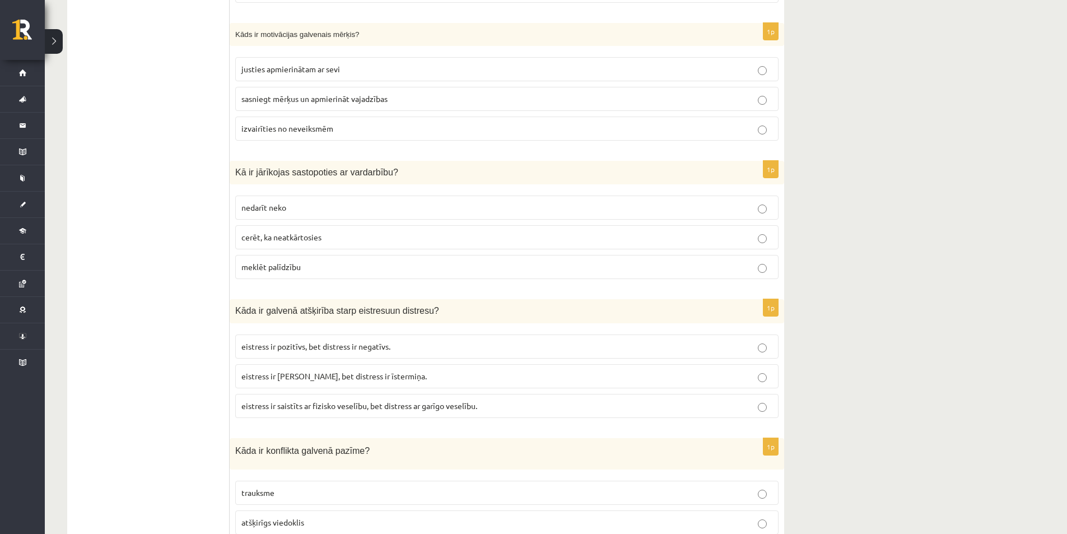
scroll to position [1289, 0]
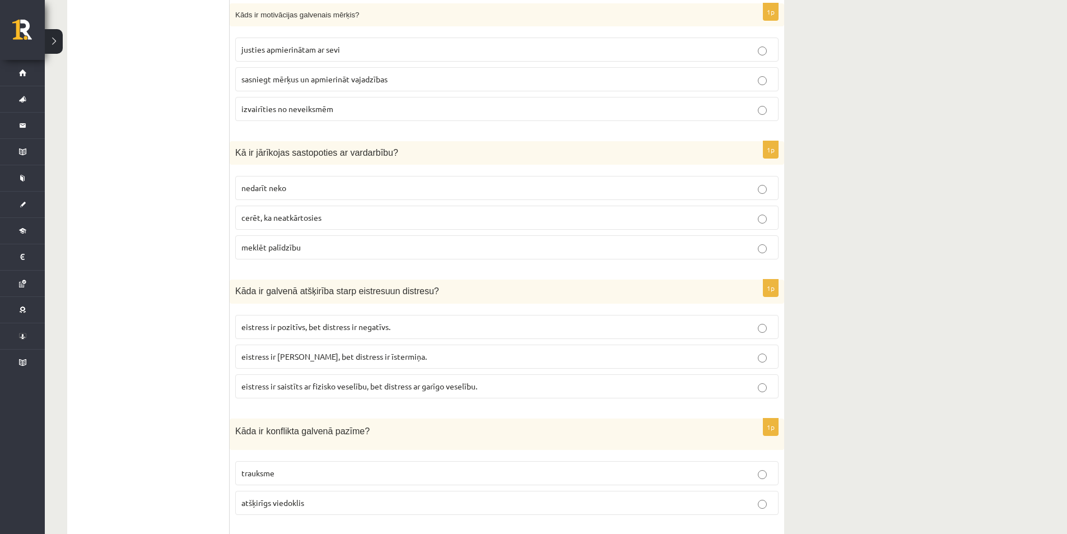
click at [314, 76] on span "sasniegt mērķus un apmierināt vajadzības" at bounding box center [315, 79] width 146 height 10
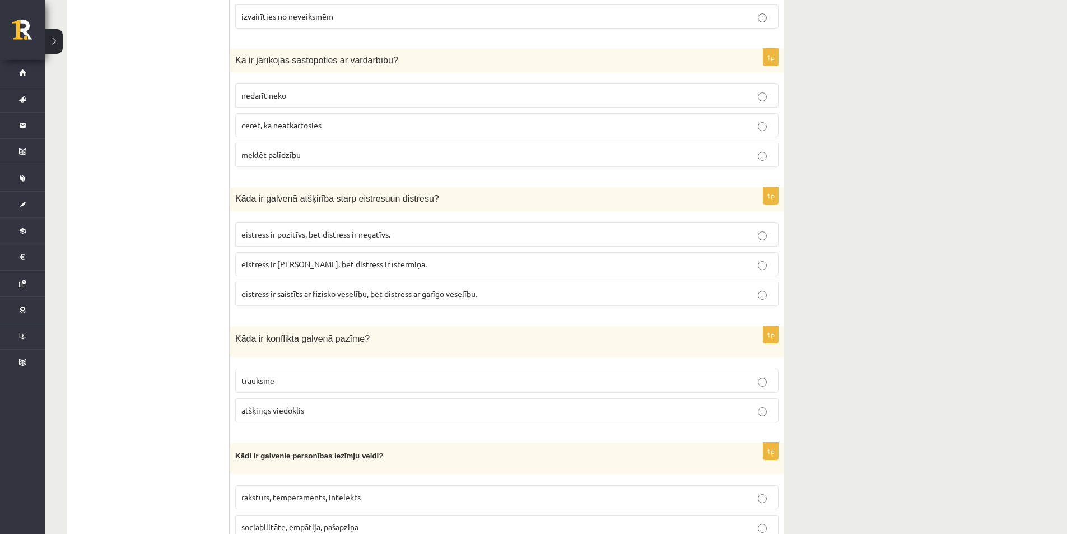
scroll to position [1401, 0]
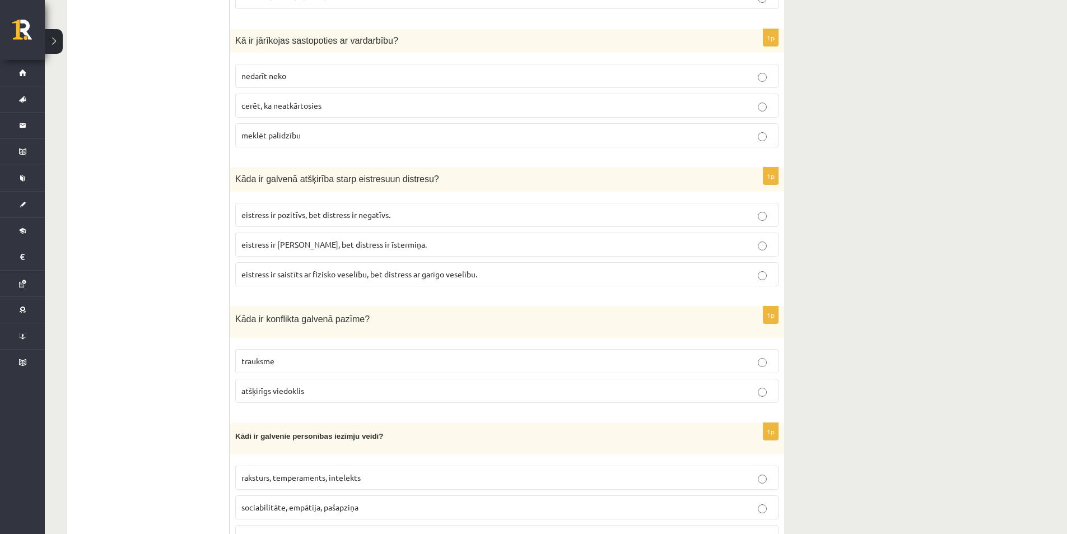
click at [288, 132] on span "meklēt palīdzību" at bounding box center [271, 135] width 59 height 10
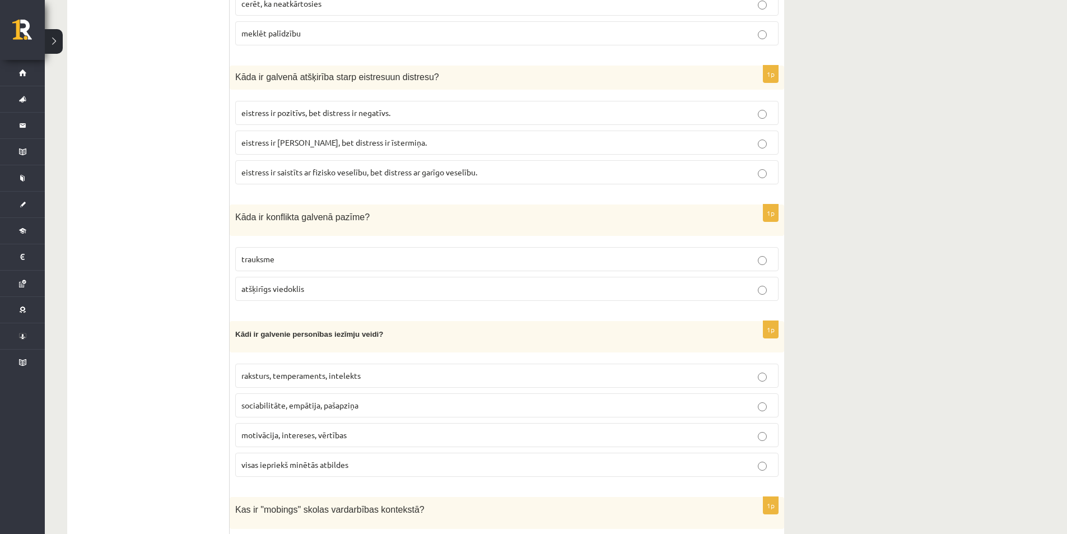
scroll to position [1513, 0]
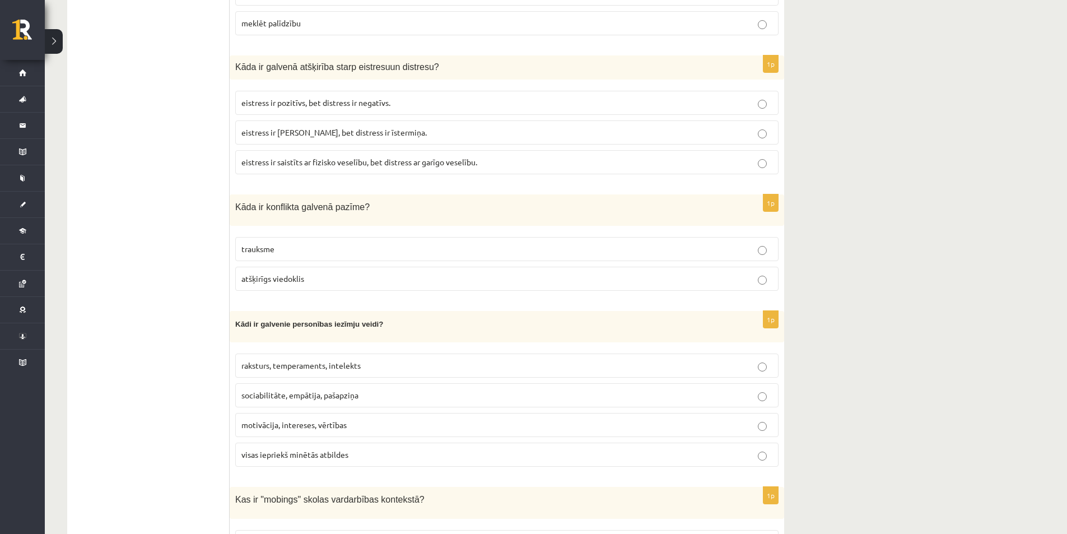
click at [388, 164] on p "eistress ir saistīts ar fizisko veselību, bet distress ar garīgo veselību." at bounding box center [507, 162] width 531 height 12
click at [297, 104] on p "eistress ir pozitīvs, bet distress ir negatīvs." at bounding box center [507, 103] width 531 height 12
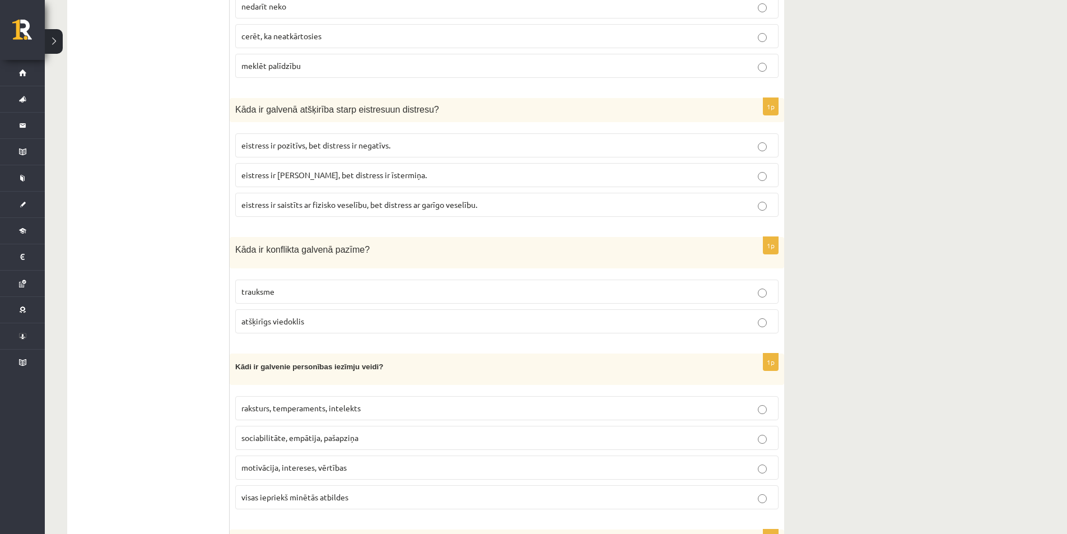
scroll to position [1457, 0]
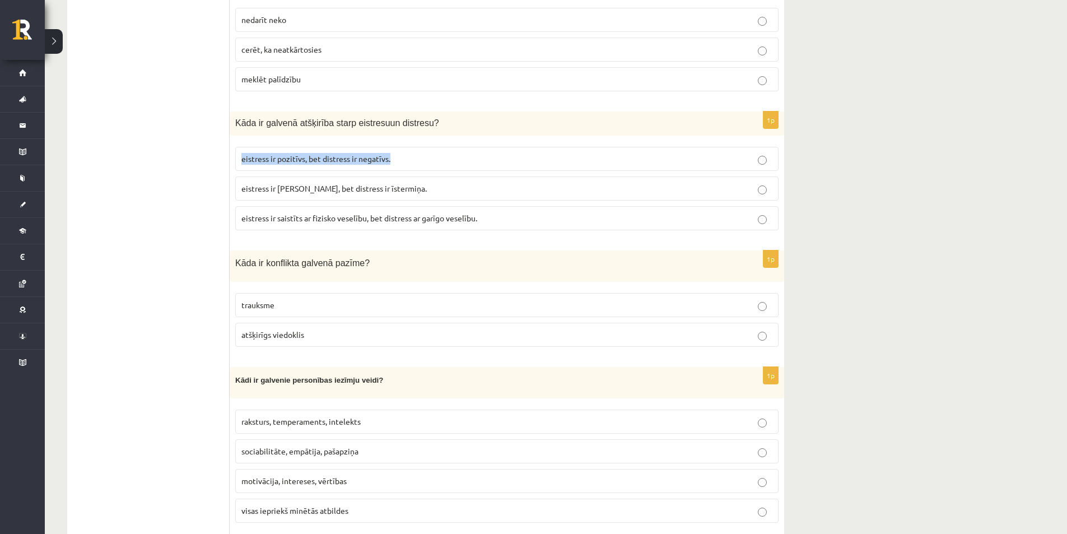
drag, startPoint x: 240, startPoint y: 155, endPoint x: 467, endPoint y: 152, distance: 227.0
click at [467, 152] on label "eistress ir pozitīvs, bet distress ir negatīvs." at bounding box center [507, 159] width 544 height 24
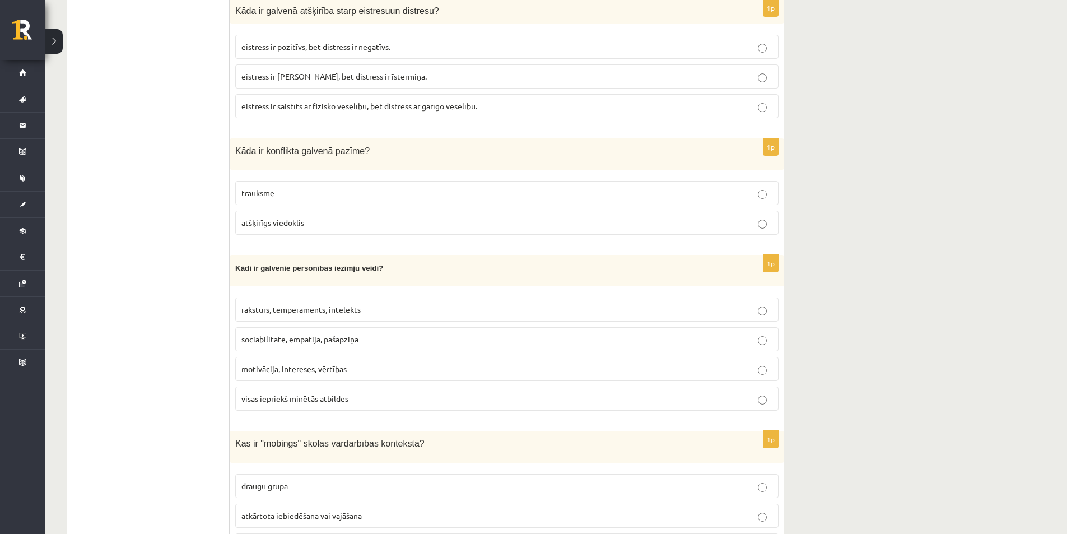
scroll to position [1625, 0]
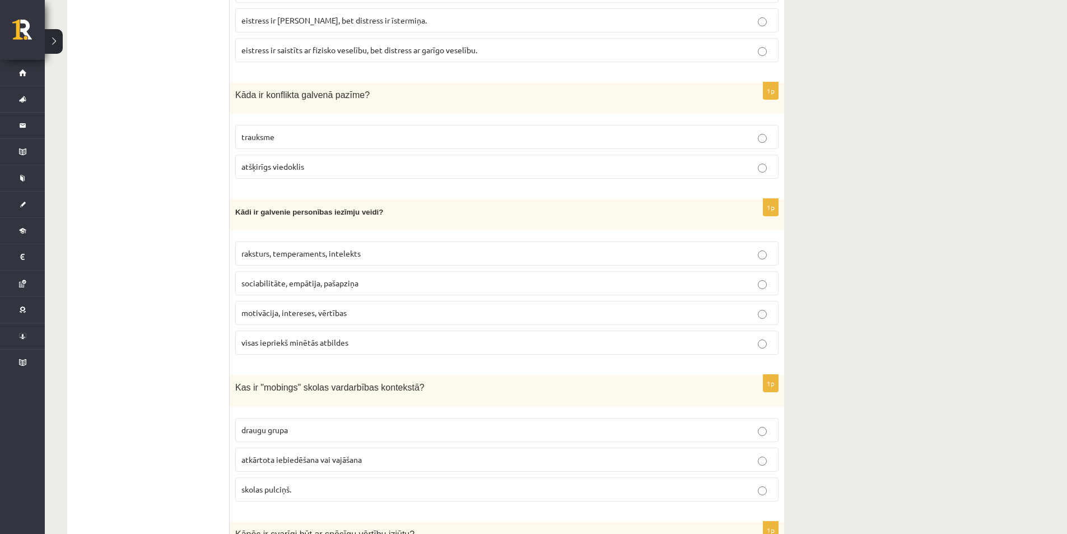
click at [333, 157] on label "atšķirīgs viedoklis" at bounding box center [507, 167] width 544 height 24
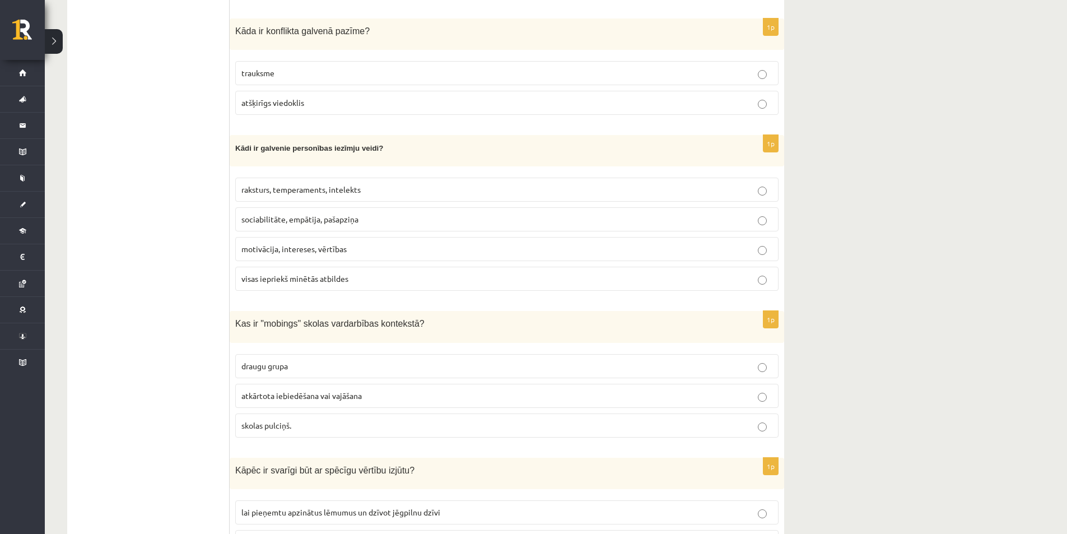
scroll to position [1737, 0]
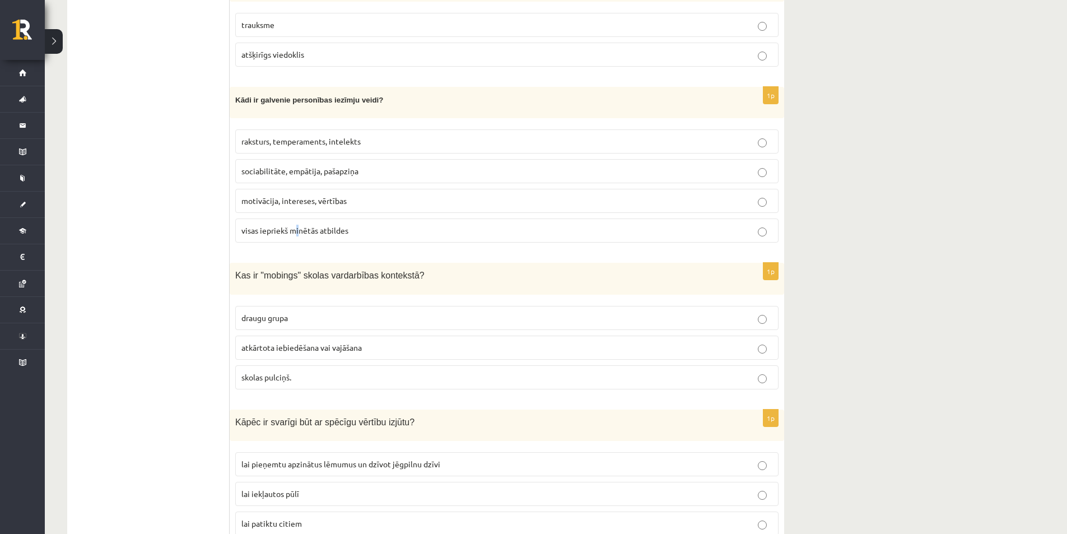
click at [299, 229] on span "visas iepriekš minētās atbildes" at bounding box center [295, 230] width 107 height 10
click at [271, 225] on span "visas iepriekš minētās atbildes" at bounding box center [295, 230] width 107 height 10
click at [344, 228] on span "visas iepriekš minētās atbildes" at bounding box center [295, 230] width 107 height 10
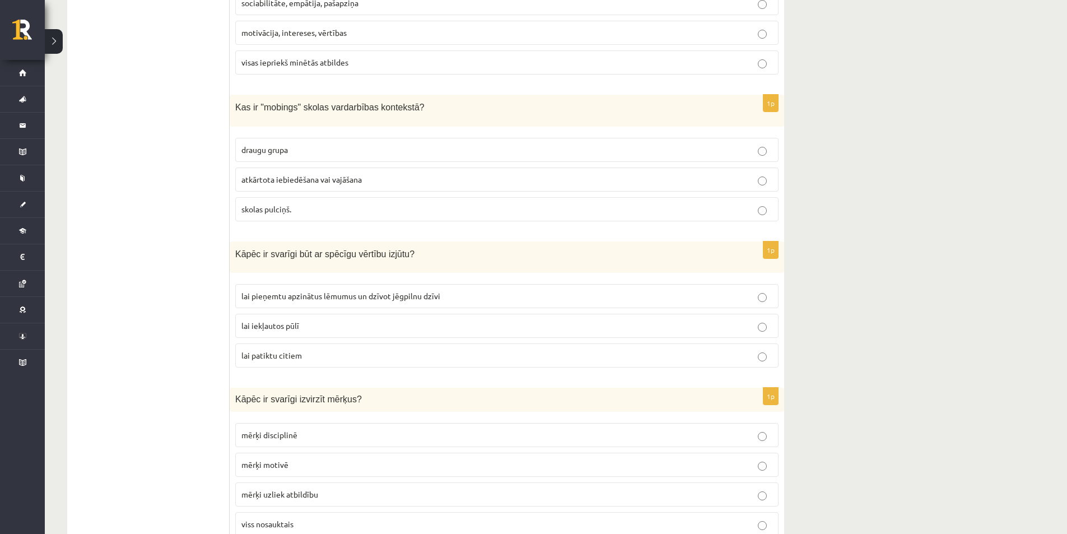
click at [305, 182] on label "atkārtota iebiedēšana vai vajāšana" at bounding box center [507, 180] width 544 height 24
drag, startPoint x: 315, startPoint y: 210, endPoint x: 214, endPoint y: 207, distance: 100.9
click at [214, 207] on div "***** Tests 1p K urš ir emocionālās vardarbības piemērs? grūšana ignorēšana siš…" at bounding box center [425, 422] width 717 height 4275
click at [214, 207] on ul "Tests" at bounding box center [153, 422] width 151 height 4253
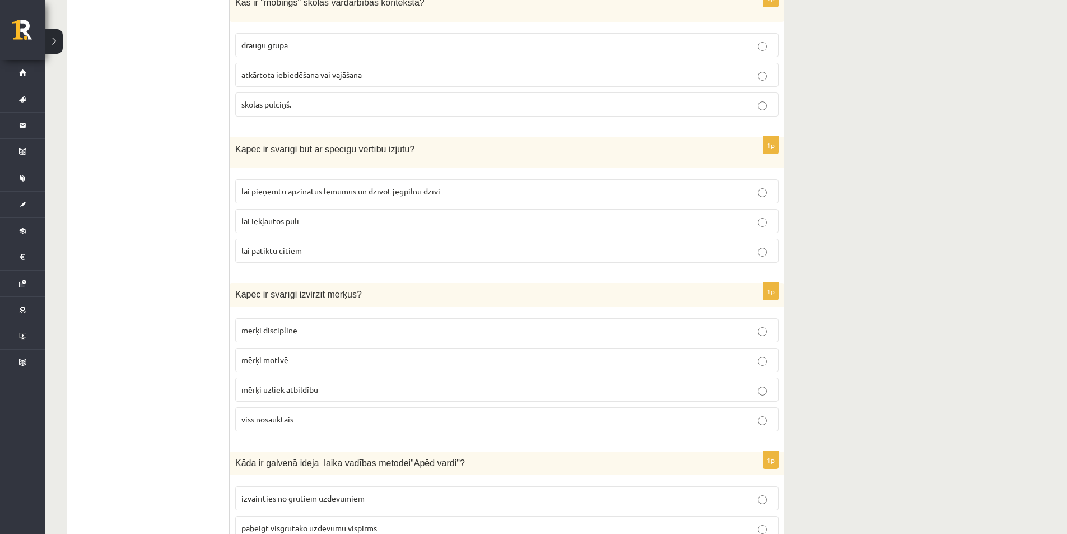
scroll to position [2017, 0]
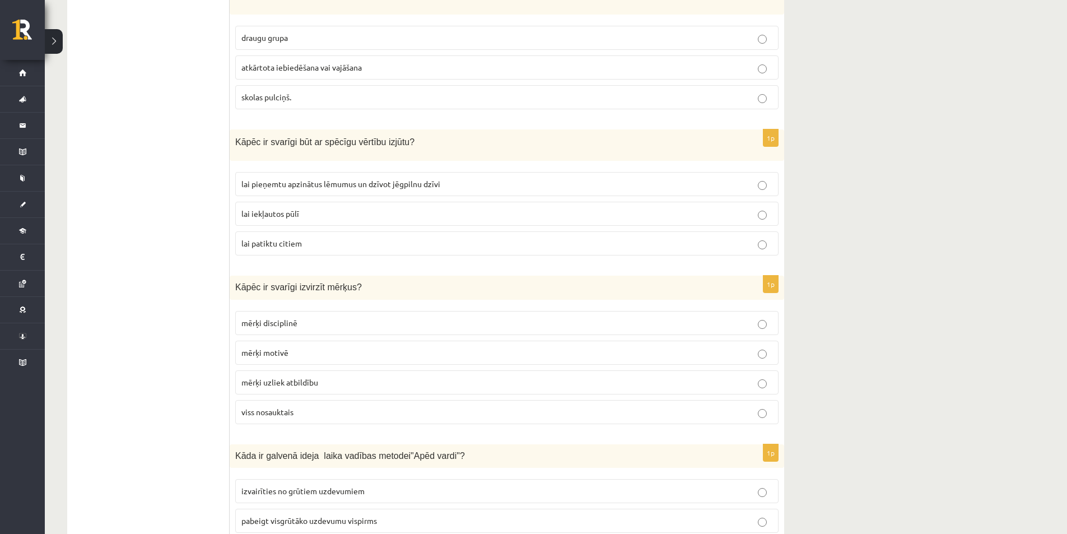
click at [290, 183] on span "lai pieņemtu apzinātus lēmumus un dzīvot jēgpilnu dzīvi" at bounding box center [341, 184] width 199 height 10
click at [170, 210] on ul "Tests" at bounding box center [153, 310] width 151 height 4253
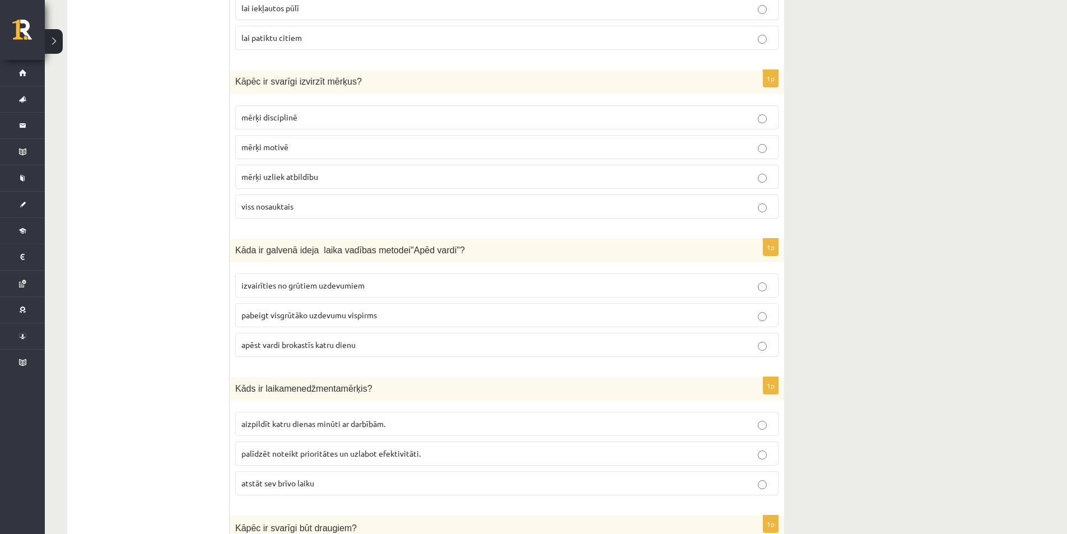
scroll to position [2241, 0]
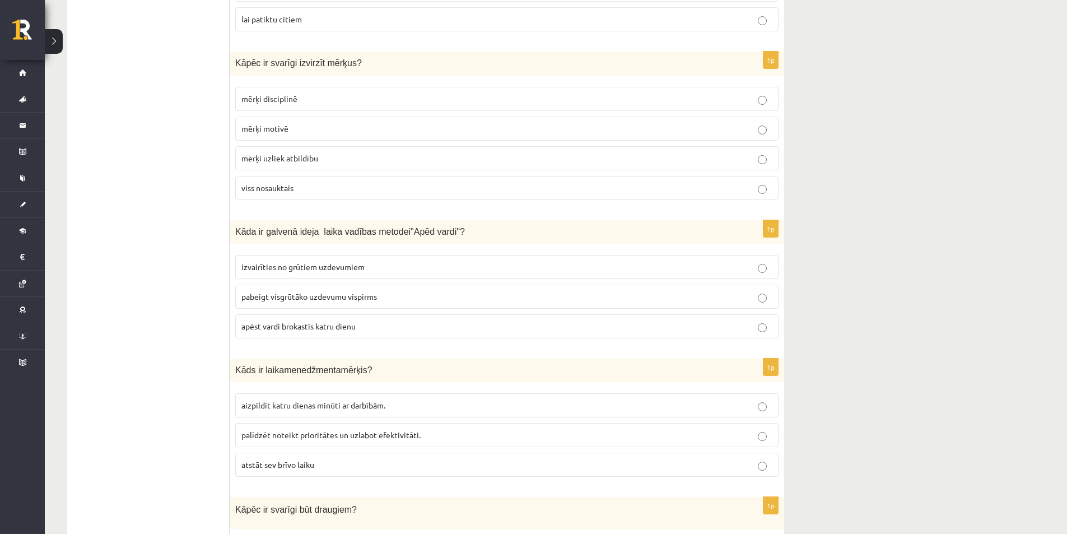
click at [364, 187] on p "viss nosauktais" at bounding box center [507, 188] width 531 height 12
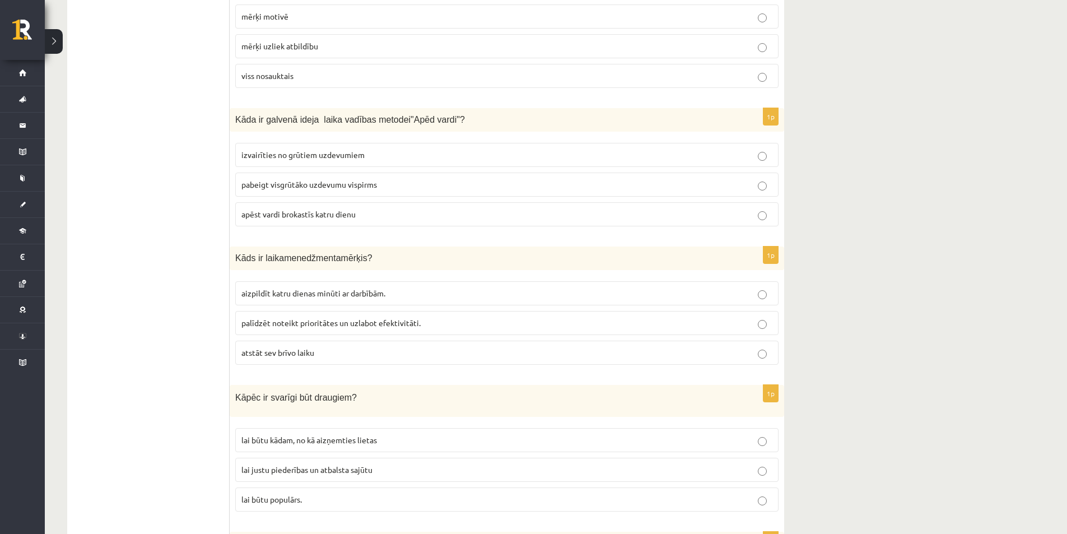
scroll to position [2410, 0]
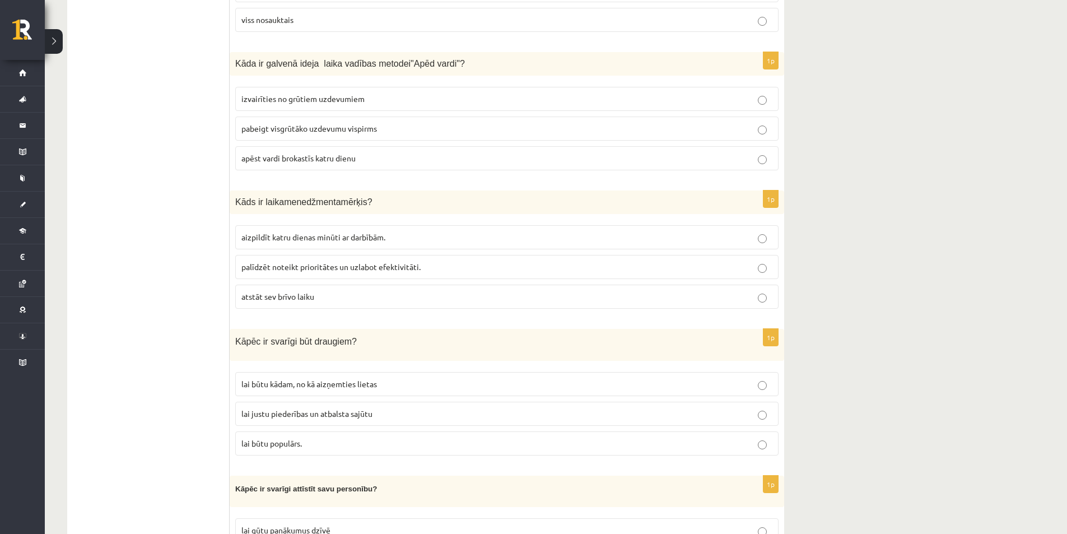
click at [366, 87] on label "izvairīties no grūtiem uzdevumiem" at bounding box center [507, 99] width 544 height 24
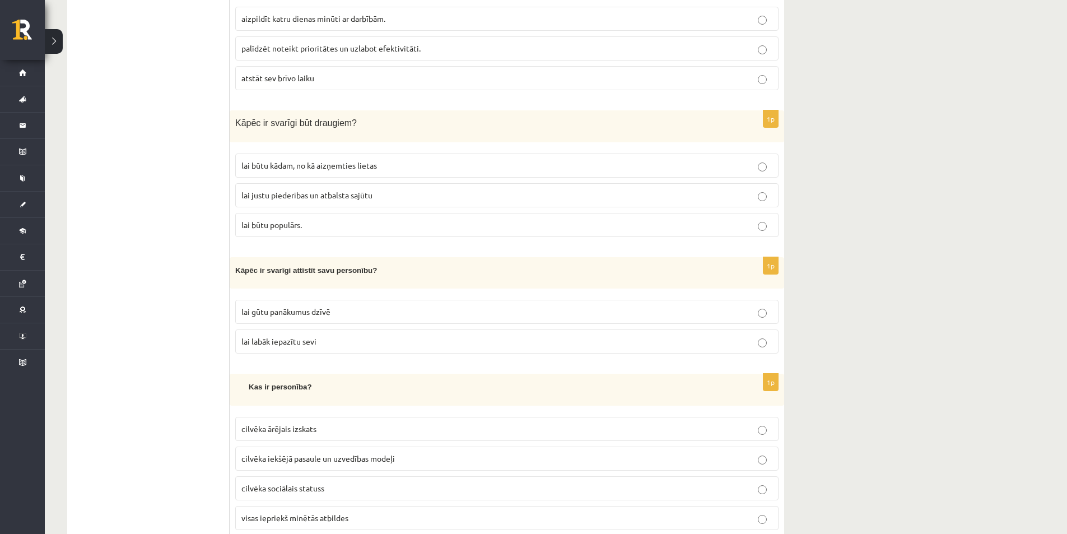
scroll to position [2578, 0]
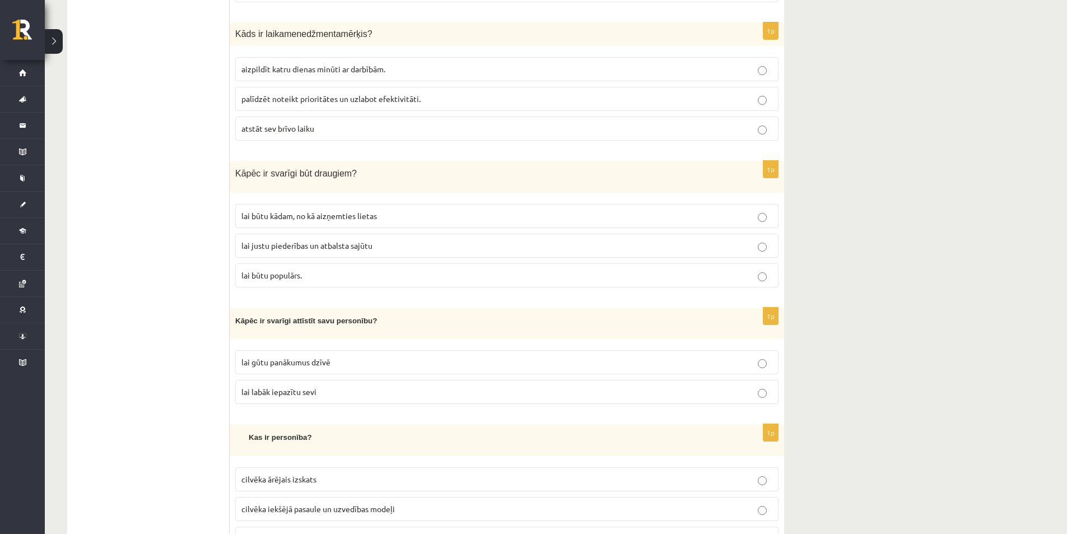
click at [322, 242] on span "lai justu piederības un atbalsta sajūtu" at bounding box center [307, 245] width 131 height 10
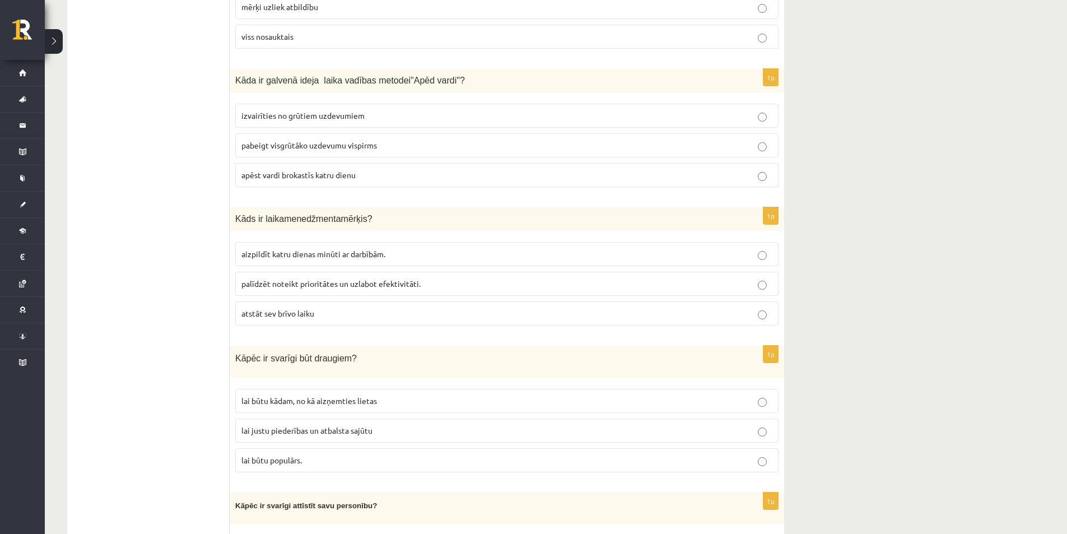
scroll to position [2410, 0]
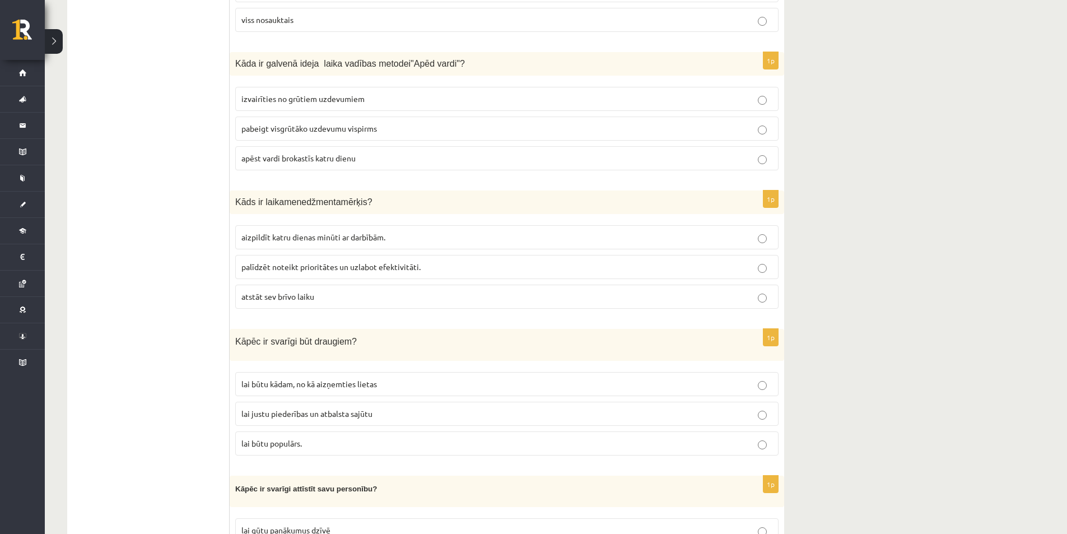
click at [421, 266] on p "palīdzēt noteikt prioritātes un uzlabot efektivitāti." at bounding box center [507, 267] width 531 height 12
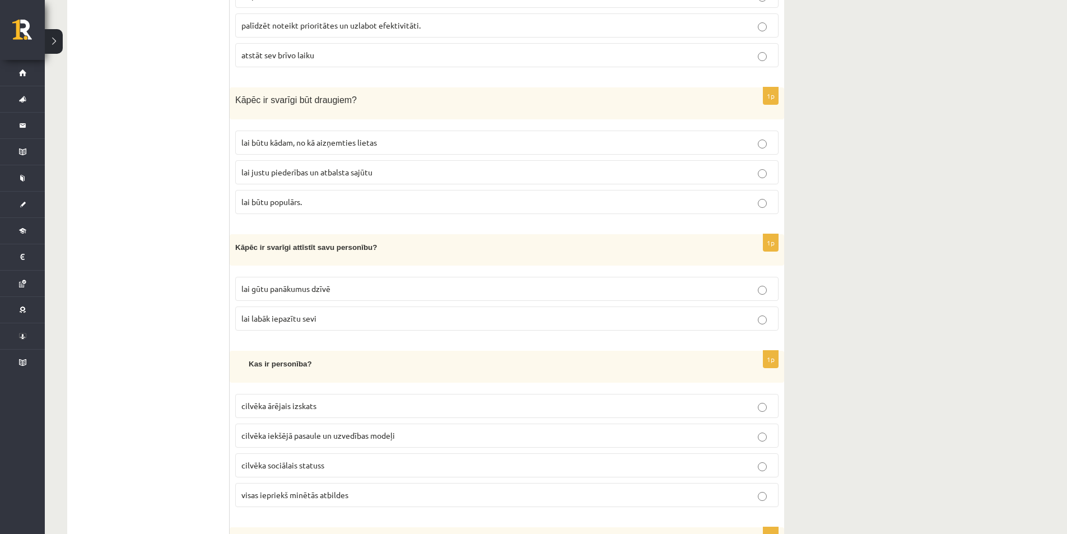
scroll to position [2746, 0]
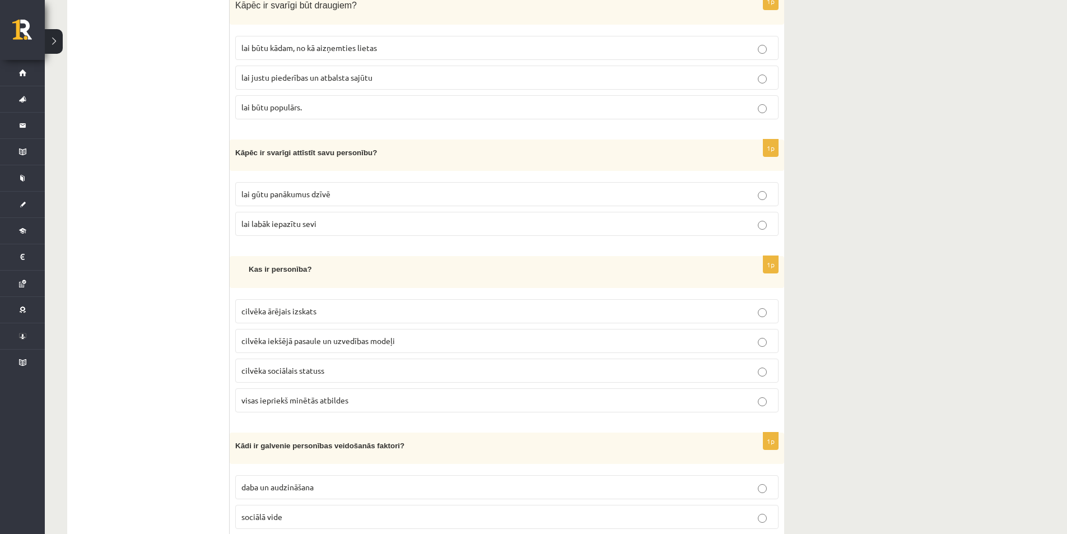
click at [360, 218] on p "lai labāk iepazītu sevi" at bounding box center [507, 224] width 531 height 12
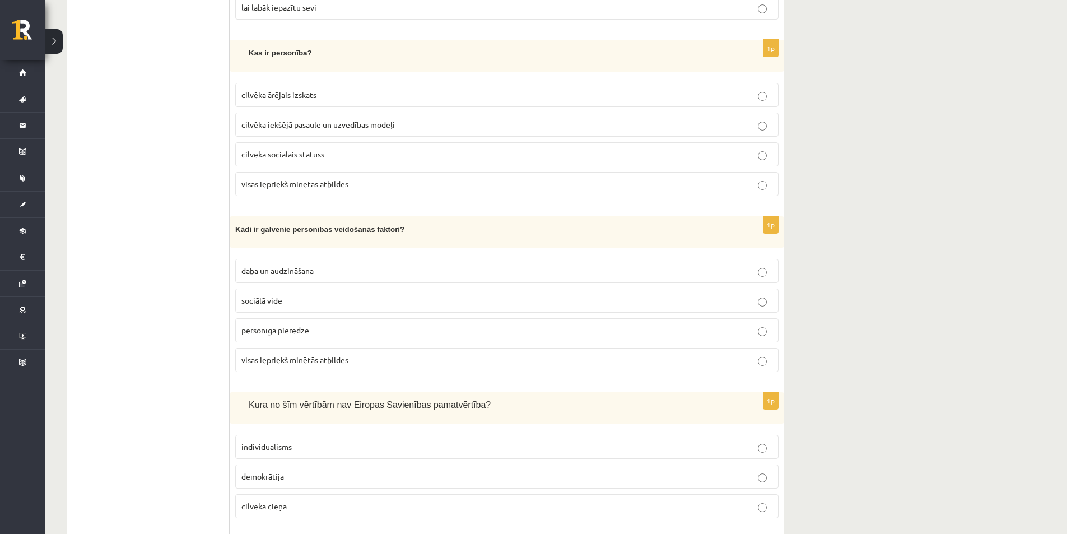
scroll to position [2970, 0]
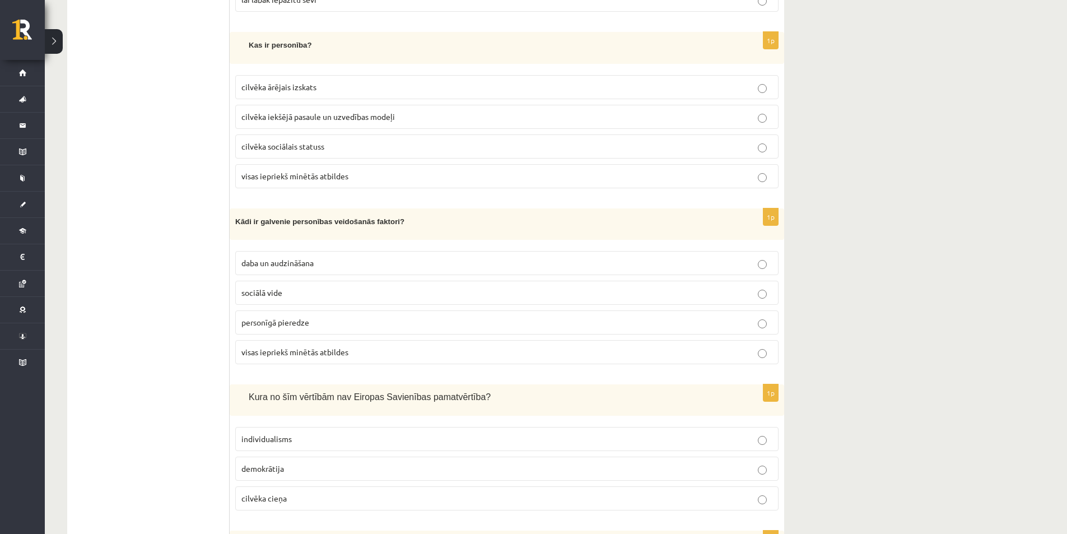
click at [358, 176] on label "visas iepriekš minētās atbildes" at bounding box center [507, 176] width 544 height 24
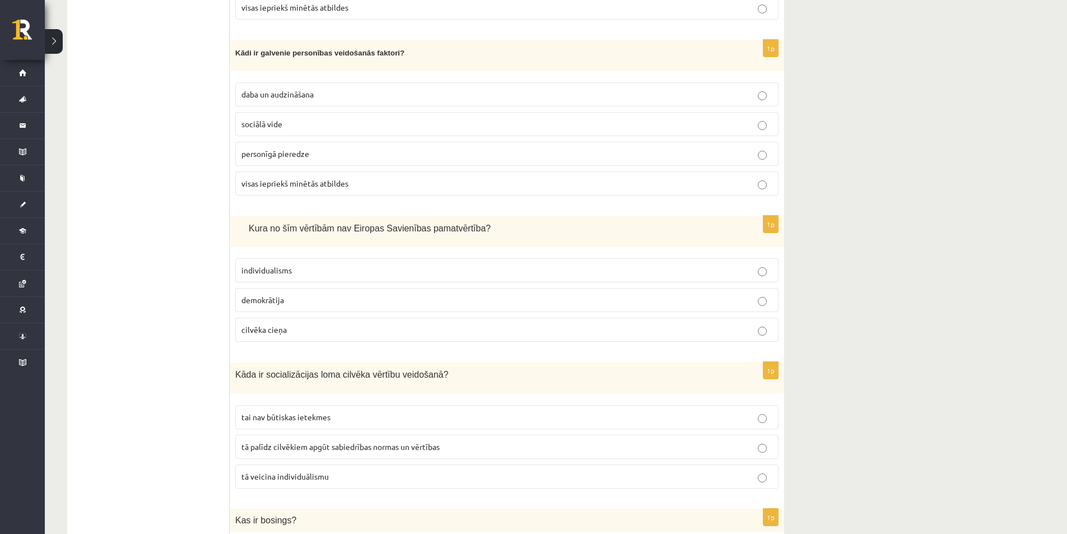
scroll to position [3138, 0]
click at [318, 179] on span "visas iepriekš minētās atbildes" at bounding box center [295, 184] width 107 height 10
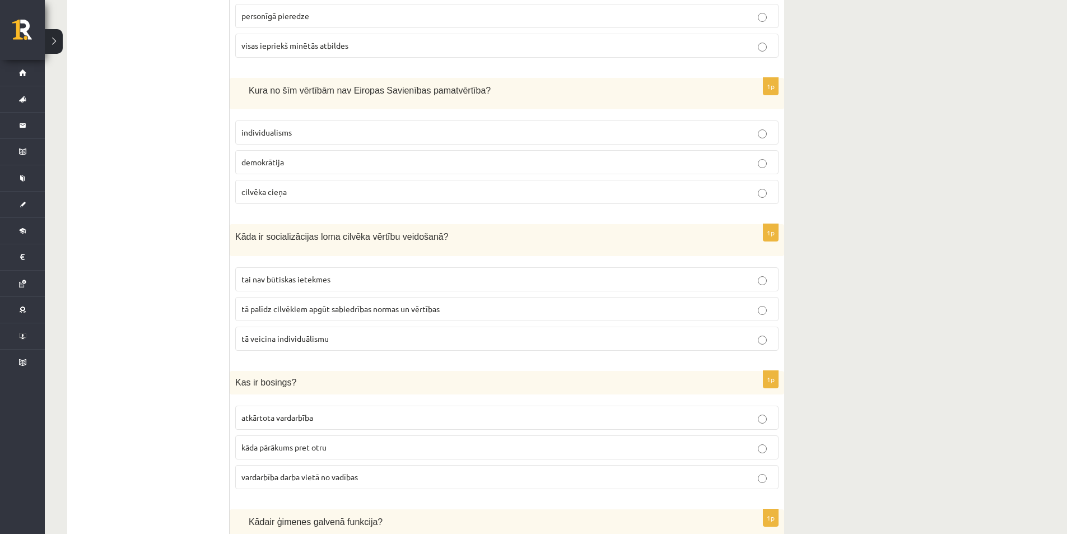
scroll to position [3250, 0]
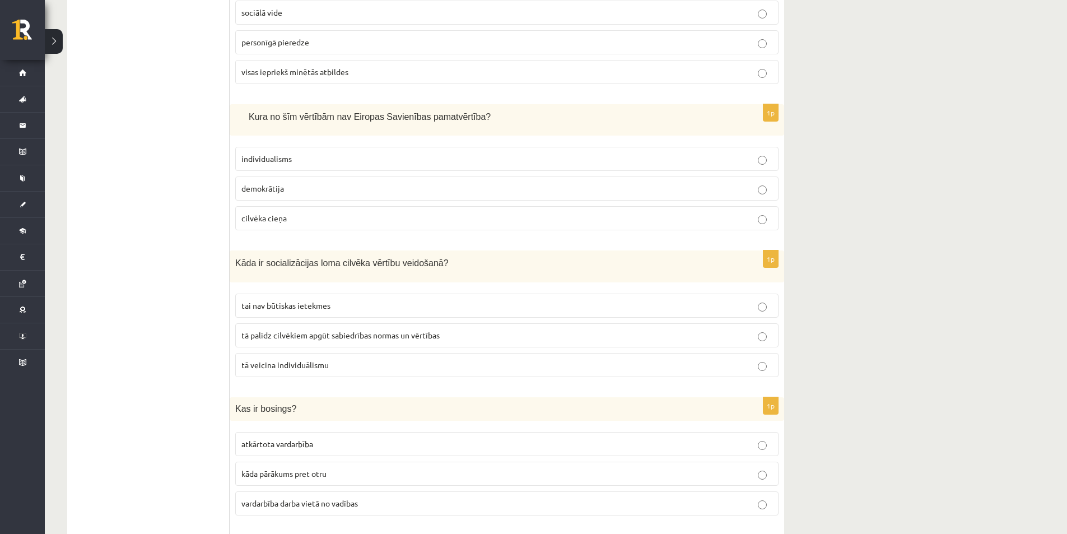
click at [347, 155] on p "individualisms" at bounding box center [507, 159] width 531 height 12
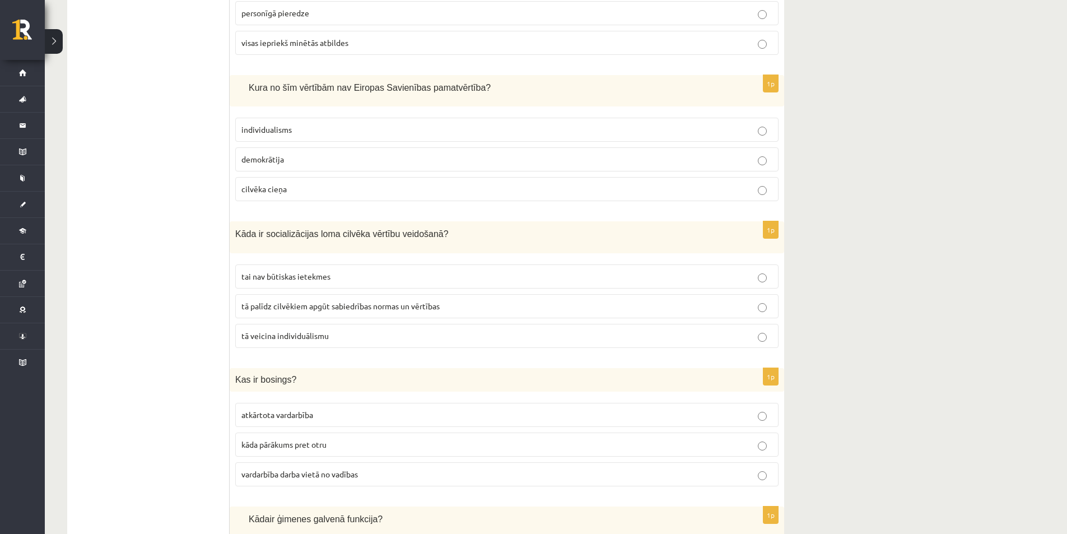
scroll to position [3306, 0]
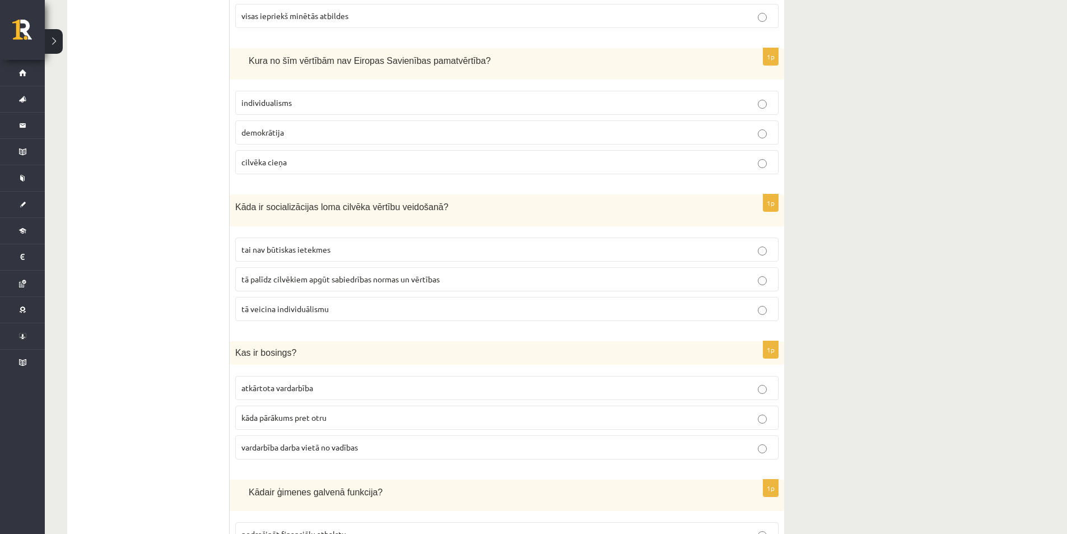
click at [401, 274] on span "tā palīdz cilvēkiem apgūt sabiedrības normas un vērtības" at bounding box center [341, 279] width 198 height 10
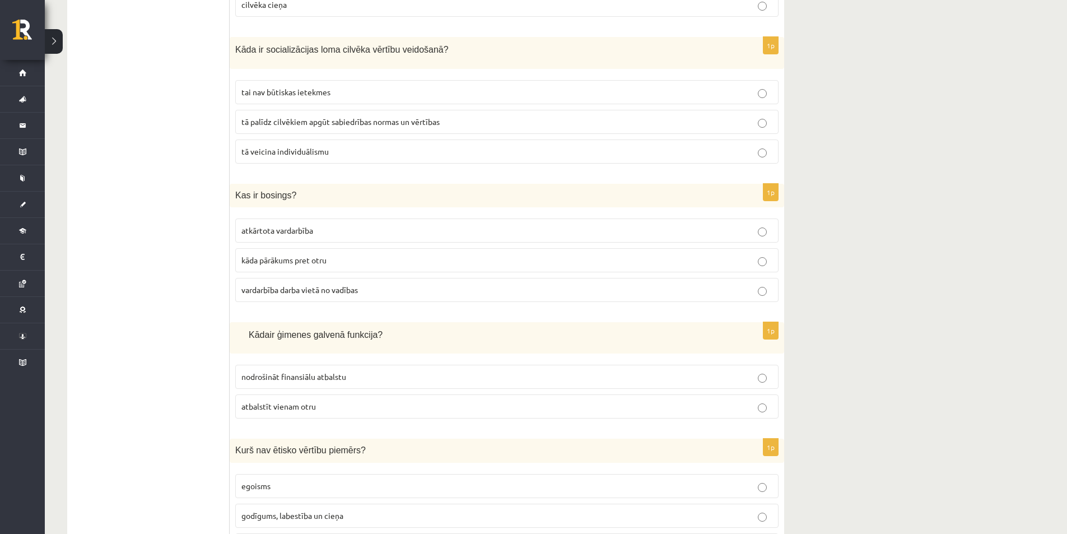
scroll to position [3530, 0]
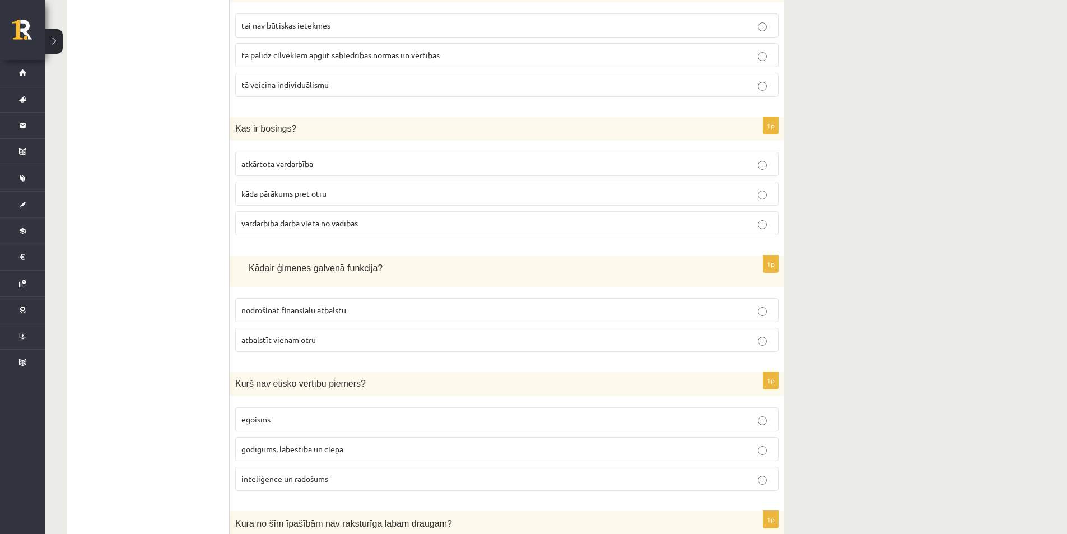
click at [349, 188] on p "kāda pārākums pret otru" at bounding box center [507, 194] width 531 height 12
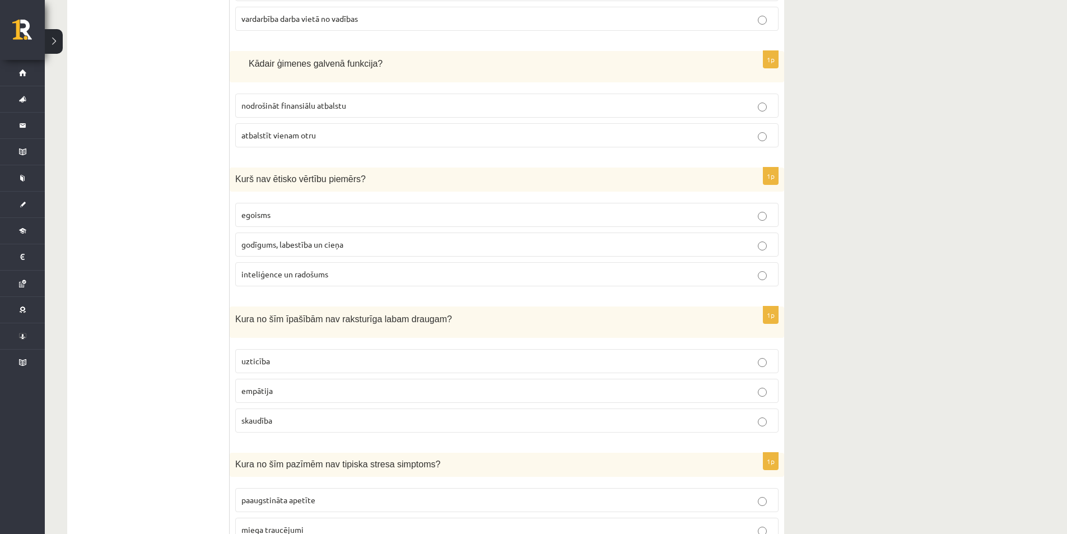
scroll to position [3754, 0]
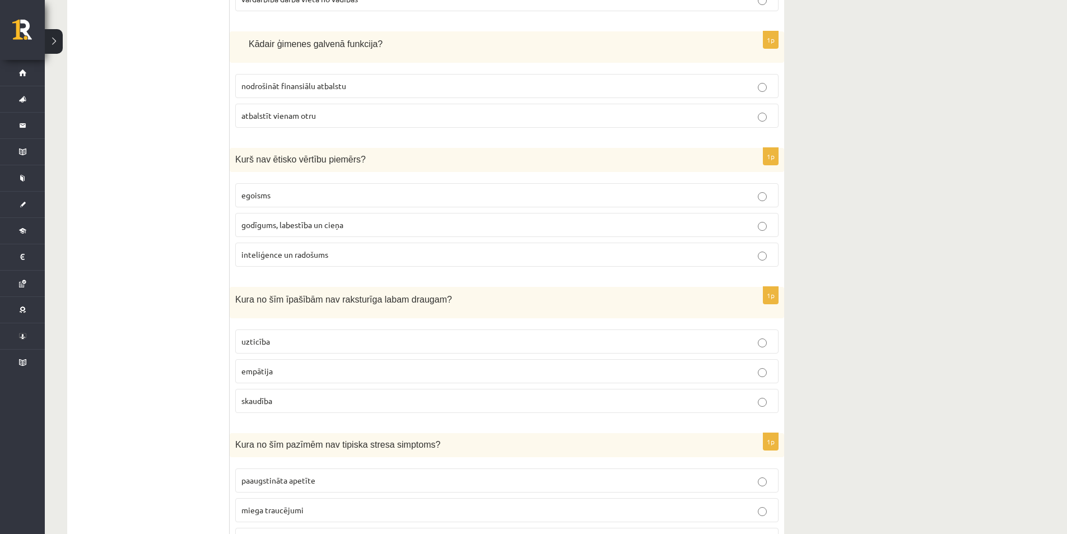
click at [355, 111] on p "atbalstīt vienam otru" at bounding box center [507, 116] width 531 height 12
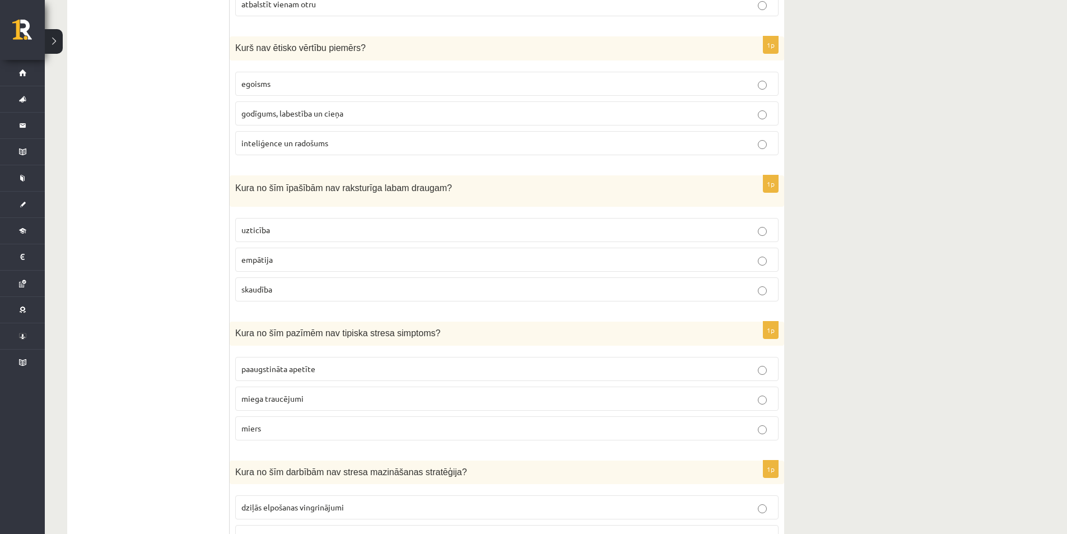
scroll to position [3867, 0]
click at [377, 77] on p "egoisms" at bounding box center [507, 83] width 531 height 12
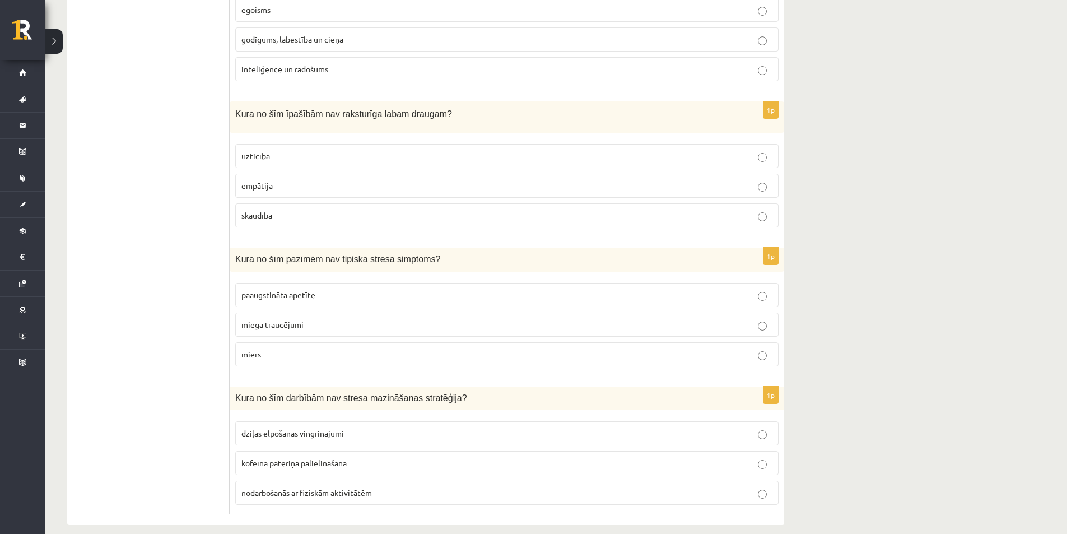
scroll to position [3944, 0]
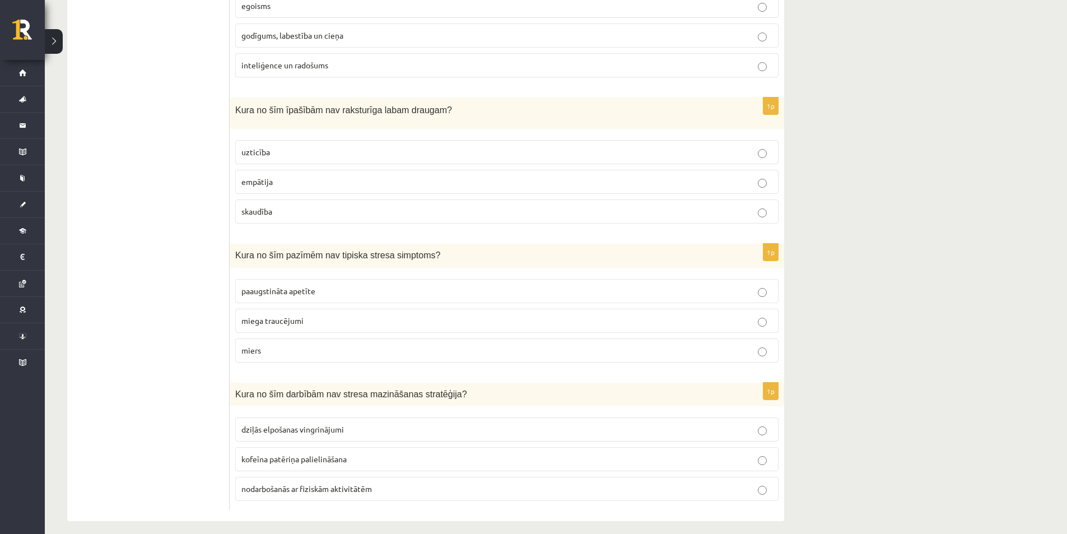
click at [310, 206] on p "skaudība" at bounding box center [507, 212] width 531 height 12
click at [304, 286] on span "paaugstināta apetīte" at bounding box center [279, 291] width 74 height 10
drag, startPoint x: 294, startPoint y: 350, endPoint x: 210, endPoint y: 335, distance: 85.9
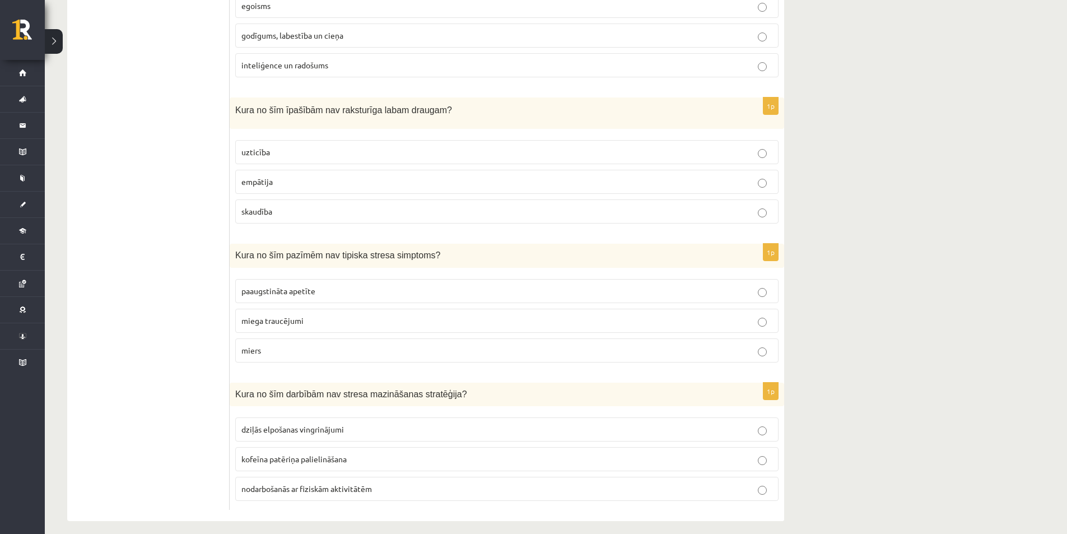
click at [776, 345] on label "miers" at bounding box center [507, 350] width 544 height 24
click at [753, 456] on label "kofeīna patēriņa palielināšana" at bounding box center [507, 459] width 544 height 24
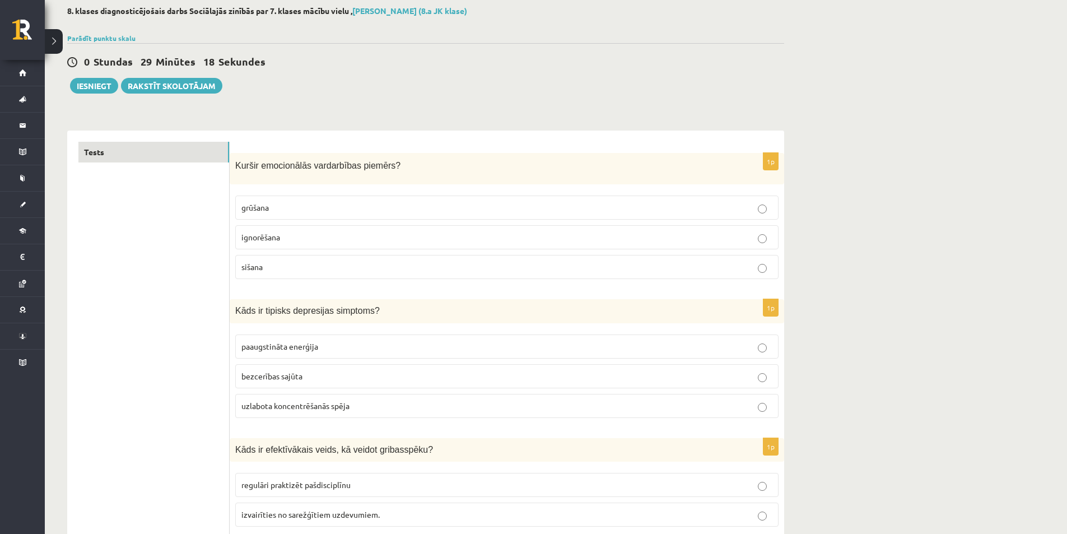
scroll to position [0, 0]
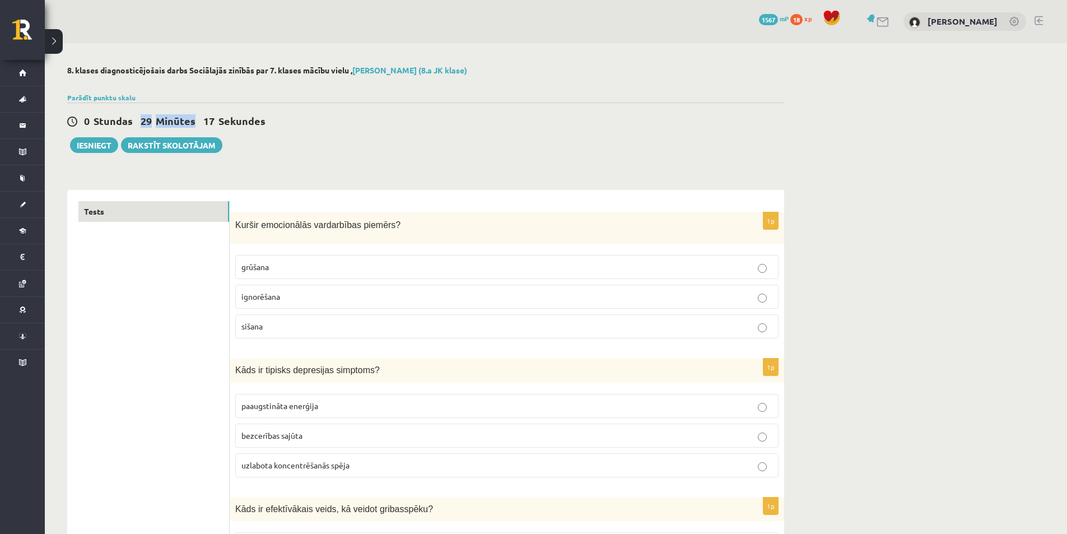
drag, startPoint x: 140, startPoint y: 119, endPoint x: 201, endPoint y: 119, distance: 61.6
click at [201, 119] on span "0 Stundas 29 Minūtes 17 Sekundes" at bounding box center [178, 120] width 189 height 13
click at [341, 108] on div "0 Stundas 29 Minūtes 17 Sekundes Ieskaite saglabāta! Iesniegt Rakstīt skolotājam" at bounding box center [425, 128] width 717 height 50
click at [341, 108] on div "0 Stundas 29 Minūtes 16 Sekundes Ieskaite saglabāta! Iesniegt Rakstīt skolotājam" at bounding box center [425, 128] width 717 height 50
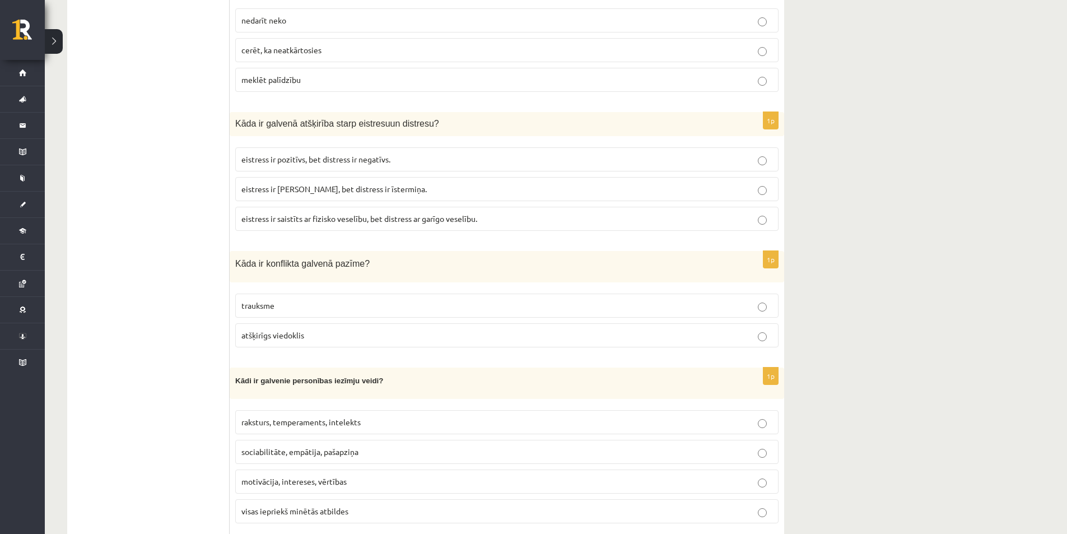
scroll to position [1457, 0]
click at [734, 159] on p "eistress ir pozitīvs, bet distress ir negatīvs." at bounding box center [507, 159] width 531 height 12
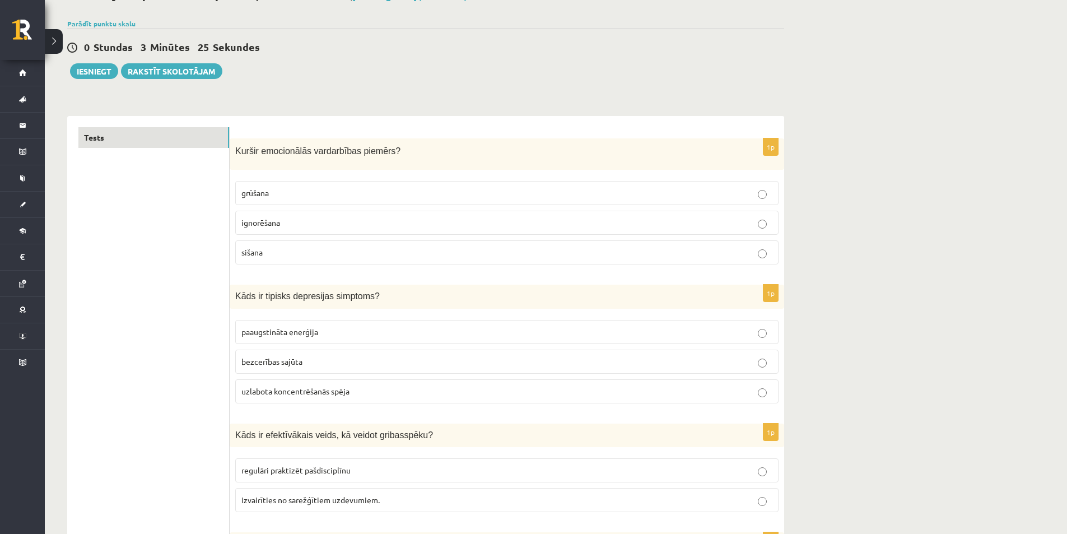
scroll to position [0, 0]
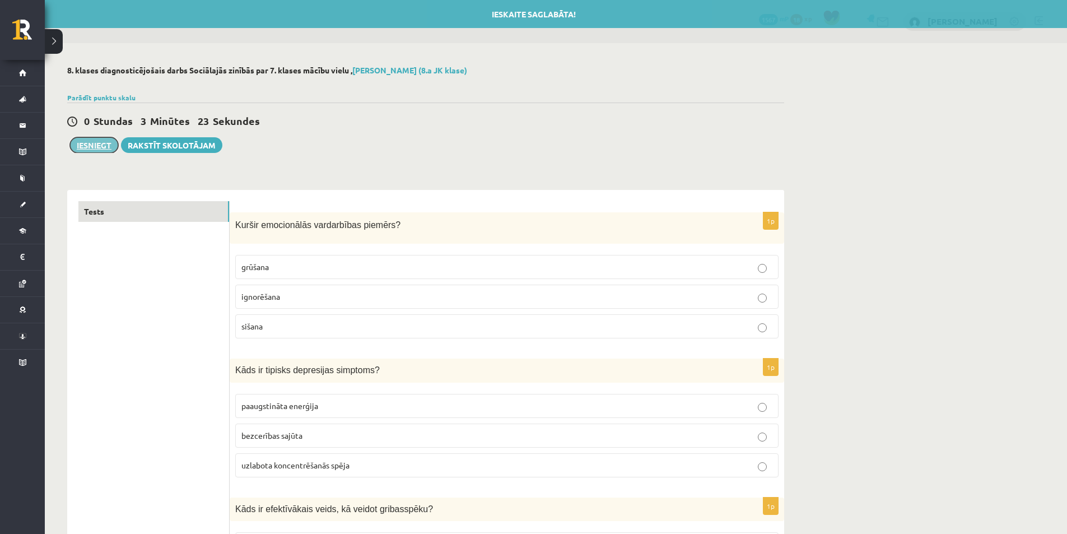
click at [100, 152] on button "Iesniegt" at bounding box center [94, 145] width 48 height 16
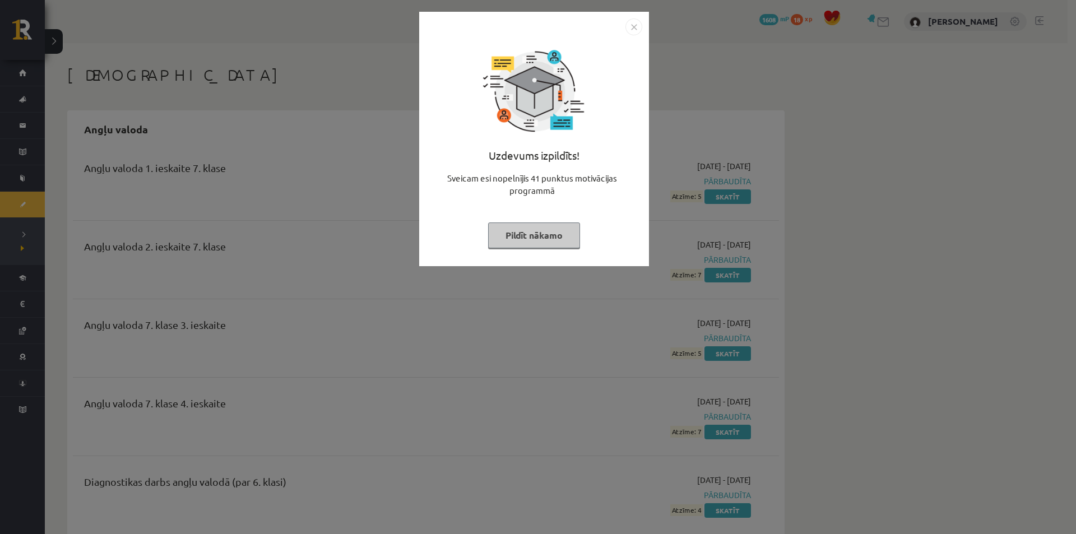
click at [532, 238] on button "Pildīt nākamo" at bounding box center [534, 235] width 92 height 26
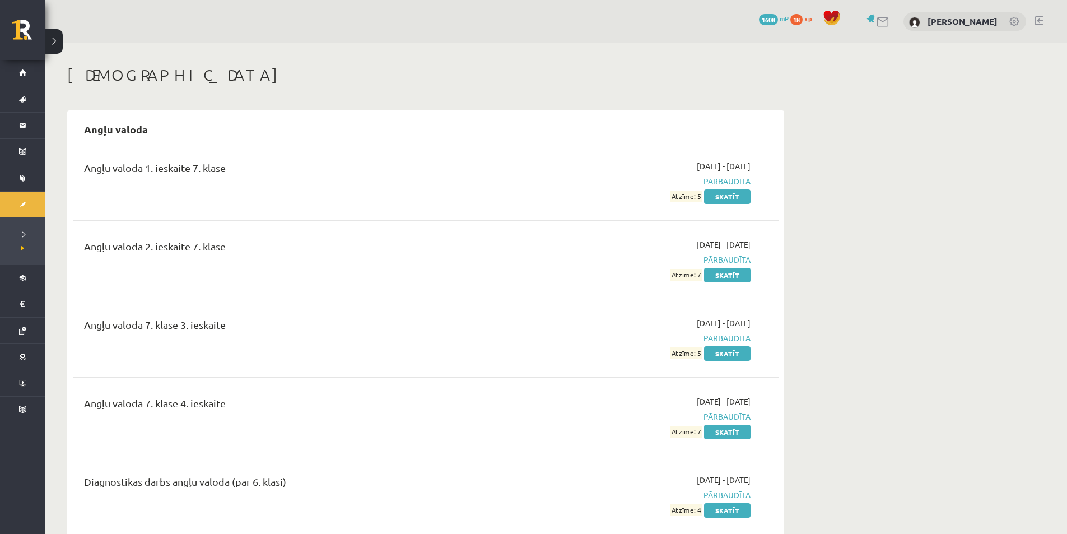
drag, startPoint x: 727, startPoint y: 20, endPoint x: 773, endPoint y: 18, distance: 46.0
click at [773, 18] on div "0 Dāvanas 1608 mP 18 xp [PERSON_NAME]" at bounding box center [556, 21] width 1023 height 43
click at [780, 18] on span "mP" at bounding box center [784, 18] width 9 height 9
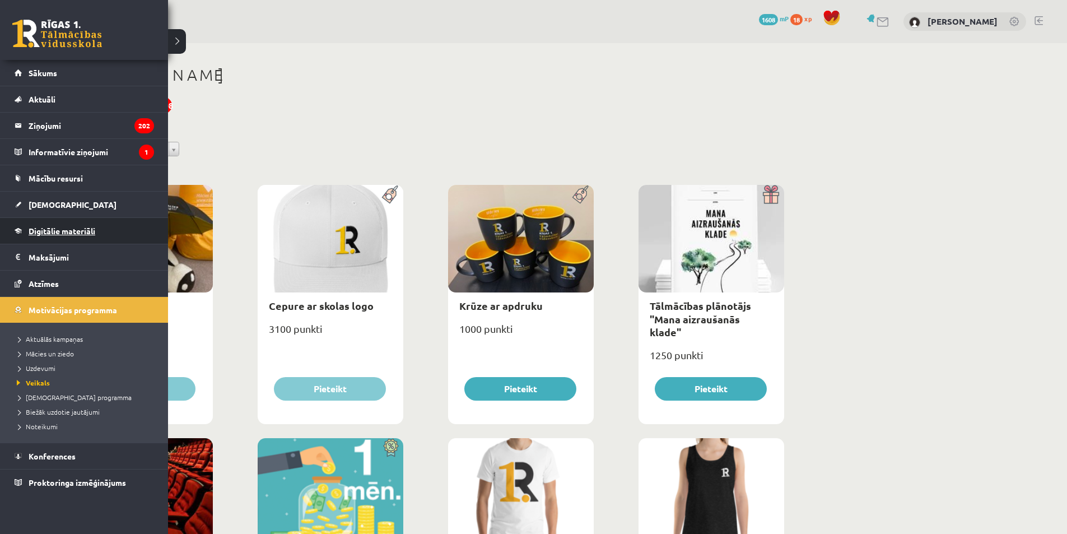
click at [40, 220] on link "Digitālie materiāli" at bounding box center [85, 231] width 140 height 26
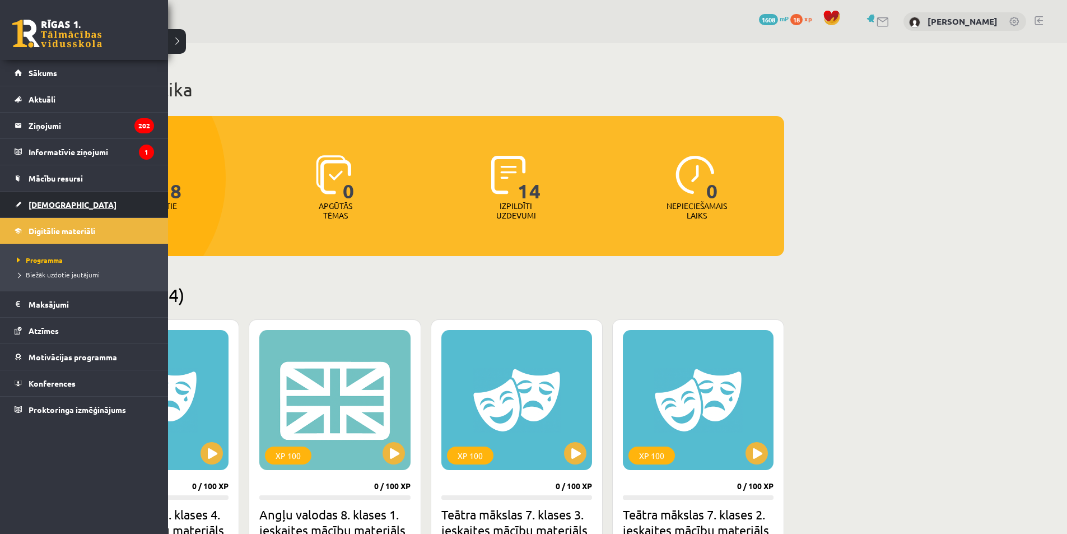
click at [49, 208] on span "[DEMOGRAPHIC_DATA]" at bounding box center [73, 204] width 88 height 10
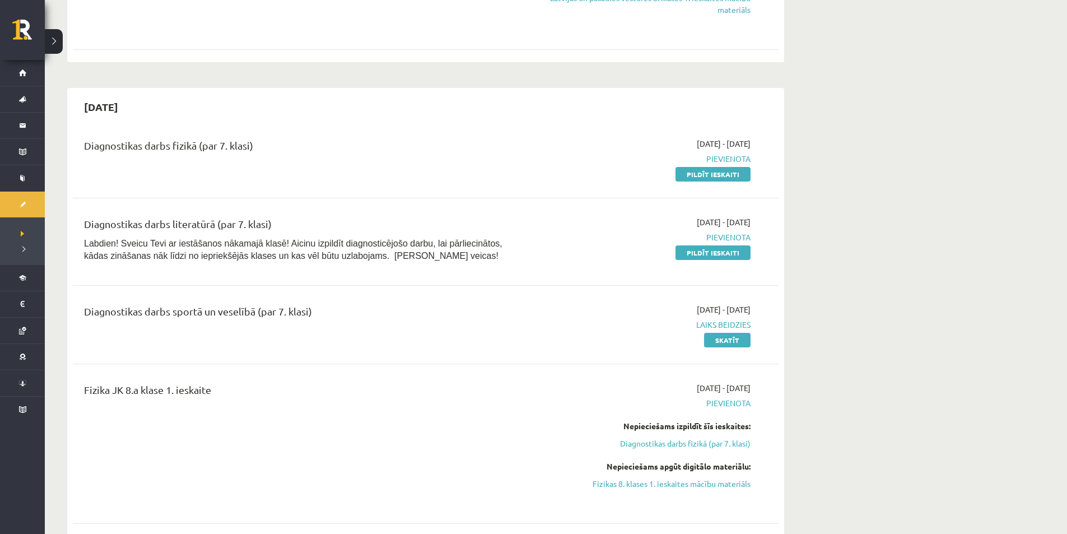
scroll to position [616, 0]
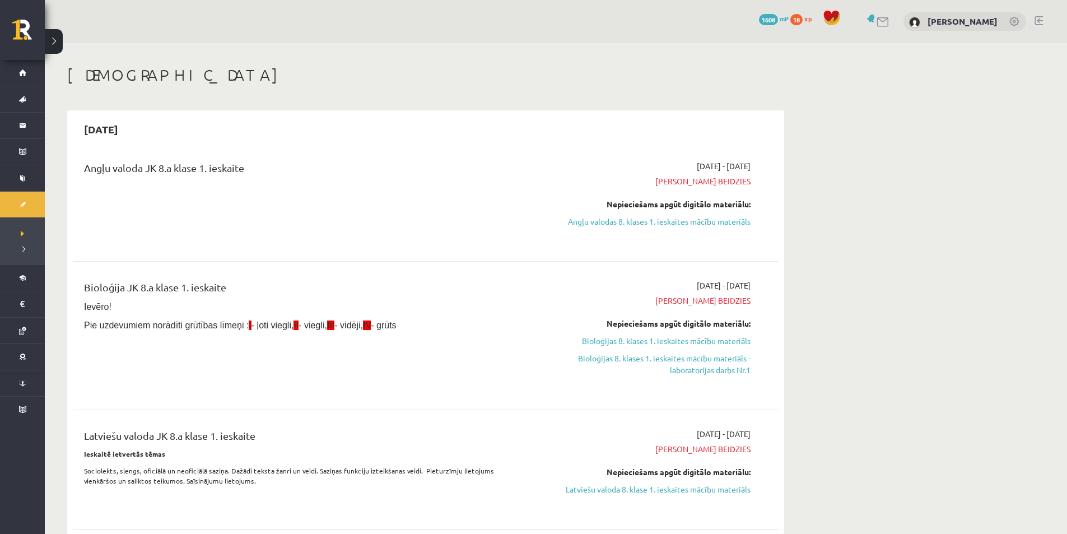
scroll to position [616, 0]
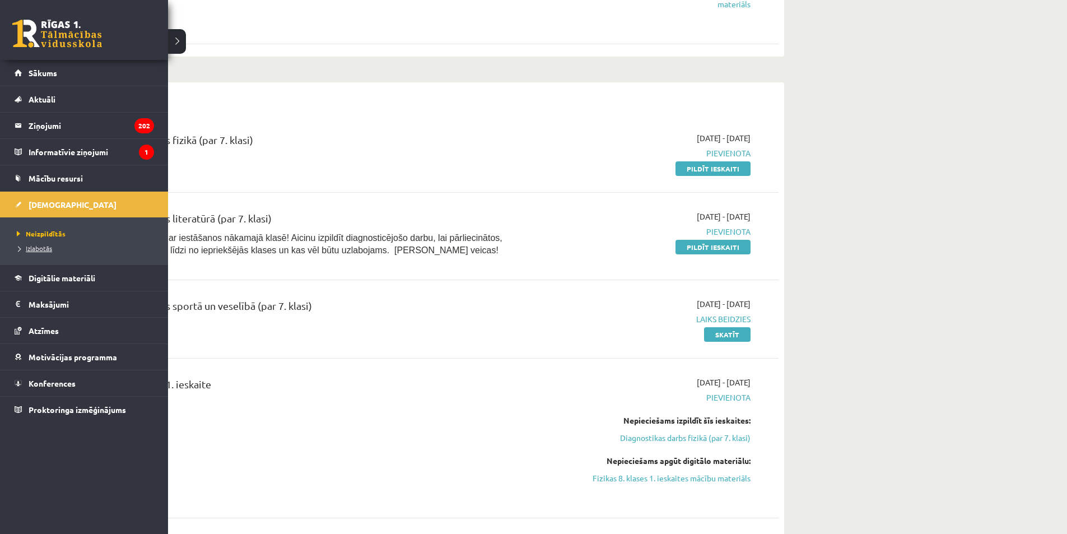
click at [29, 248] on span "Izlabotās" at bounding box center [33, 248] width 38 height 9
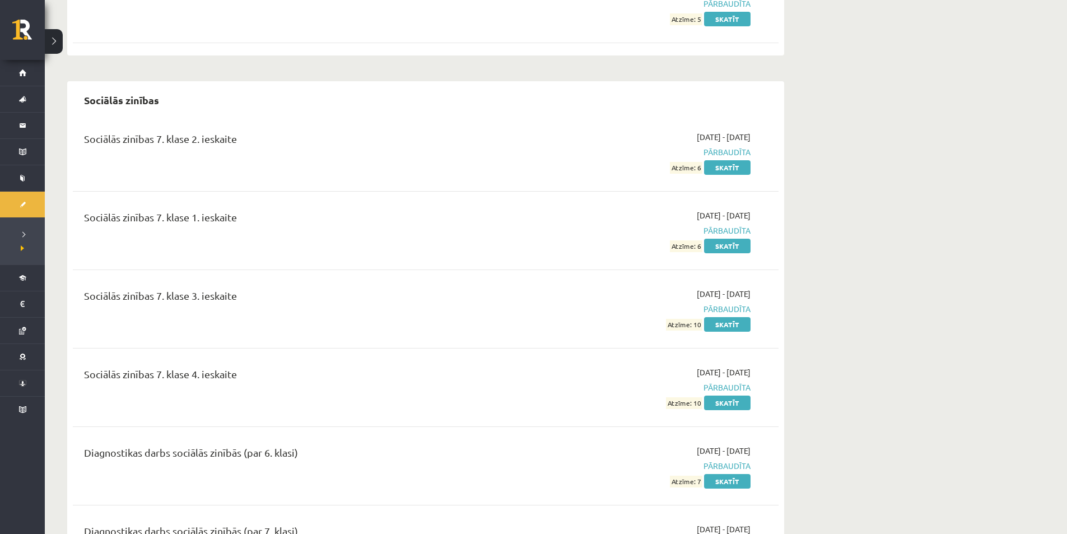
scroll to position [6119, 0]
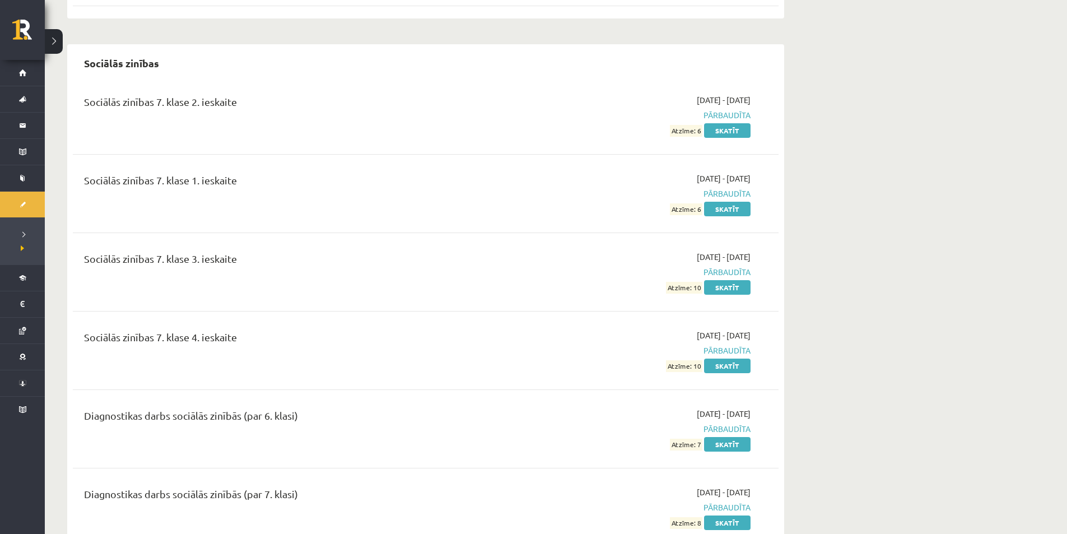
drag, startPoint x: 670, startPoint y: 437, endPoint x: 702, endPoint y: 437, distance: 31.9
click at [702, 486] on div "2025-09-16 - 2025-09-30 Pārbaudīta Atzīme: 8 Skatīt" at bounding box center [645, 507] width 228 height 42
click at [702, 517] on span "Atzīme: 8" at bounding box center [686, 523] width 33 height 12
click at [620, 486] on div "2025-09-16 - 2025-09-30 Pārbaudīta Atzīme: 8 Skatīt" at bounding box center [645, 507] width 228 height 42
drag, startPoint x: 217, startPoint y: 412, endPoint x: 303, endPoint y: 430, distance: 87.2
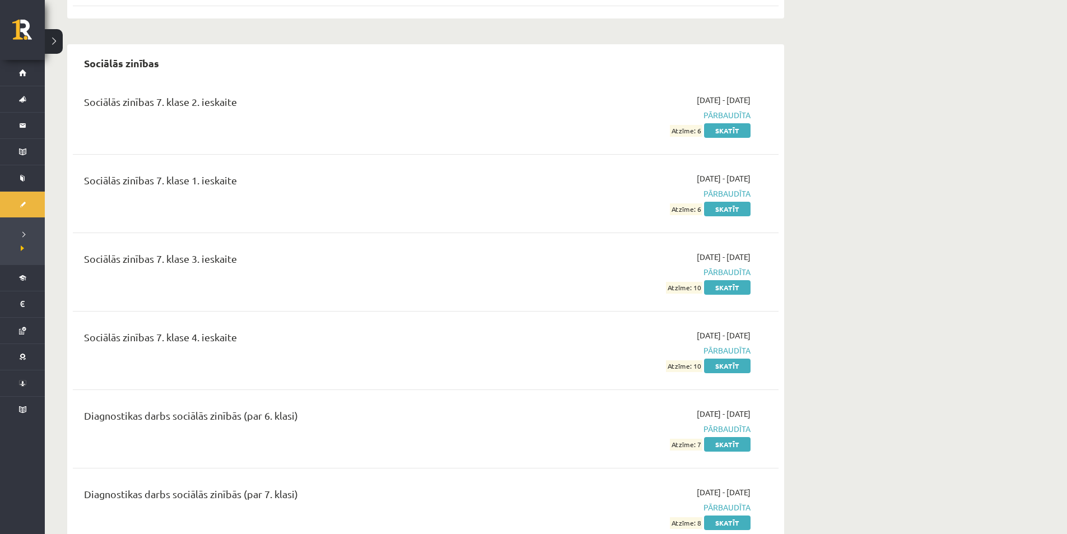
click at [303, 486] on div "Diagnostikas darbs sociālās zinībās (par 7. klasi)" at bounding box center [304, 507] width 456 height 42
click at [334, 486] on div "Diagnostikas darbs sociālās zinībās (par 7. klasi)" at bounding box center [303, 496] width 439 height 21
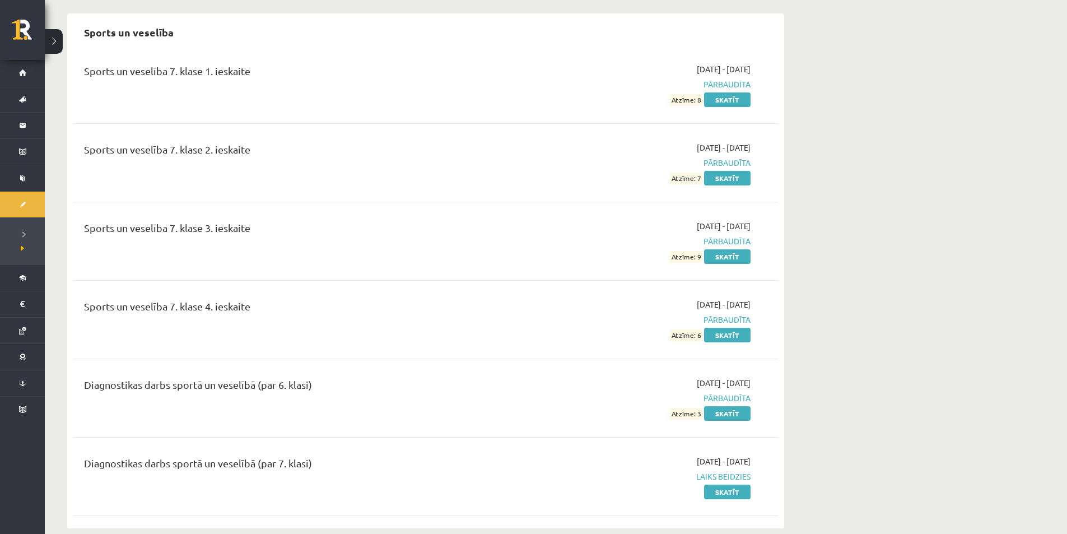
scroll to position [6657, 0]
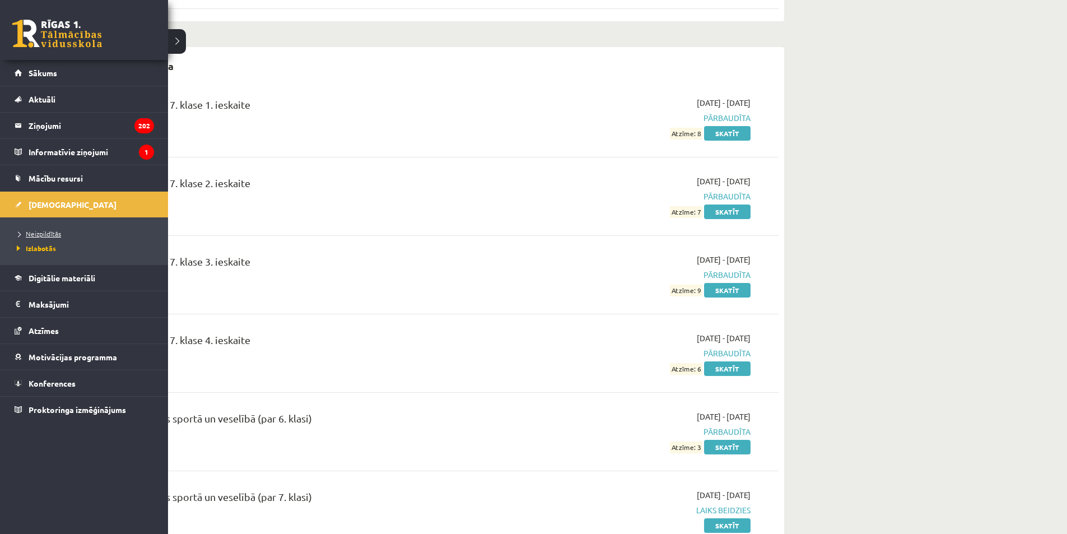
click at [39, 235] on span "Neizpildītās" at bounding box center [37, 233] width 47 height 9
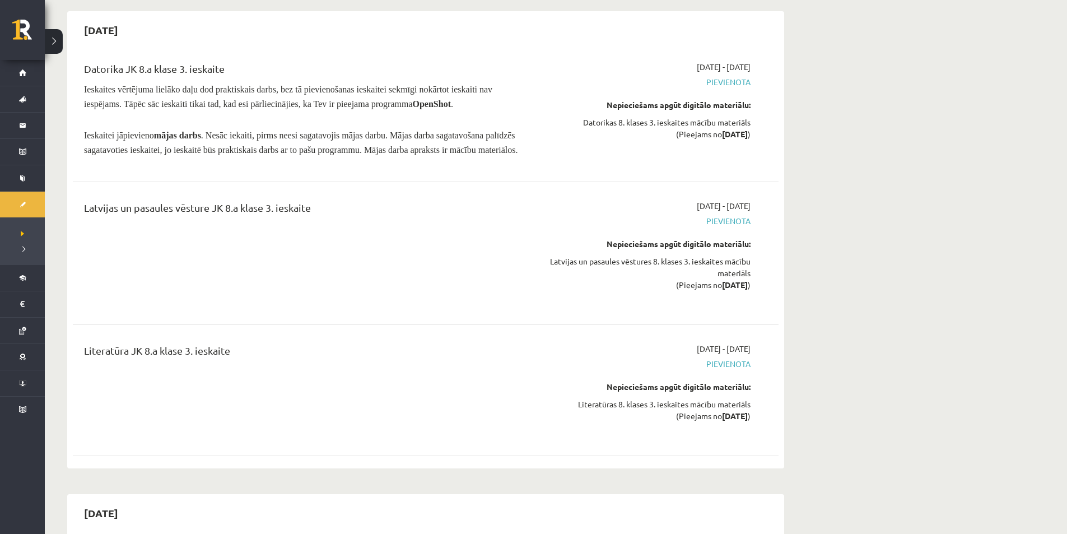
scroll to position [6545, 0]
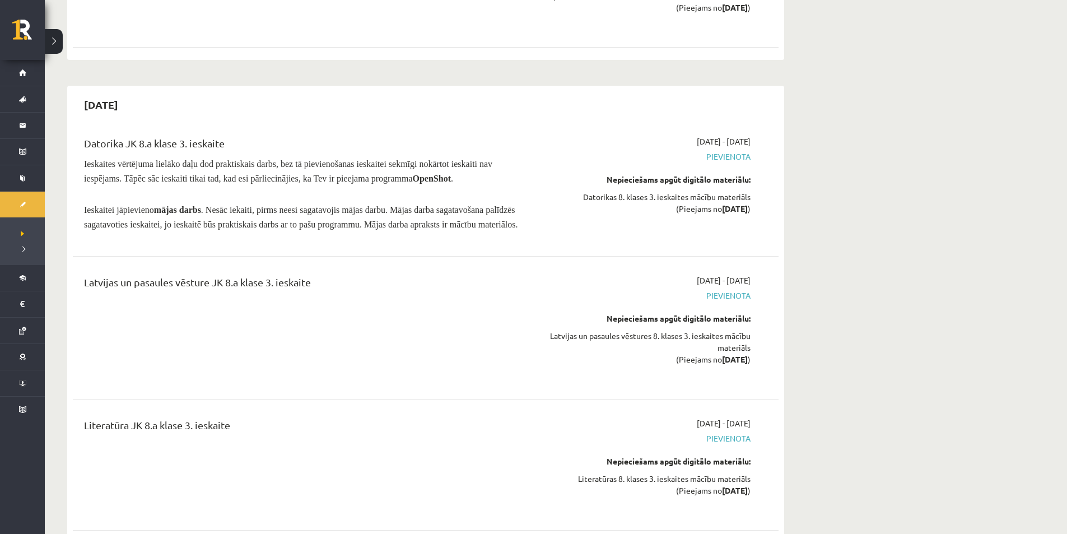
drag, startPoint x: 1075, startPoint y: 293, endPoint x: 1017, endPoint y: 52, distance: 247.9
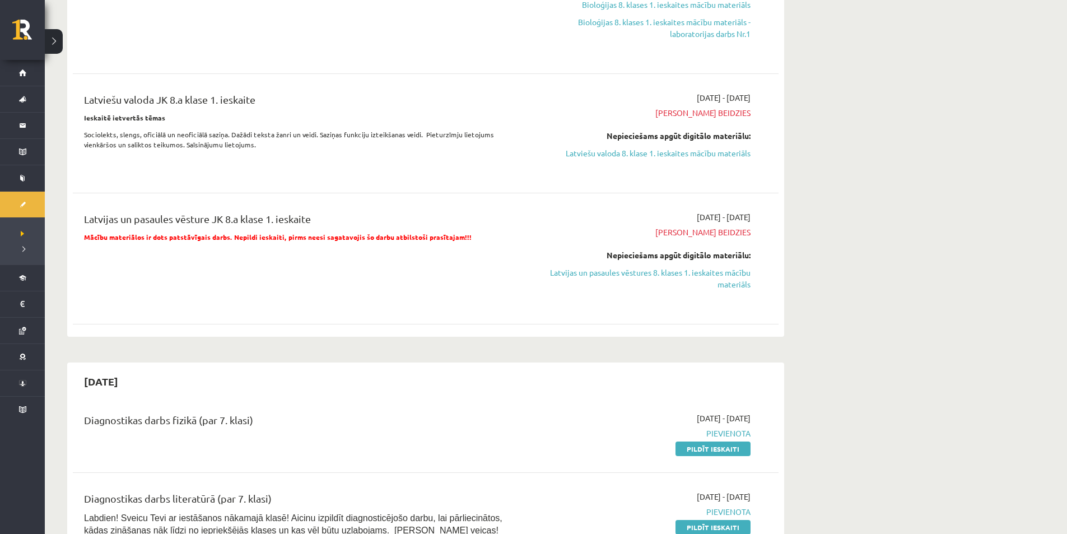
scroll to position [616, 0]
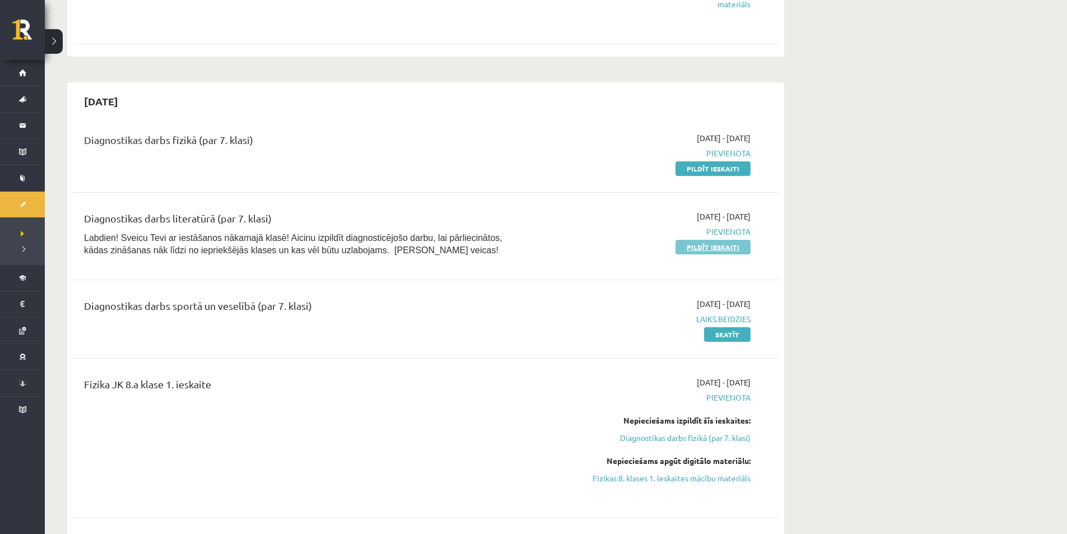
click at [713, 240] on link "Pildīt ieskaiti" at bounding box center [713, 247] width 75 height 15
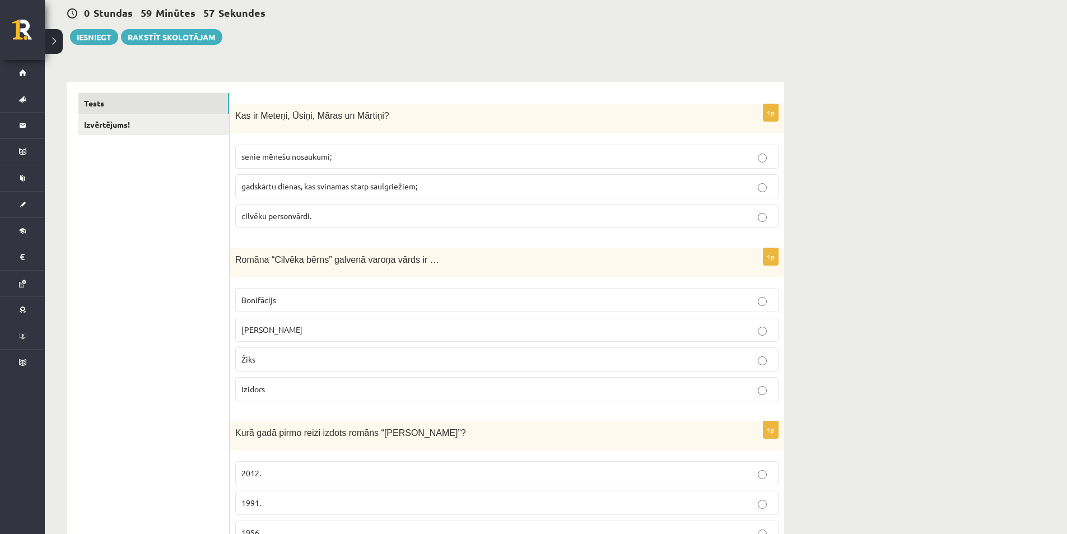
scroll to position [168, 0]
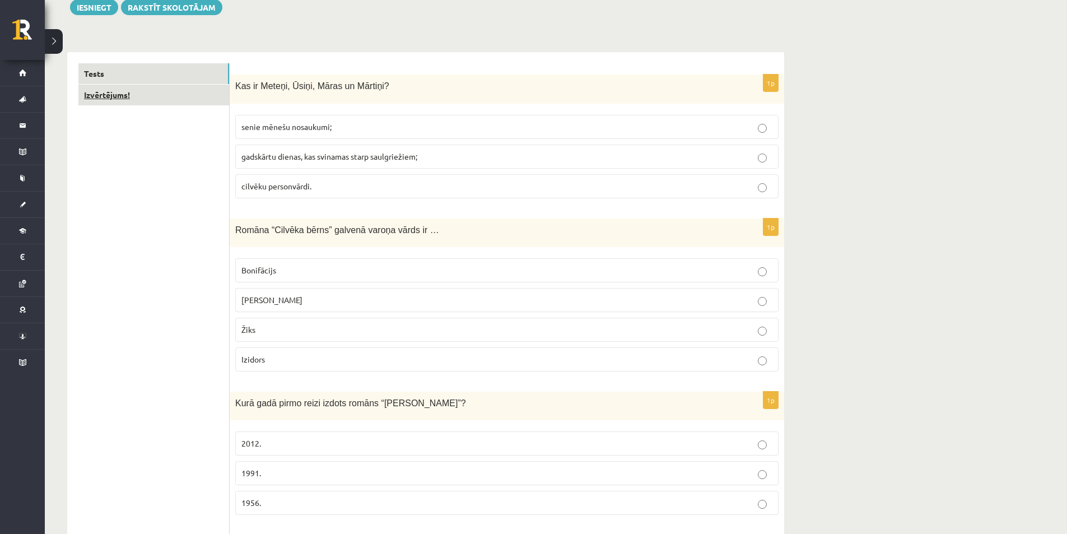
click at [146, 85] on link "Izvērtējums!" at bounding box center [153, 95] width 151 height 21
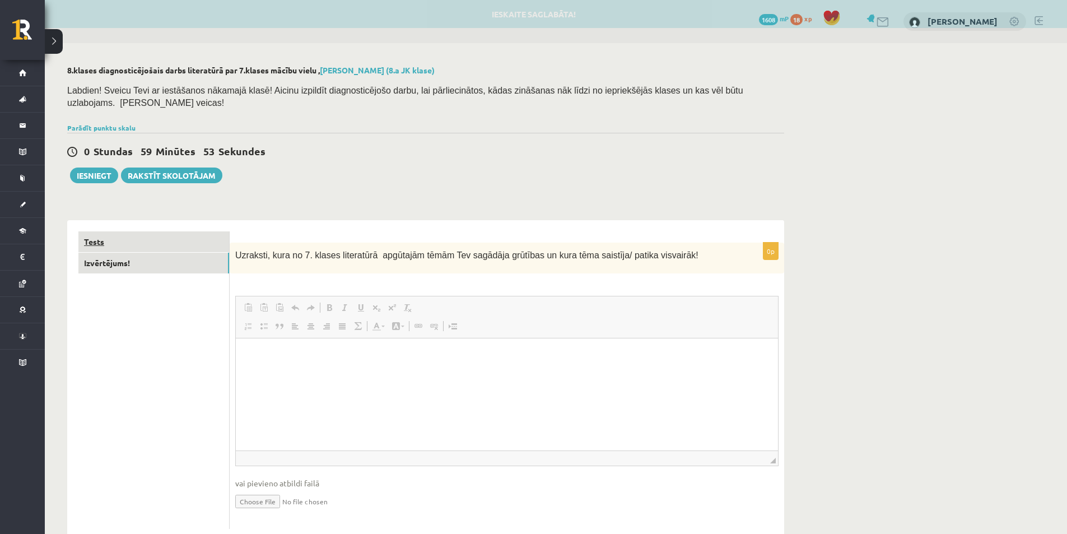
scroll to position [0, 0]
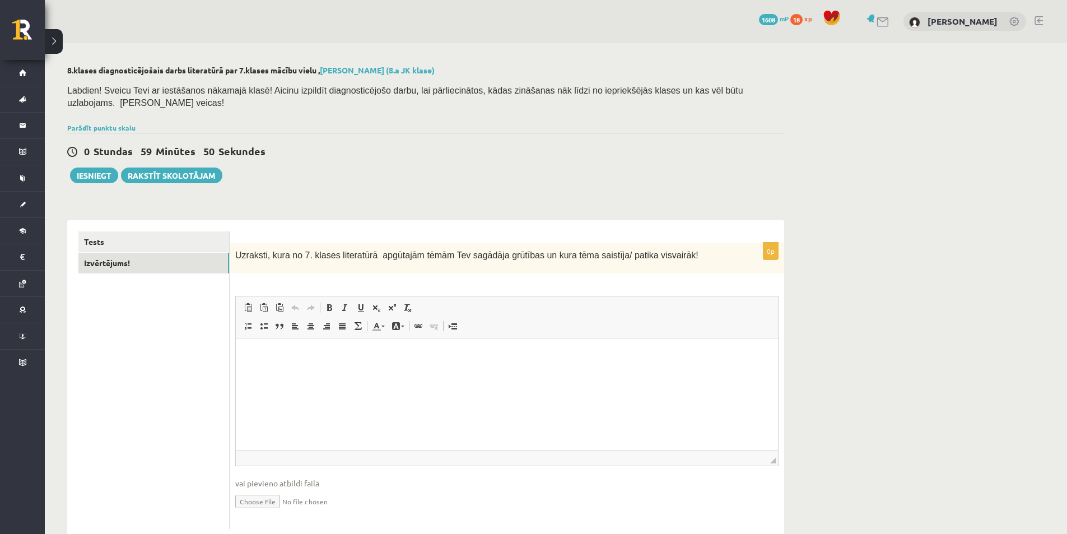
drag, startPoint x: 671, startPoint y: 238, endPoint x: 623, endPoint y: 245, distance: 49.3
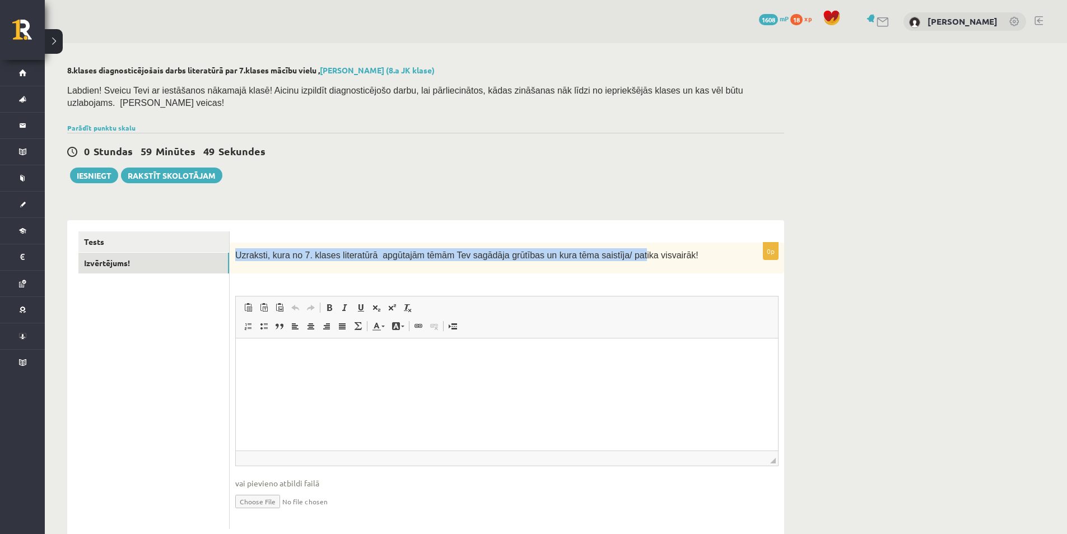
drag, startPoint x: 623, startPoint y: 245, endPoint x: 236, endPoint y: 236, distance: 386.2
click at [237, 243] on div "Uzraksti, kura no 7. klases literatūrā apgūtajām tēmām Tev sagādāja grūtības un…" at bounding box center [507, 258] width 555 height 31
drag, startPoint x: 236, startPoint y: 236, endPoint x: 213, endPoint y: 230, distance: 24.3
click at [213, 231] on link "Tests" at bounding box center [153, 241] width 151 height 21
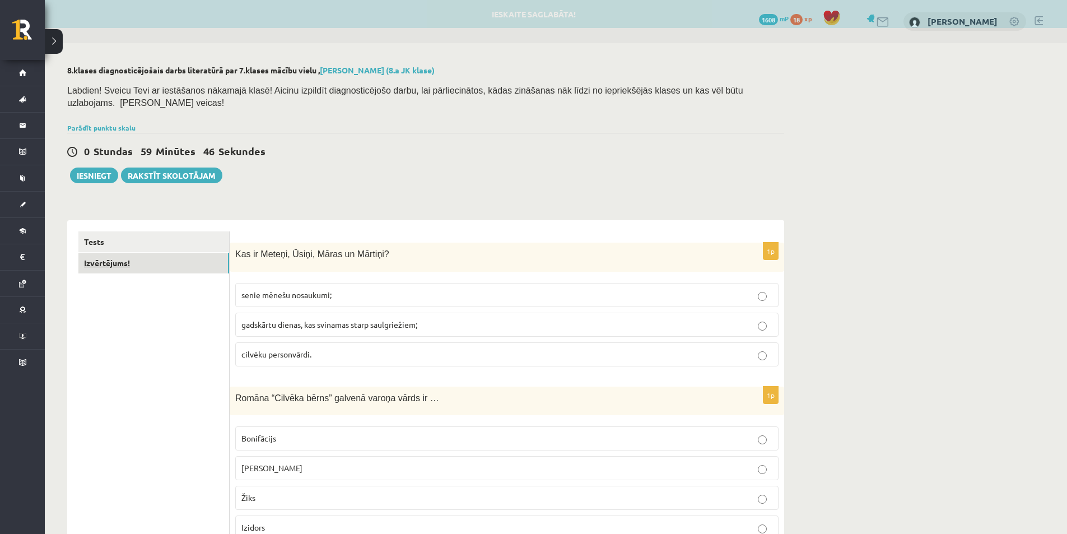
click at [194, 253] on link "Izvērtējums!" at bounding box center [153, 263] width 151 height 21
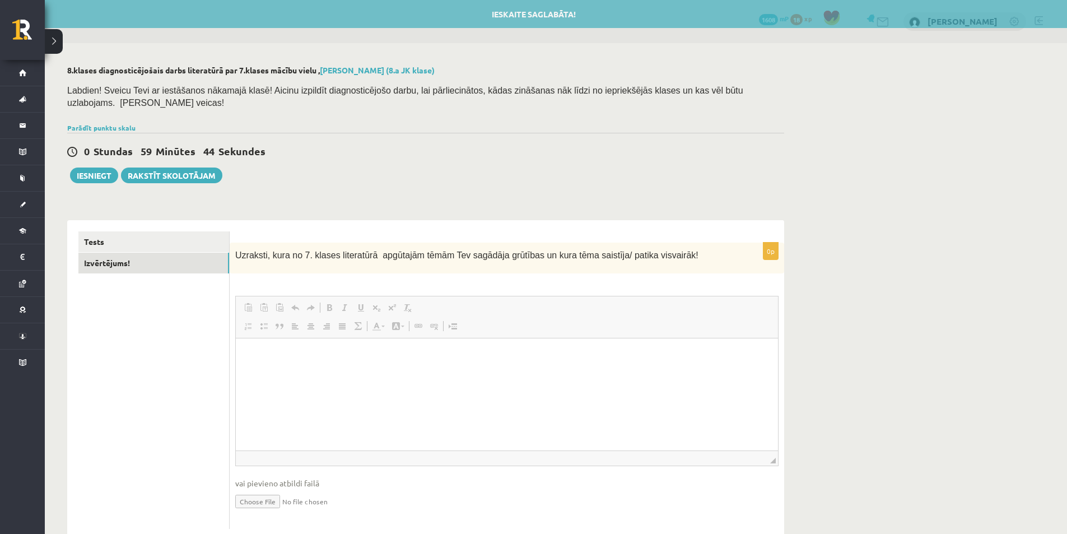
drag, startPoint x: 785, startPoint y: 236, endPoint x: 800, endPoint y: 234, distance: 14.7
click at [800, 234] on div "**********" at bounding box center [426, 302] width 762 height 519
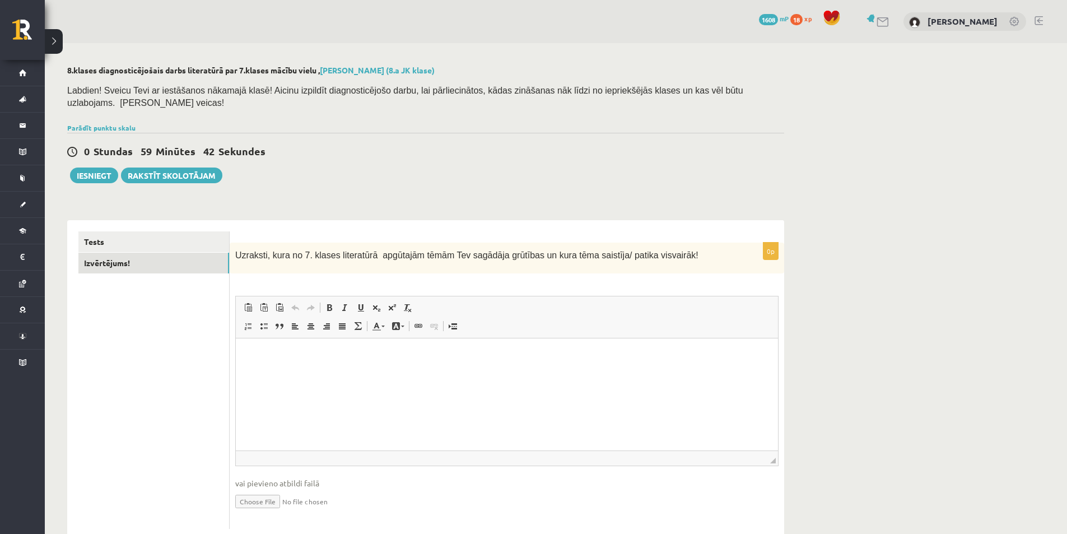
drag, startPoint x: 757, startPoint y: 244, endPoint x: 770, endPoint y: 234, distance: 16.7
click at [770, 242] on p "0p" at bounding box center [771, 251] width 16 height 18
drag, startPoint x: 776, startPoint y: 240, endPoint x: 766, endPoint y: 241, distance: 9.6
click at [763, 243] on div "0p Uzraksti, kura no 7. klases literatūrā apgūtajām tēmām Tev sagādāja grūtības…" at bounding box center [507, 386] width 555 height 286
click at [766, 242] on p "0p" at bounding box center [771, 251] width 16 height 18
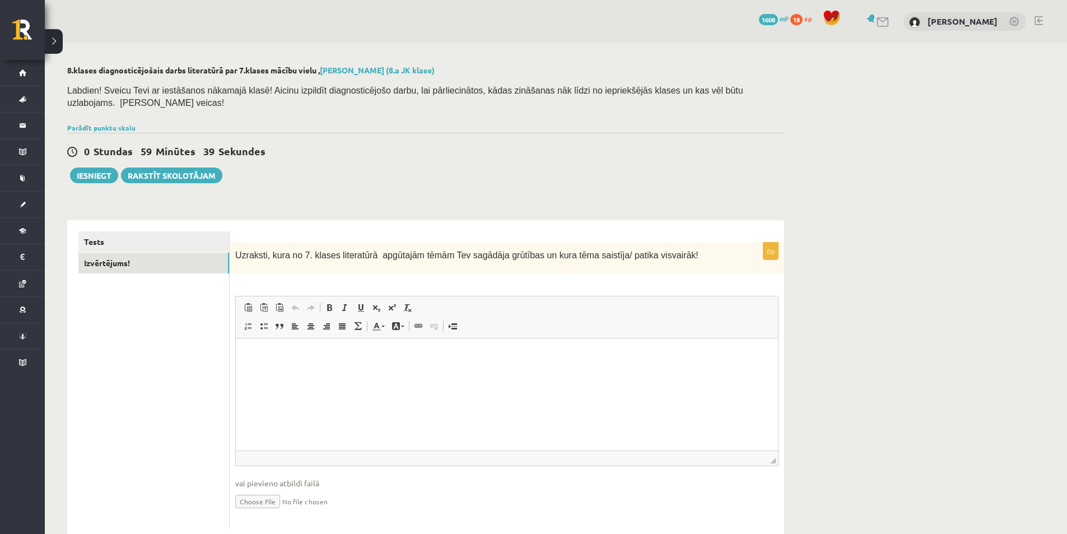
drag, startPoint x: 767, startPoint y: 240, endPoint x: 752, endPoint y: 235, distance: 15.4
click at [773, 242] on p "0p" at bounding box center [771, 251] width 16 height 18
drag, startPoint x: 166, startPoint y: 224, endPoint x: 127, endPoint y: 238, distance: 41.8
click at [127, 238] on link "Tests" at bounding box center [153, 241] width 151 height 21
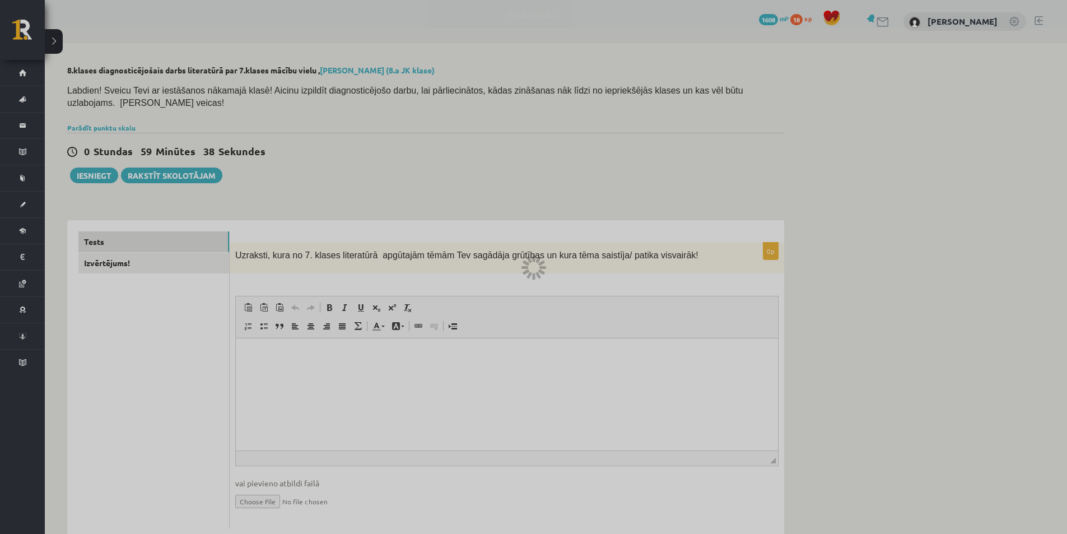
click at [127, 238] on div at bounding box center [533, 267] width 1067 height 534
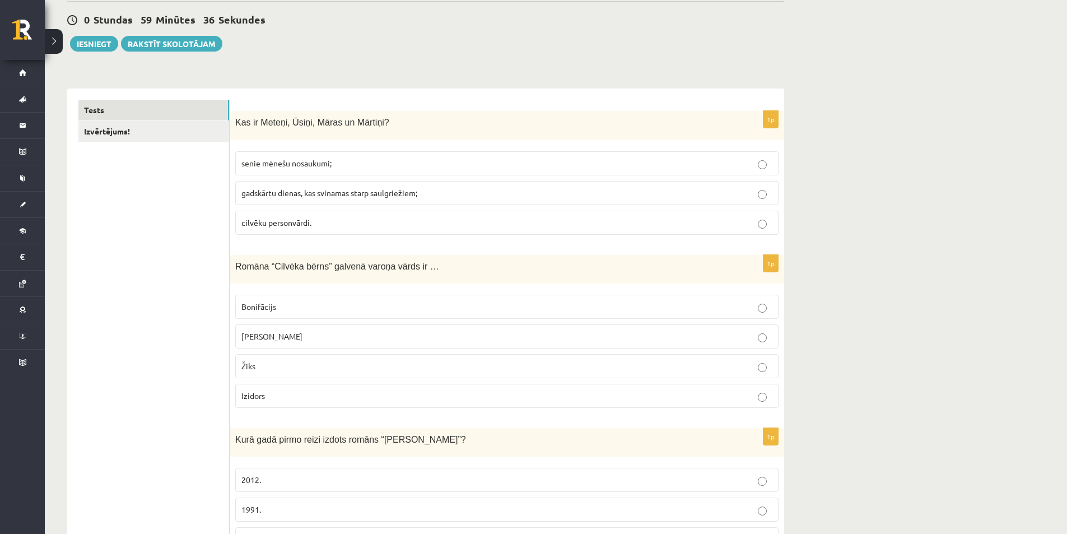
scroll to position [112, 0]
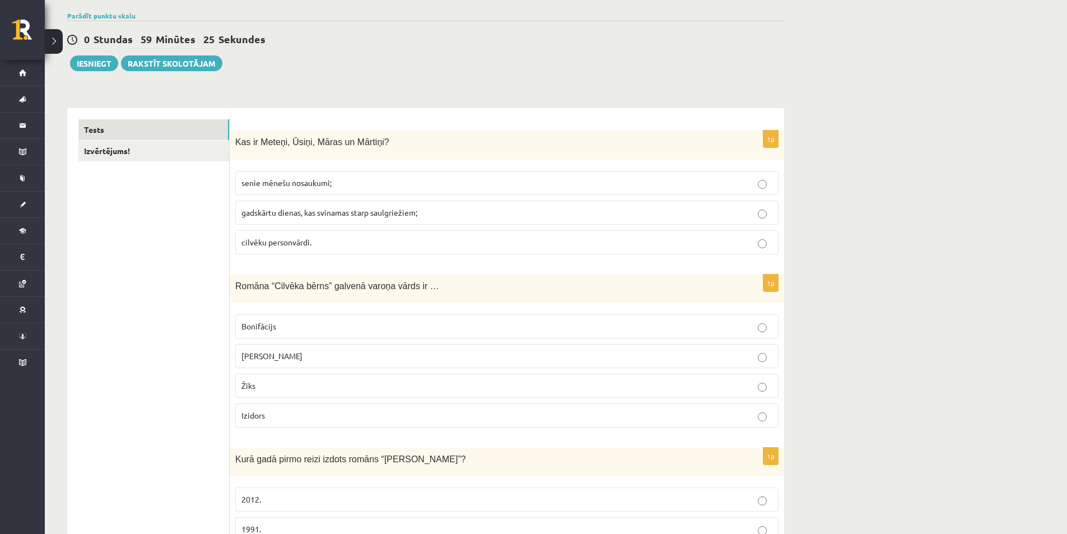
click at [666, 207] on p "gadskārtu dienas, kas svinamas starp saulgriežiem;" at bounding box center [507, 213] width 531 height 12
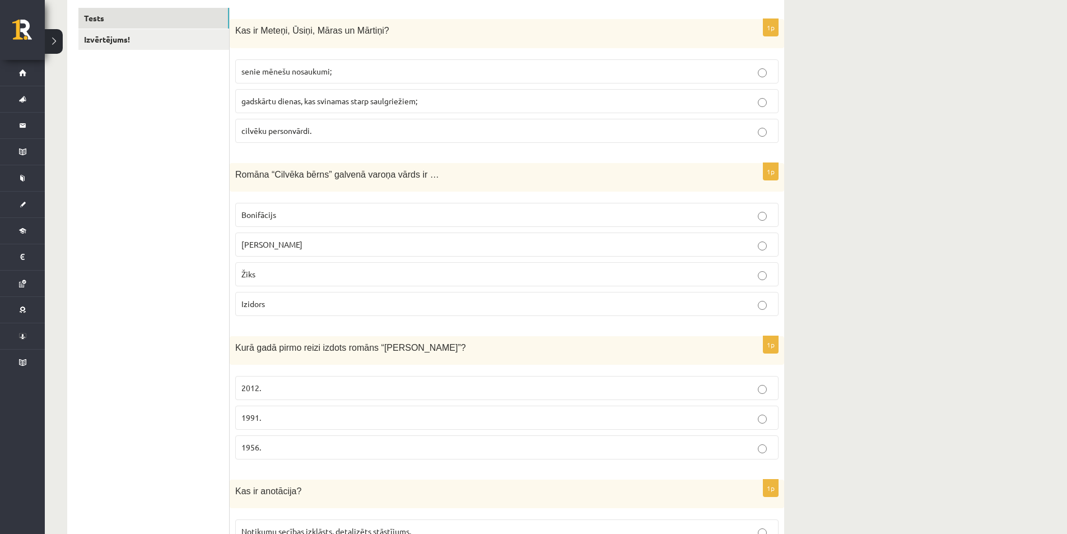
scroll to position [224, 0]
click at [392, 268] on p "Žiks" at bounding box center [507, 274] width 531 height 12
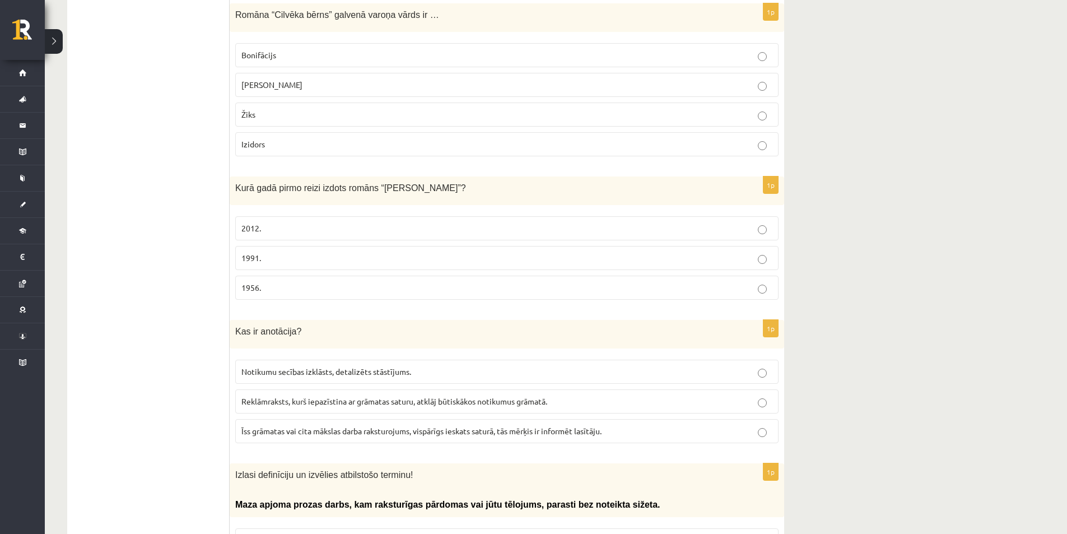
scroll to position [392, 0]
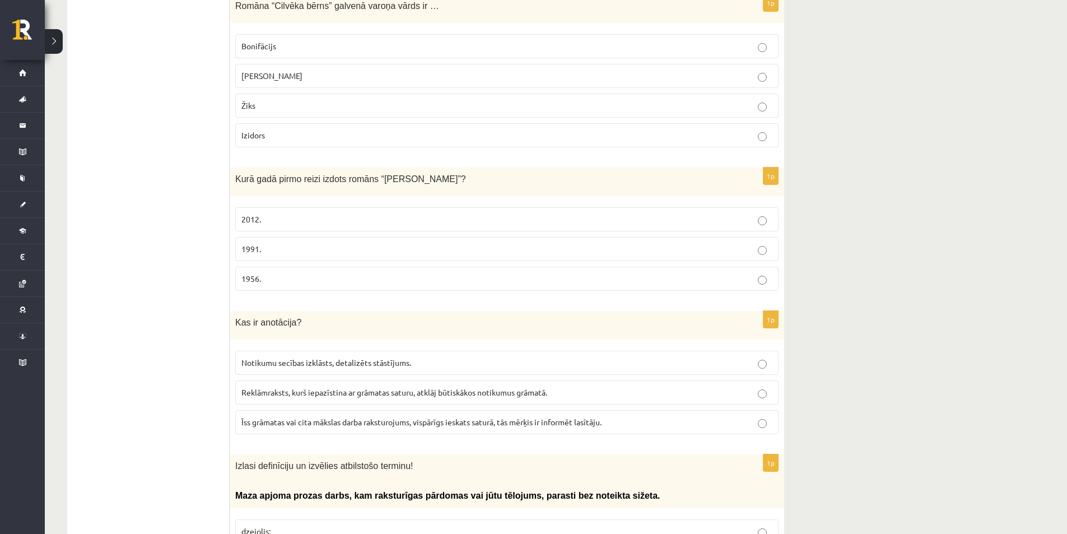
click at [745, 243] on p "1991." at bounding box center [507, 249] width 531 height 12
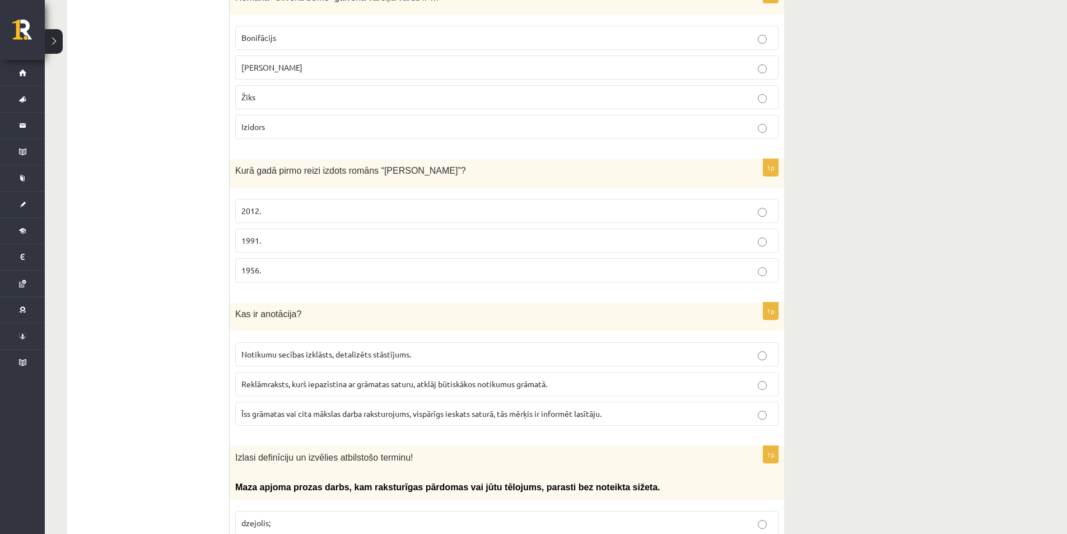
scroll to position [560, 0]
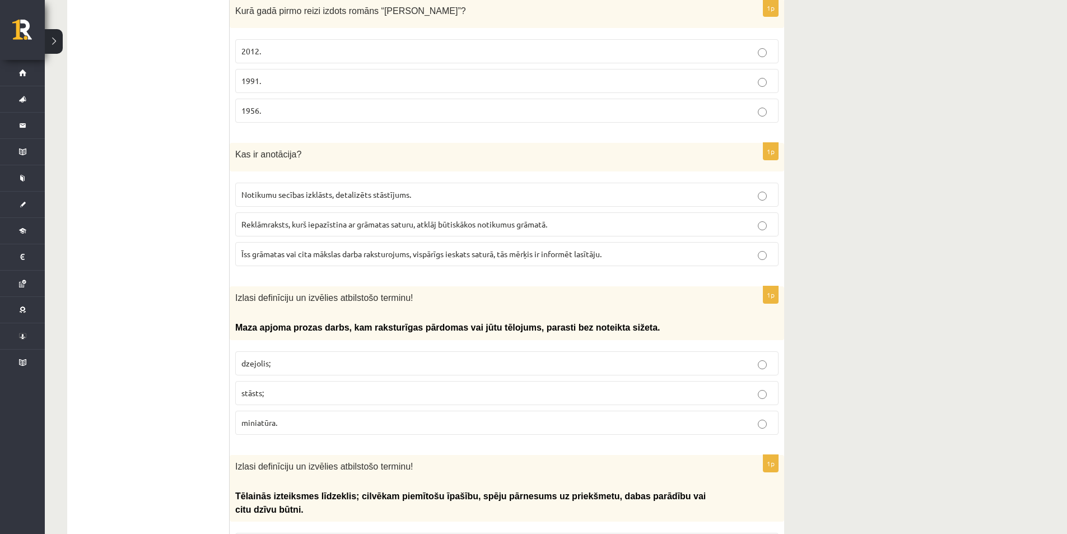
click at [772, 248] on p "Īss grāmatas vai cita mākslas darba raksturojums, vispārīgs ieskats saturā, tās…" at bounding box center [507, 254] width 531 height 12
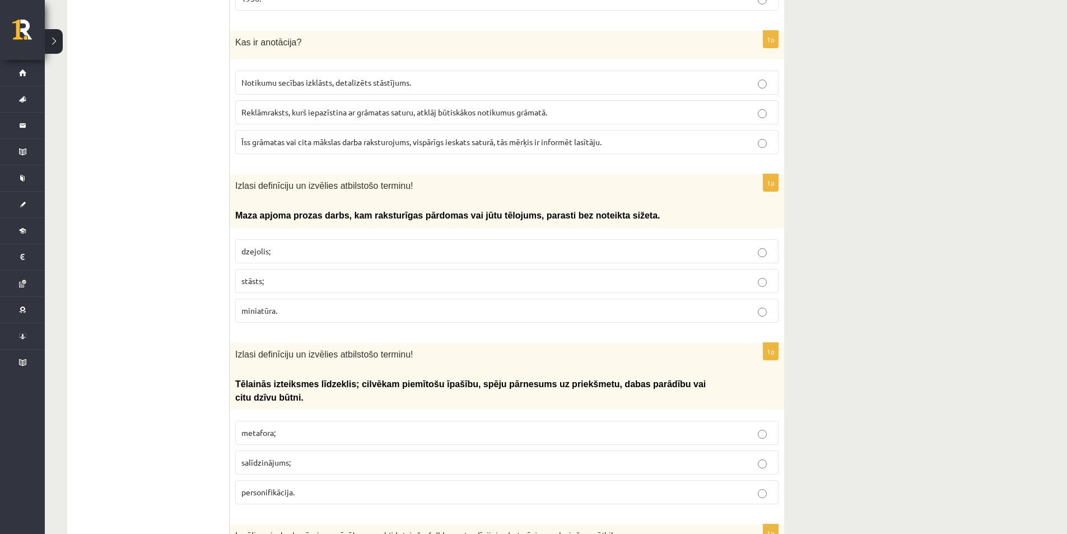
scroll to position [728, 0]
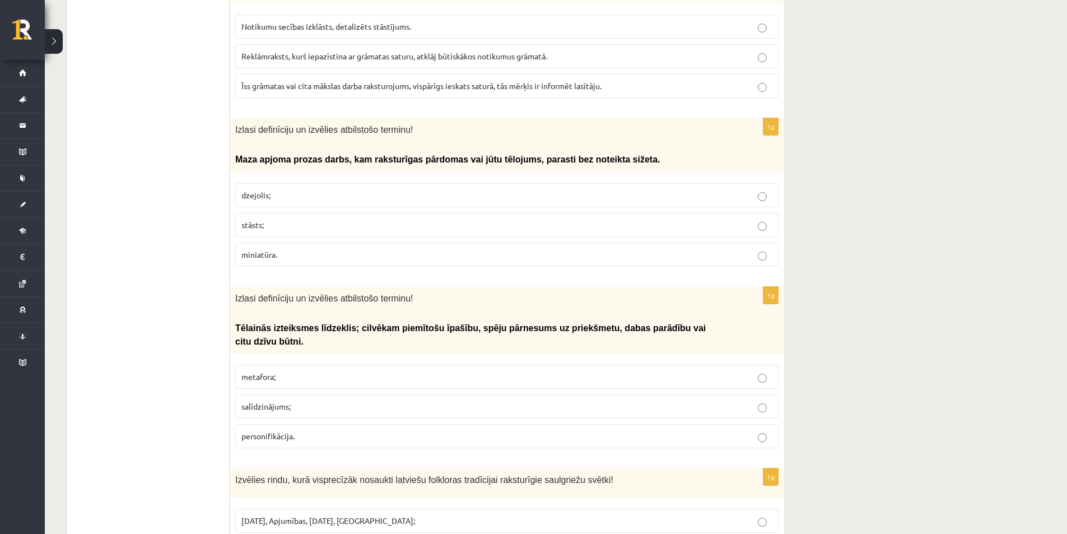
drag, startPoint x: 345, startPoint y: 138, endPoint x: 643, endPoint y: 146, distance: 298.2
click at [643, 152] on p "Maza apjoma prozas darbs, kam raksturīgas pārdomas vai jūtu tēlojums, parasti b…" at bounding box center [479, 158] width 488 height 13
click at [765, 252] on label "miniatūra." at bounding box center [507, 255] width 544 height 24
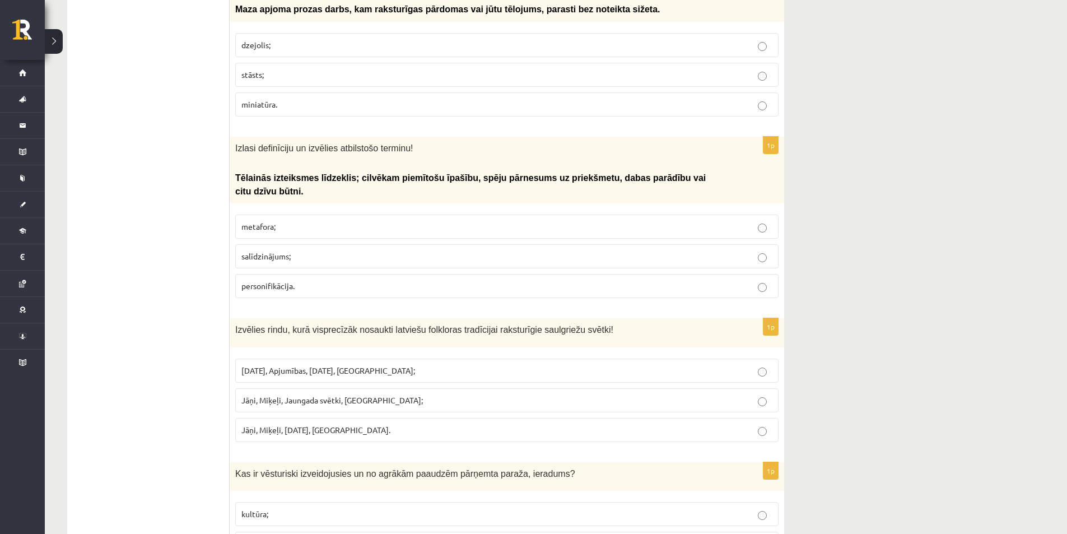
scroll to position [897, 0]
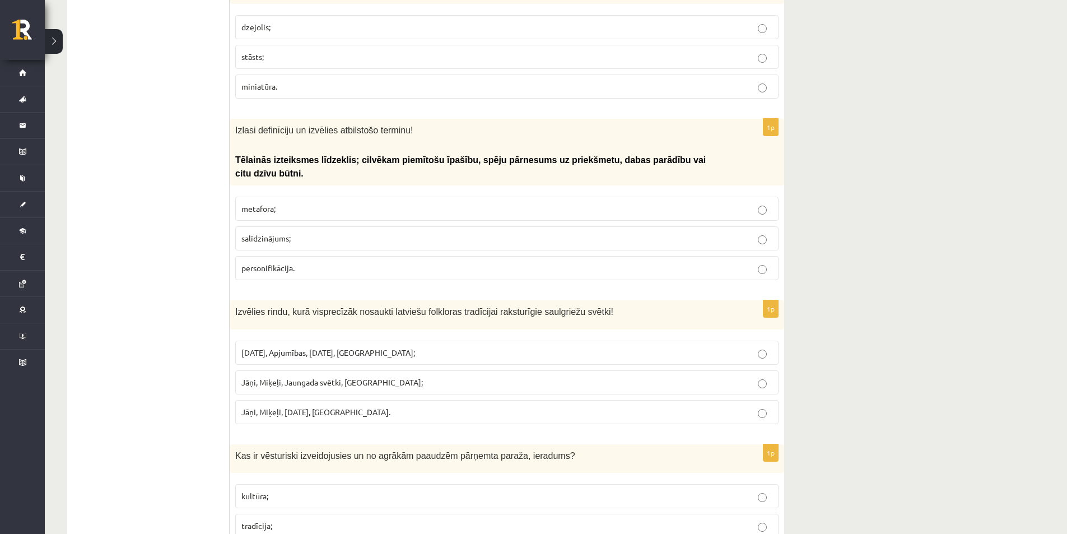
click at [768, 406] on p "Jāņi, Miķeļi, [DATE], [GEOGRAPHIC_DATA]." at bounding box center [507, 412] width 531 height 12
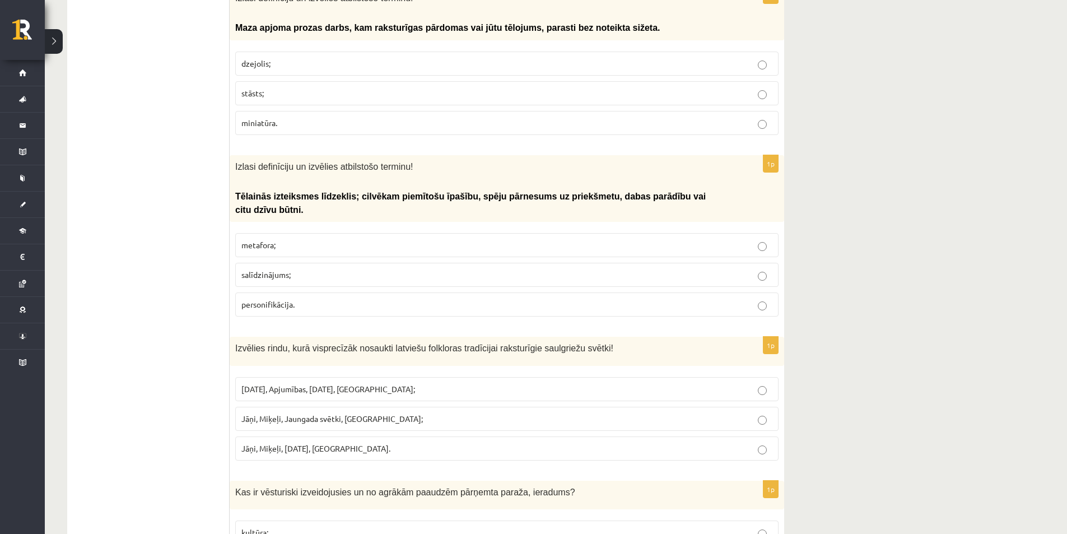
scroll to position [841, 0]
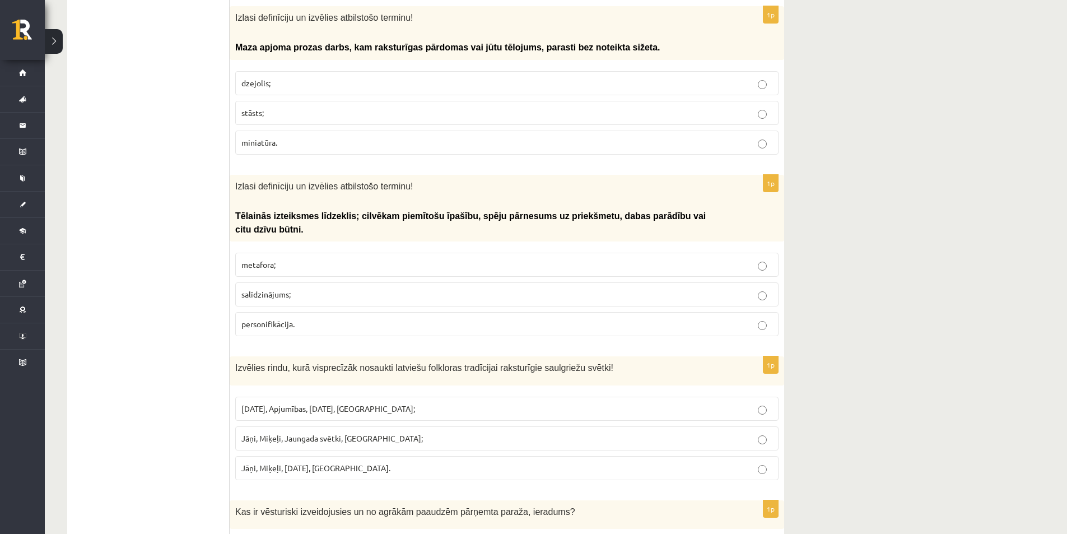
click at [751, 318] on p "personifikācija." at bounding box center [507, 324] width 531 height 12
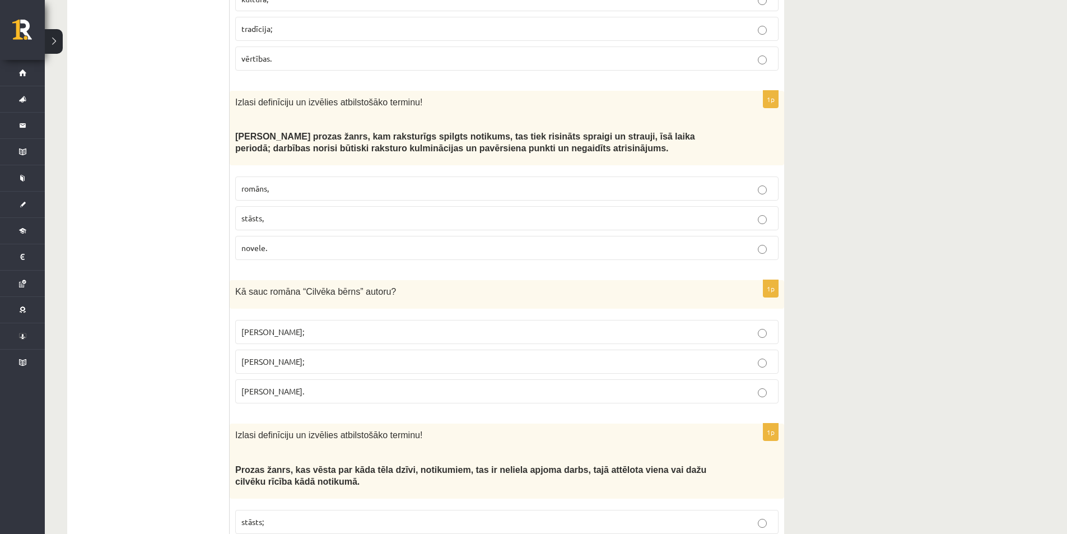
scroll to position [1401, 0]
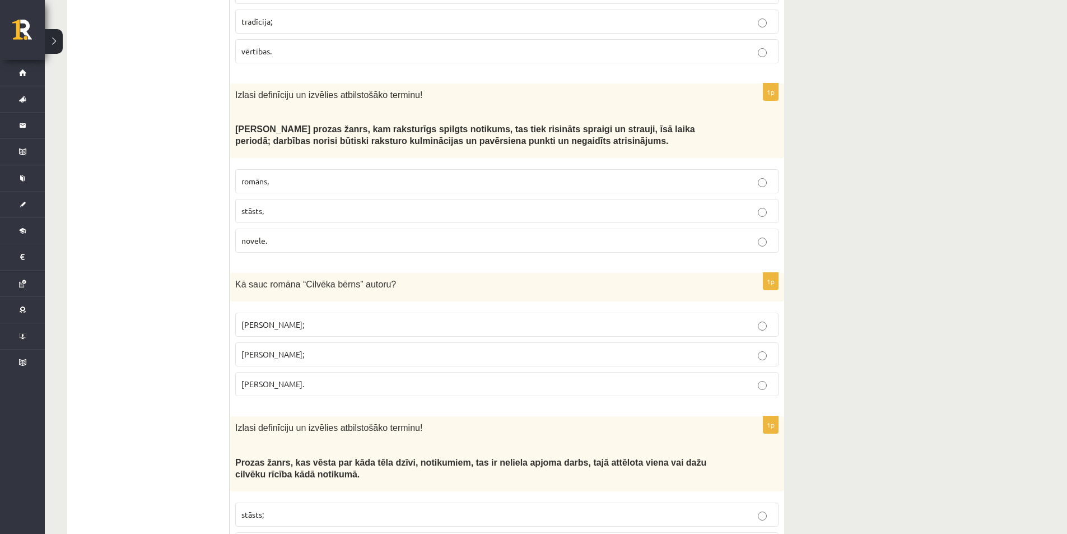
drag, startPoint x: 235, startPoint y: 103, endPoint x: 603, endPoint y: 124, distance: 368.2
click at [603, 124] on div "Izlasi definīciju un izvēlies atbilstošāko terminu! Neliela apjoma prozas žanrs…" at bounding box center [507, 120] width 555 height 75
drag, startPoint x: 544, startPoint y: 108, endPoint x: 230, endPoint y: 93, distance: 314.2
click at [230, 93] on div "Izlasi definīciju un izvēlies atbilstošāko terminu! Neliela apjoma prozas žanrs…" at bounding box center [507, 120] width 555 height 75
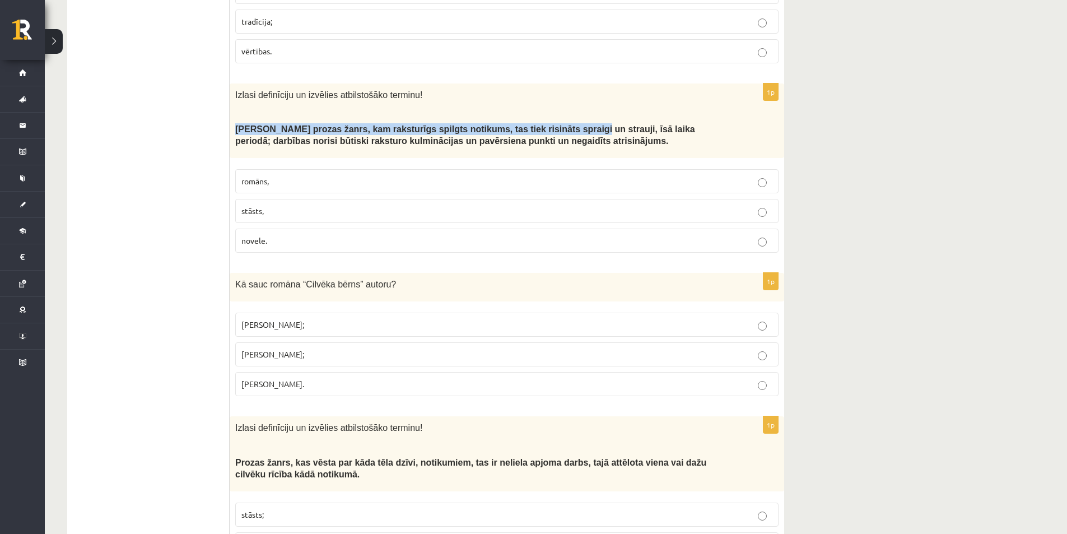
copy span "[PERSON_NAME] prozas žanrs, kam raksturīgs spilgts notikums, tas tiek risināts …"
click at [772, 229] on label "novele." at bounding box center [507, 241] width 544 height 24
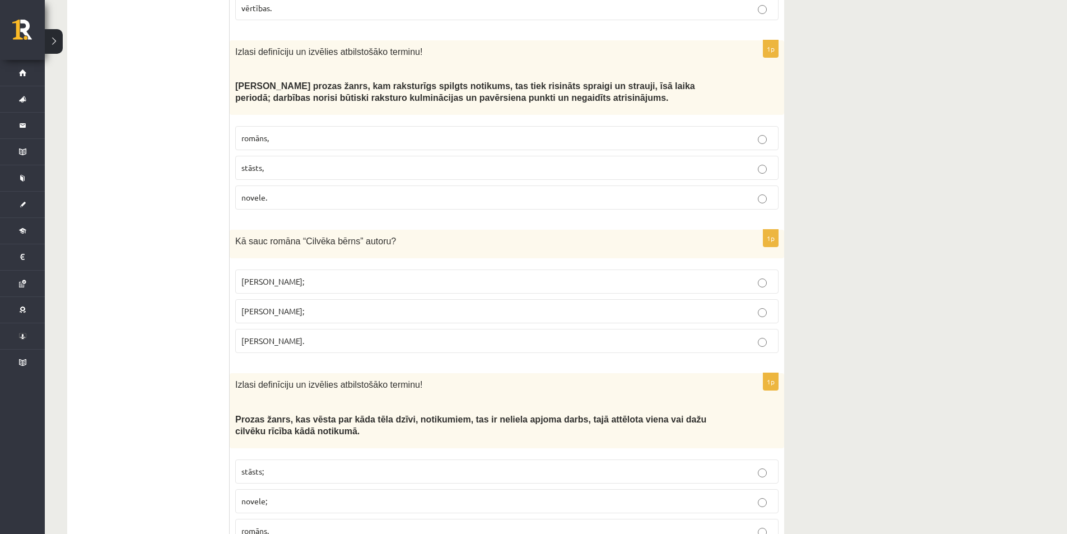
scroll to position [1457, 0]
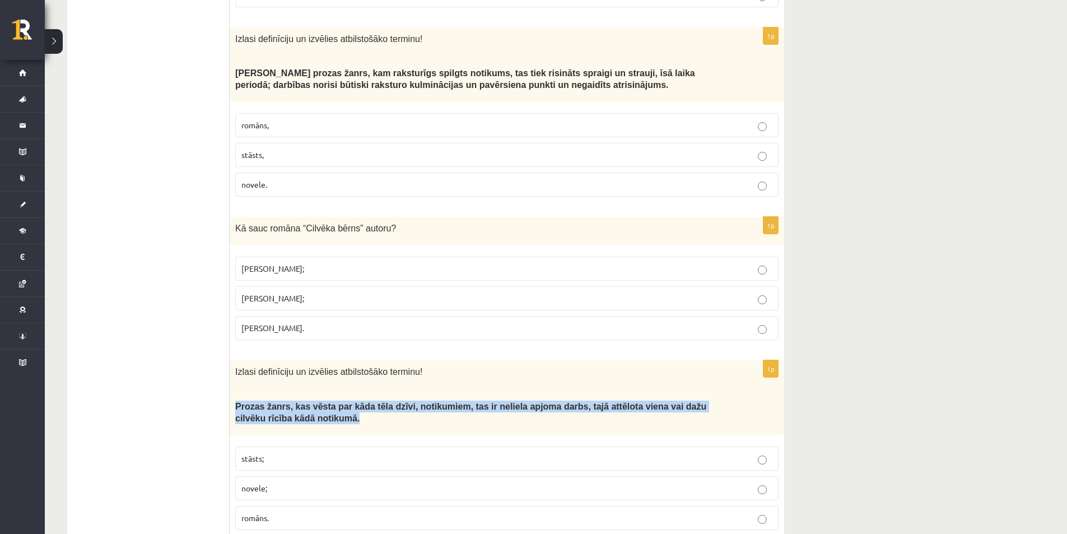
drag, startPoint x: 234, startPoint y: 375, endPoint x: 290, endPoint y: 397, distance: 60.1
click at [290, 397] on div "Izlasi definīciju un izvēlies atbilstošāko terminu! Prozas žanrs, kas vēsta par…" at bounding box center [507, 397] width 555 height 75
click at [290, 401] on p "Prozas žanrs, kas vēsta par kāda tēla dzīvi, notikumiem, tas ir neliela apjoma …" at bounding box center [479, 412] width 488 height 23
drag, startPoint x: 311, startPoint y: 391, endPoint x: 230, endPoint y: 375, distance: 82.2
click at [230, 375] on div "Izlasi definīciju un izvēlies atbilstošāko terminu! Prozas žanrs, kas vēsta par…" at bounding box center [507, 397] width 555 height 75
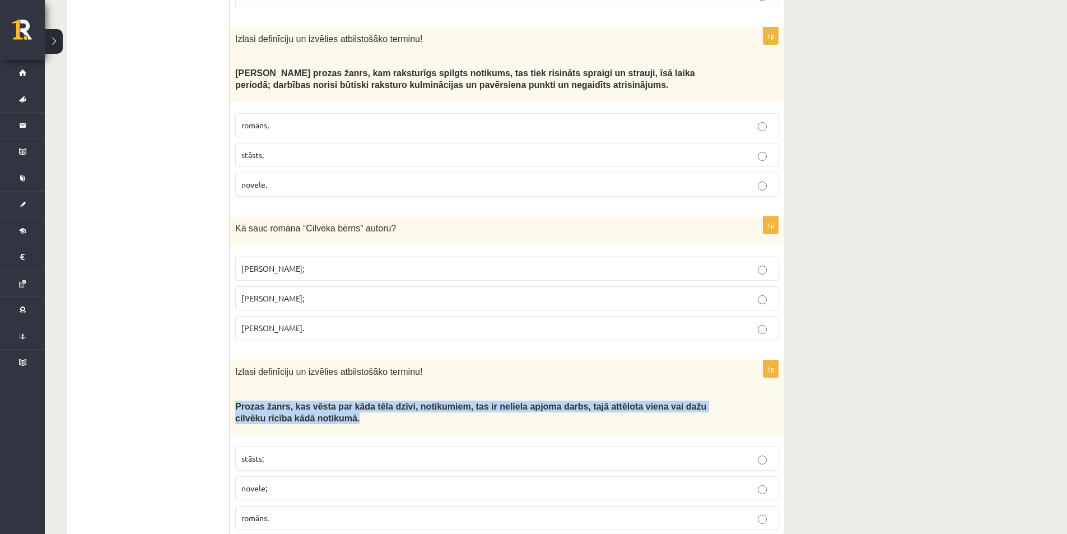
copy span "Prozas žanrs, kas vēsta par kāda tēla dzīvi, notikumiem, tas ir neliela apjoma …"
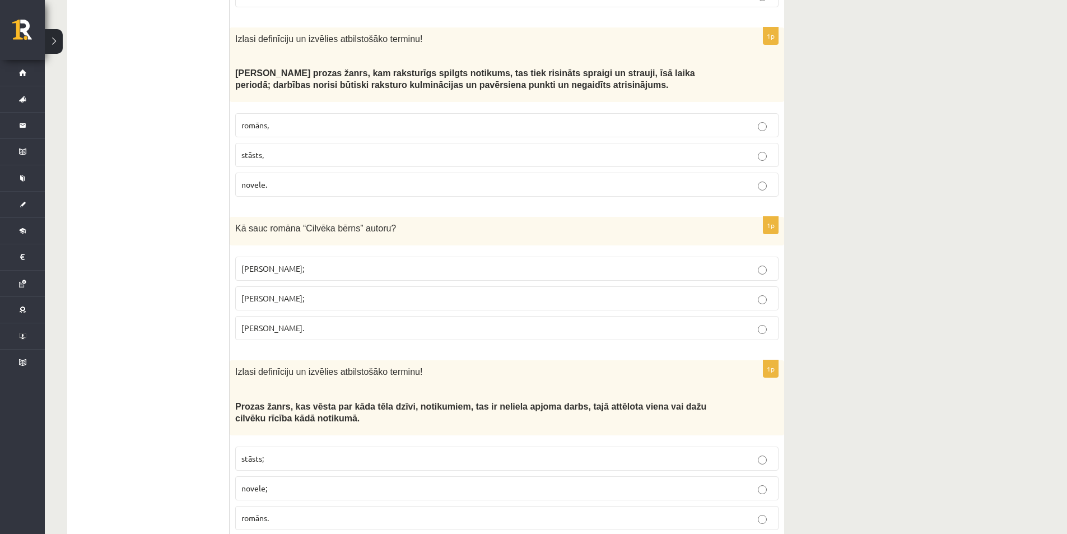
click at [337, 367] on span "Izlasi definīciju un izvēlies atbilstošāko terminu!" at bounding box center [328, 372] width 187 height 10
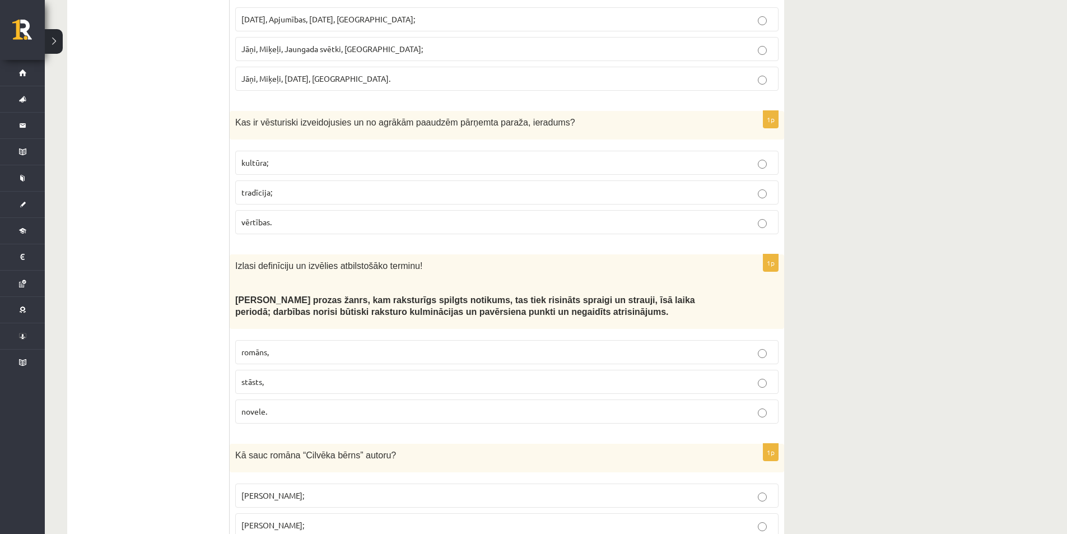
scroll to position [1267, 0]
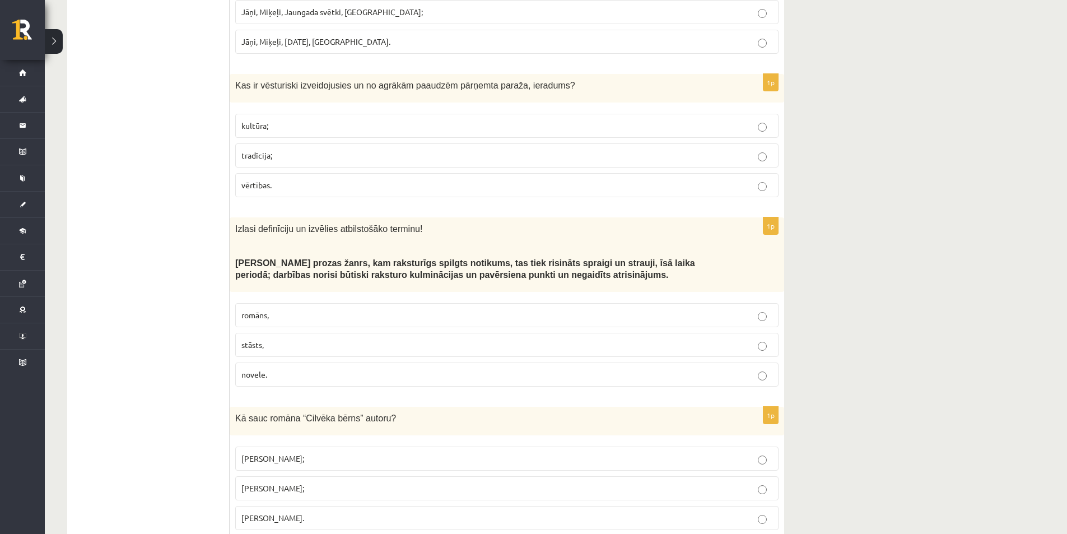
drag, startPoint x: 1032, startPoint y: 163, endPoint x: 1008, endPoint y: 114, distance: 53.9
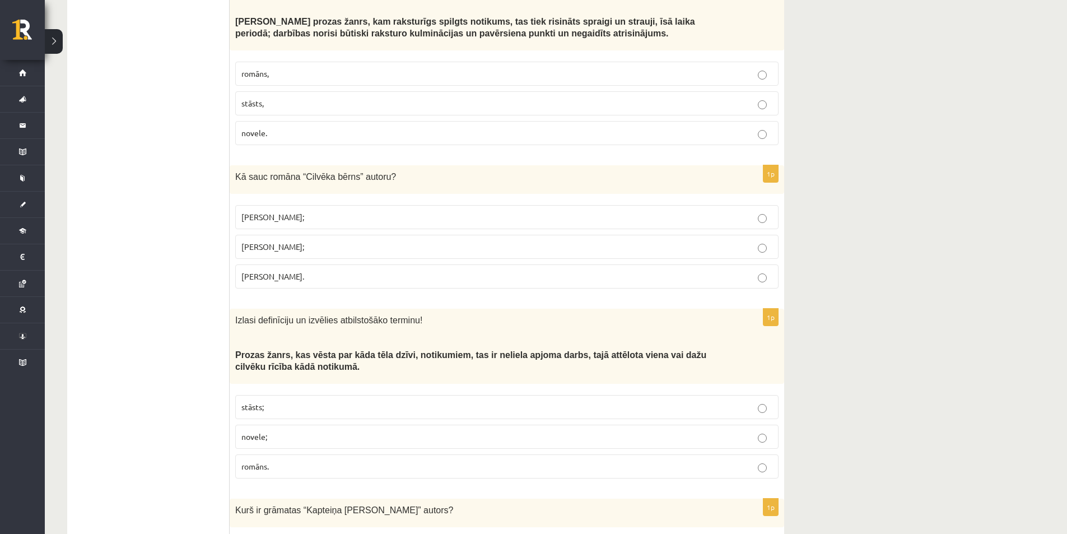
scroll to position [1491, 0]
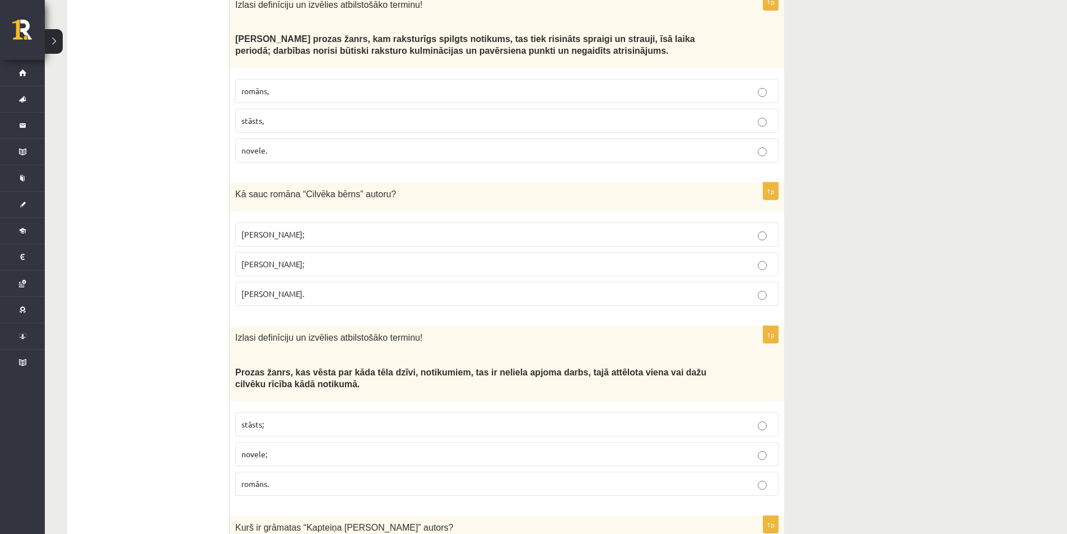
click at [466, 258] on p "[PERSON_NAME];" at bounding box center [507, 264] width 531 height 12
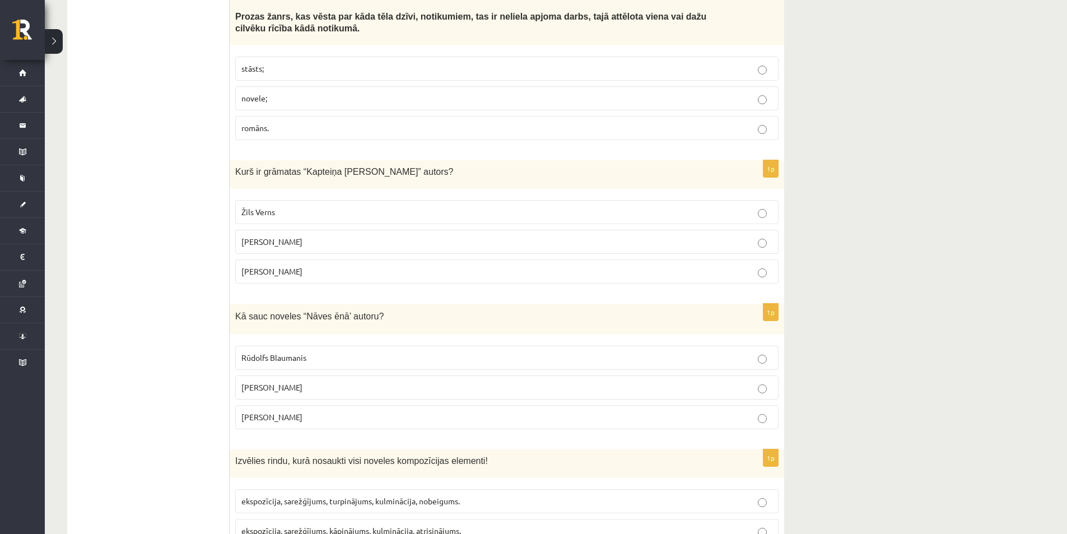
scroll to position [1849, 0]
drag, startPoint x: 635, startPoint y: 189, endPoint x: 769, endPoint y: 183, distance: 134.0
click at [769, 204] on p "Žils Verns" at bounding box center [507, 210] width 531 height 12
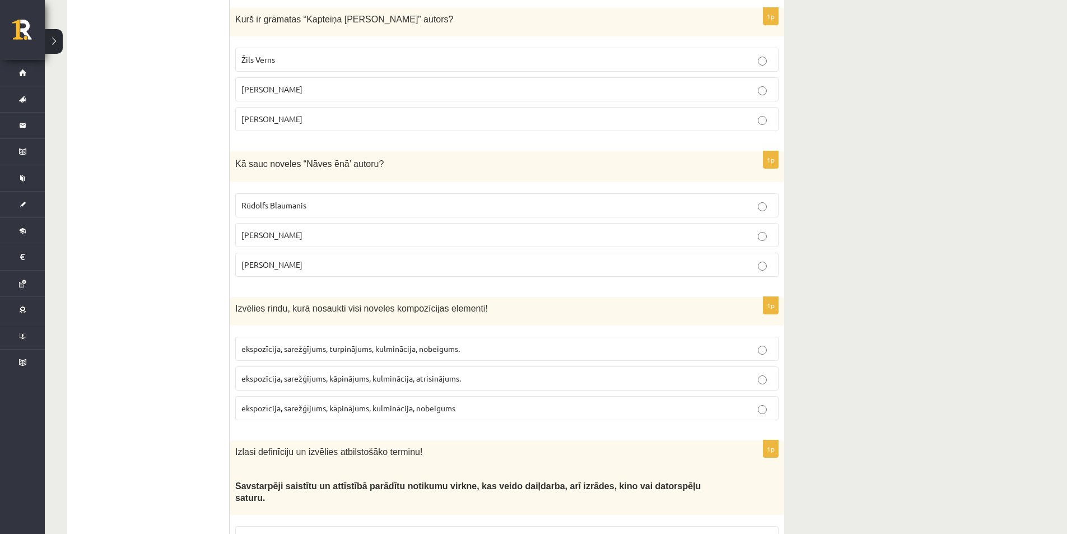
scroll to position [2017, 0]
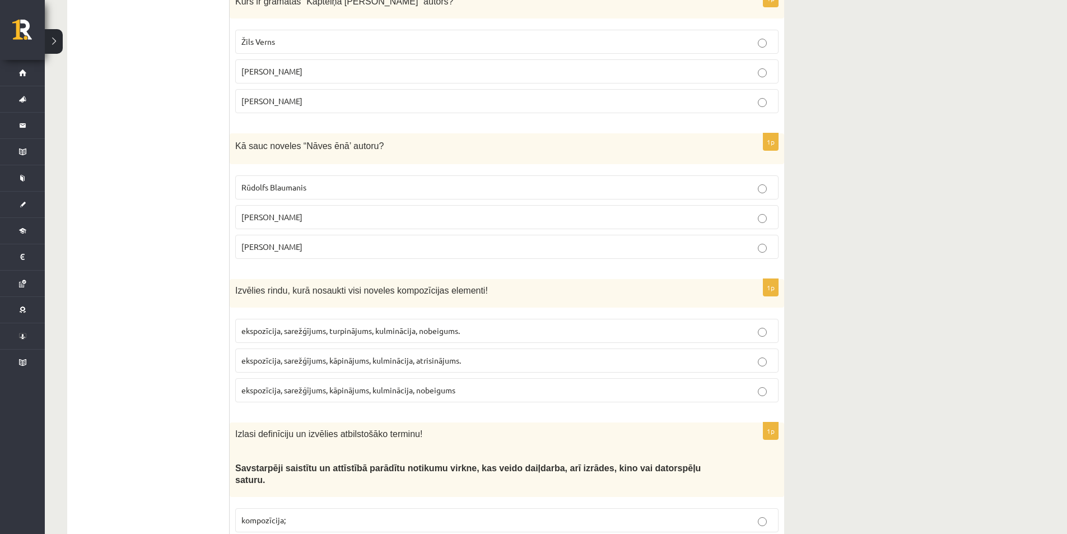
click at [410, 182] on p "Rūdolfs Blaumanis" at bounding box center [507, 188] width 531 height 12
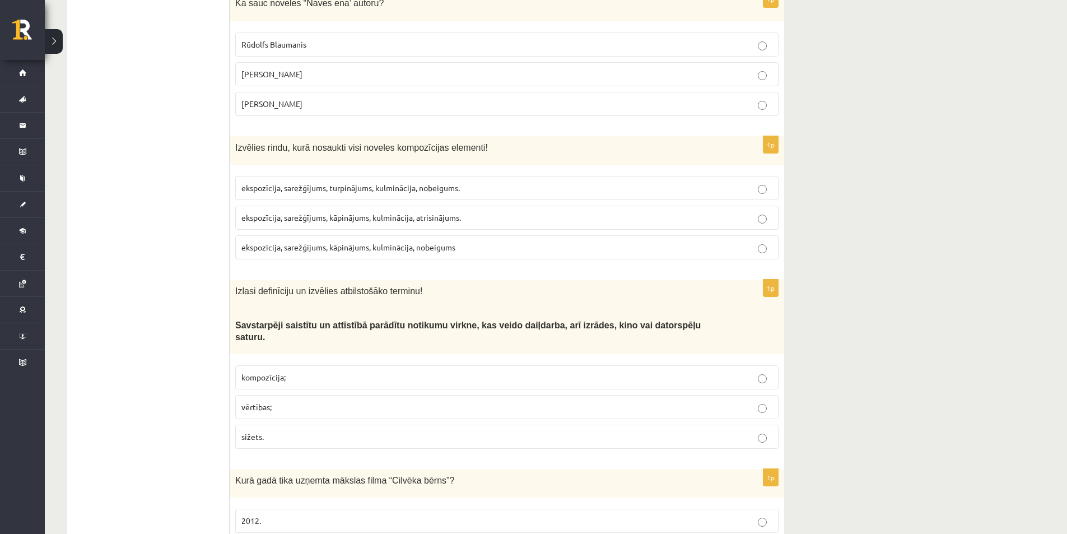
scroll to position [2185, 0]
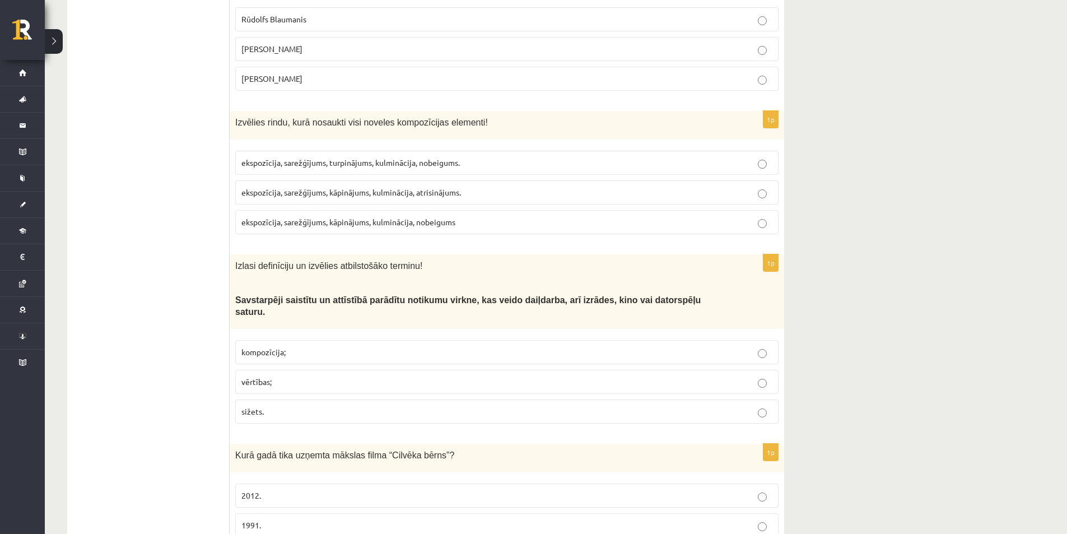
click at [452, 187] on p "ekspozīcija, sarežģījums, kāpinājums, kulminācija, atrisinājums." at bounding box center [507, 193] width 531 height 12
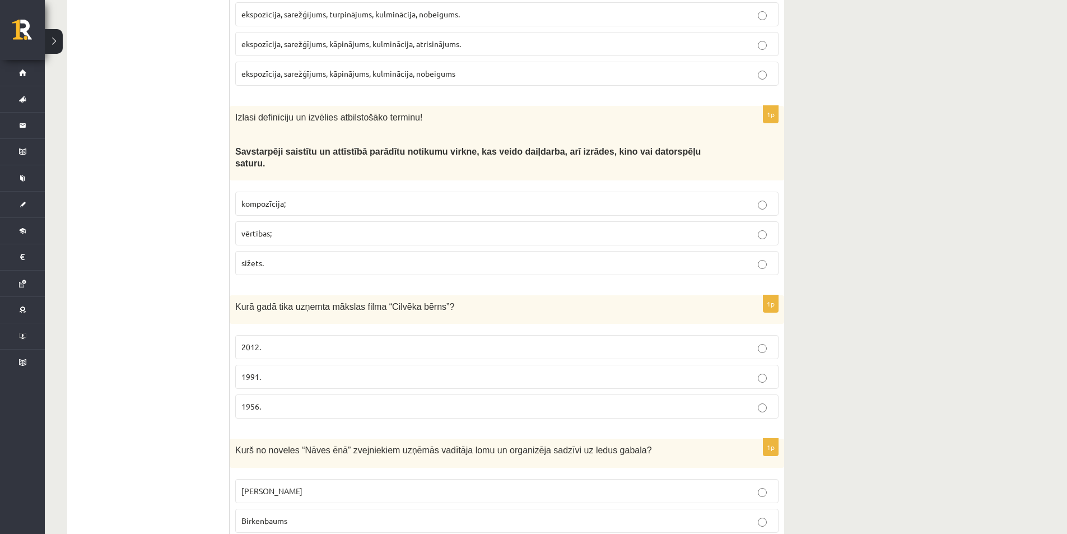
scroll to position [2354, 0]
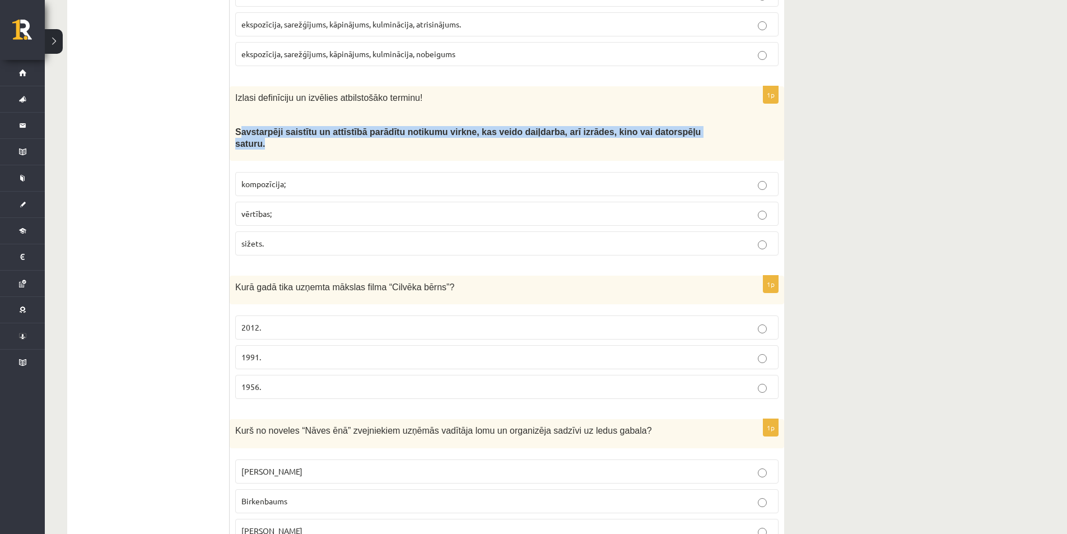
drag, startPoint x: 239, startPoint y: 105, endPoint x: 695, endPoint y: 107, distance: 456.7
click at [695, 126] on p "Savstarpēji saistītu un attīstībā parādītu notikumu virkne, kas veido daiļdarba…" at bounding box center [479, 137] width 488 height 23
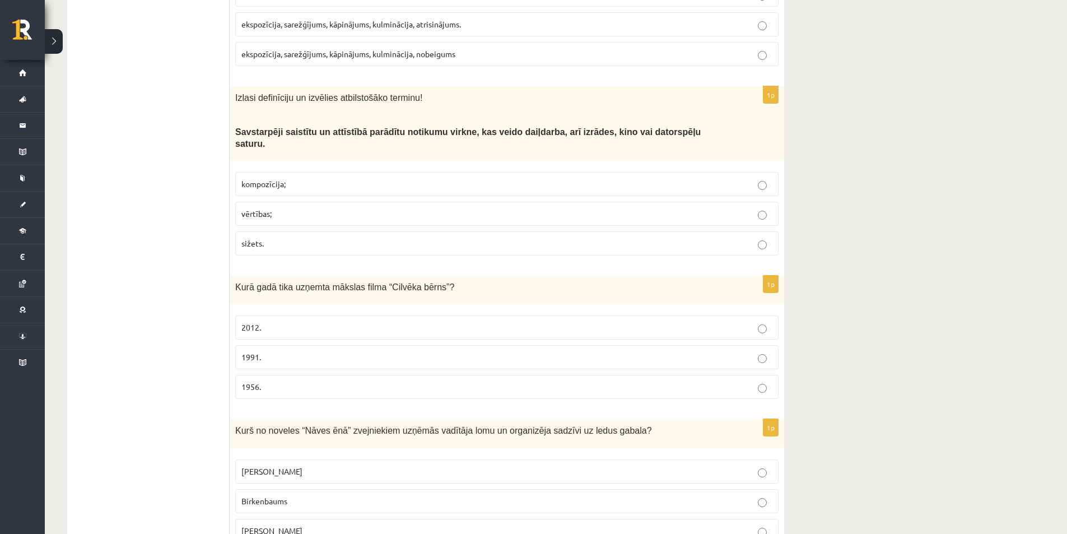
click at [274, 127] on span "Savstarpēji saistītu un attīstībā parādītu notikumu virkne, kas veido daiļdarba…" at bounding box center [468, 137] width 466 height 21
click at [268, 127] on span "Savstarpēji saistītu un attīstībā parādītu notikumu virkne, kas veido daiļdarba…" at bounding box center [468, 137] width 466 height 21
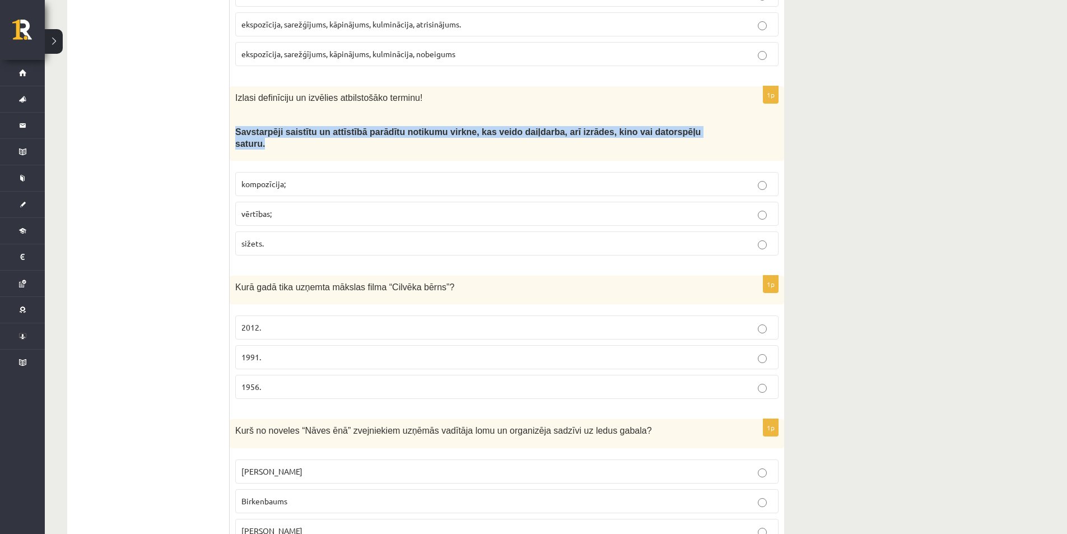
click at [268, 127] on span "Savstarpēji saistītu un attīstībā parādītu notikumu virkne, kas veido daiļdarba…" at bounding box center [468, 137] width 466 height 21
copy div "Savstarpēji saistītu un attīstībā parādītu notikumu virkne, kas veido daiļdarba…"
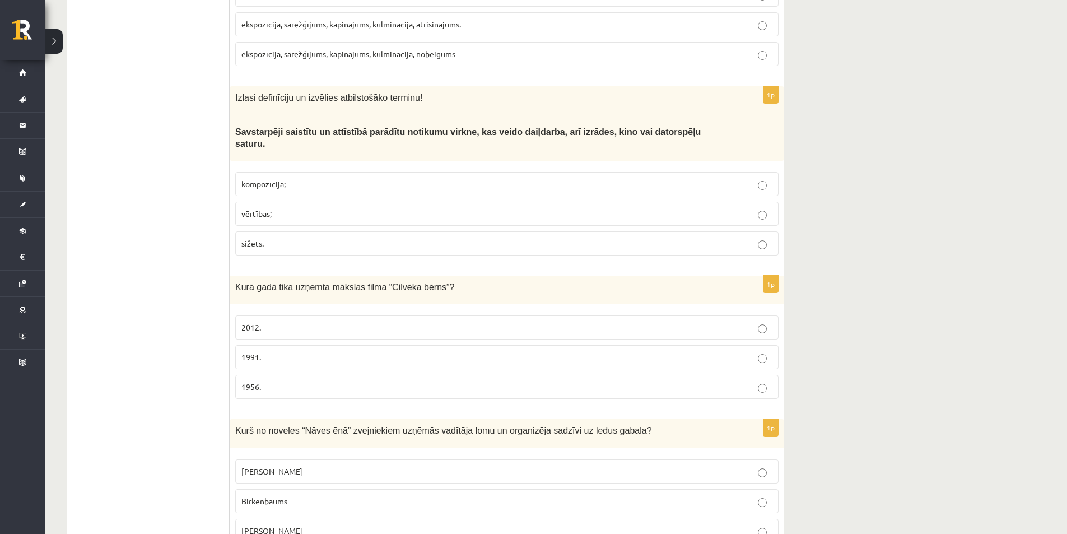
click at [364, 238] on p "sižets." at bounding box center [507, 244] width 531 height 12
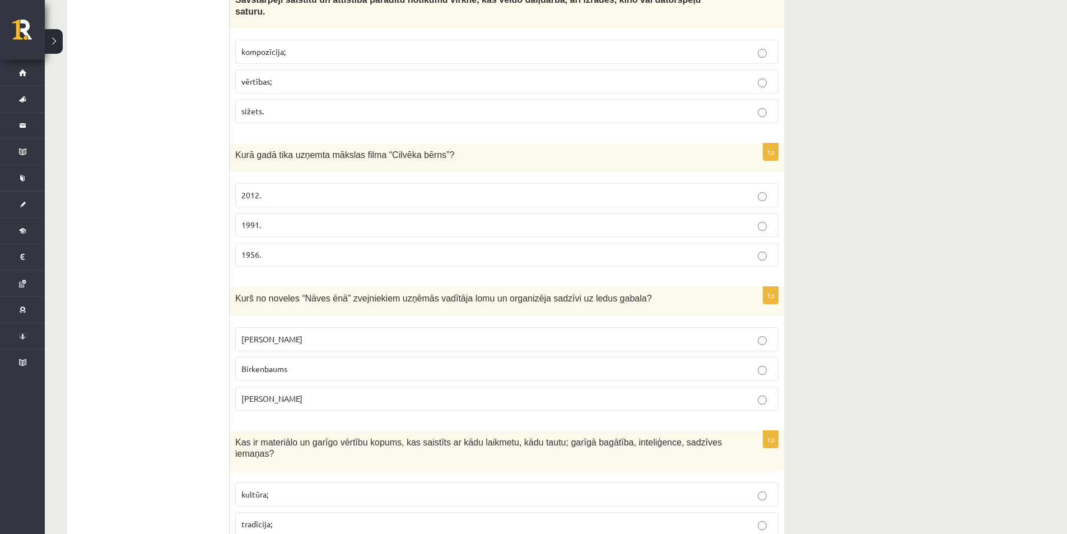
scroll to position [2466, 0]
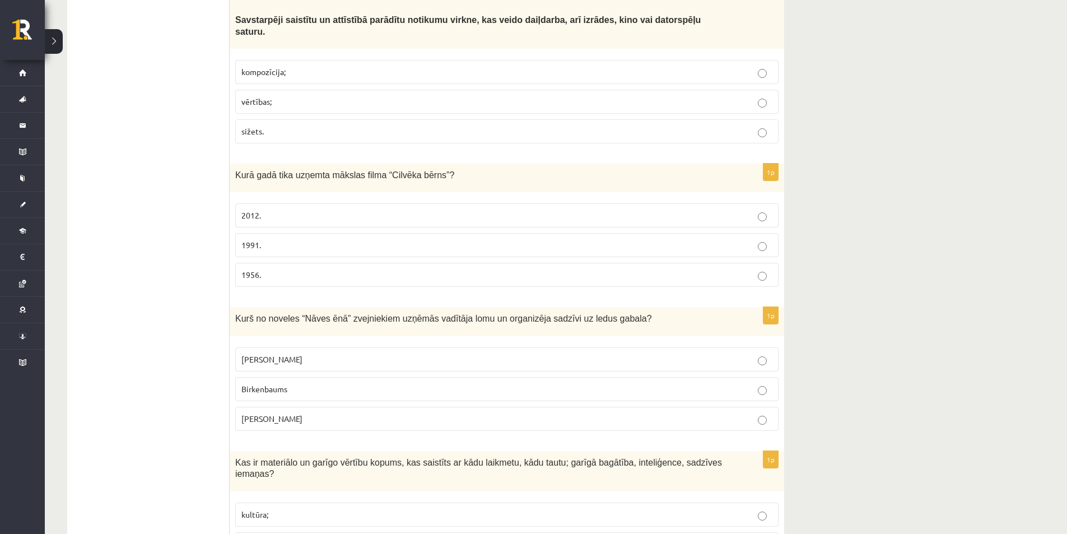
click at [635, 239] on p "1991." at bounding box center [507, 245] width 531 height 12
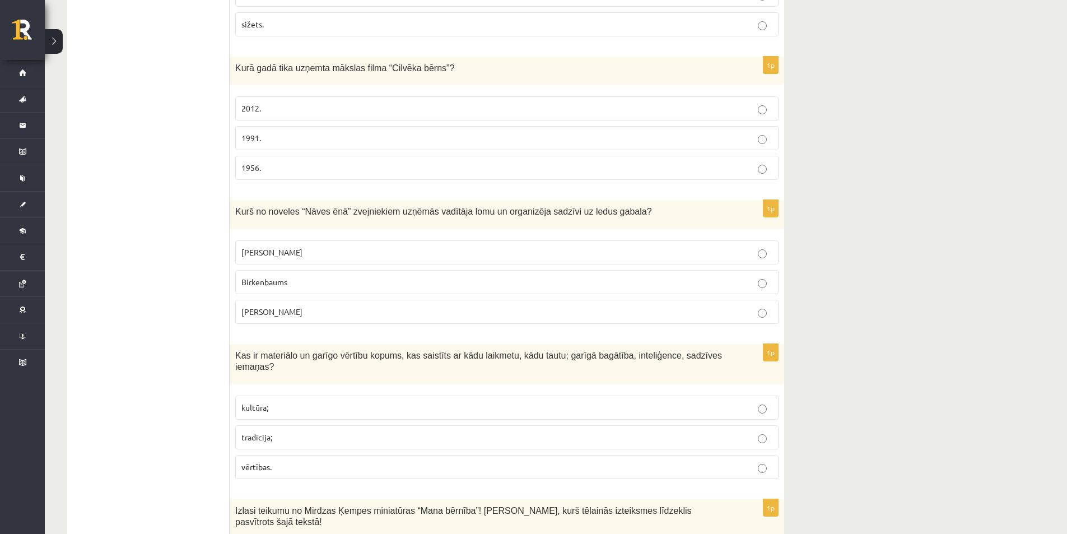
scroll to position [2578, 0]
